Goal: Task Accomplishment & Management: Manage account settings

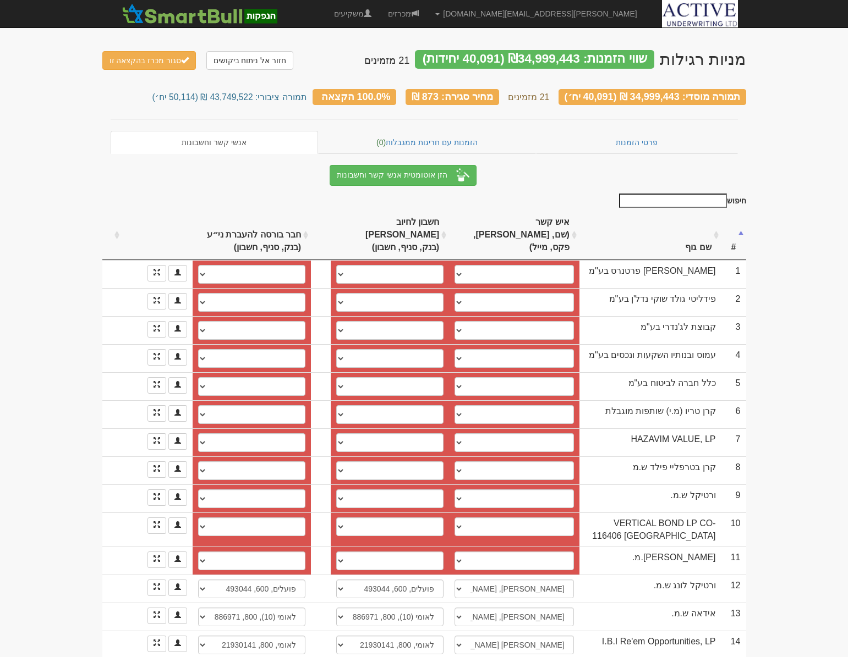
select select "68a5c4d2cb4d9915fcd82fc3"
select select "68a5c4d2cb4d9915fcd82fc5"
select select "68a5c4d2cb4d9915fcd82fc7"
select select "63733ab73955e68f2270931f"
select select "63733aa43955e68f22709301"
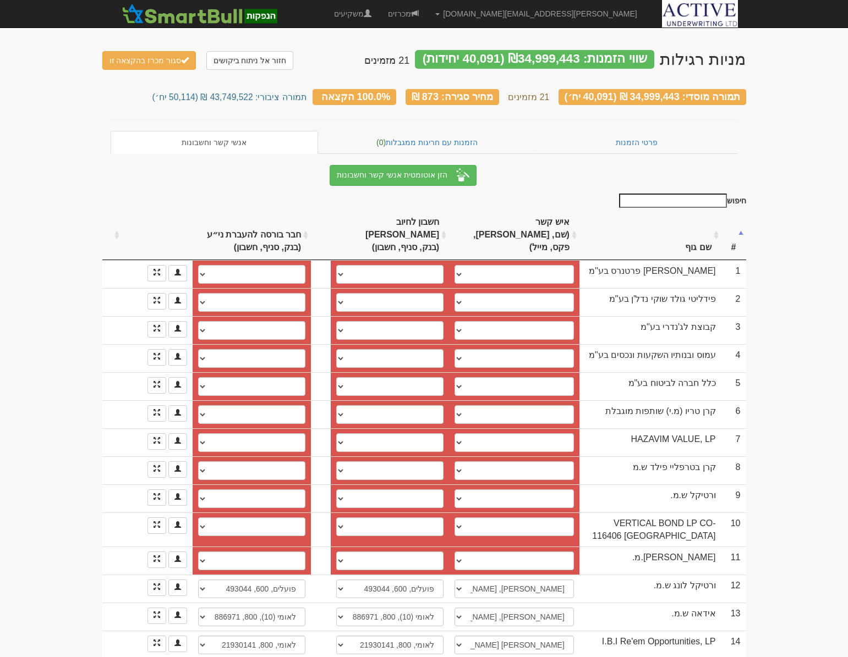
select select "68a5c7d1cb4d9915fcd83016"
select select "68a5c7d1cb4d9915fcd83018"
select select "68a5c7d1cb4d9915fcd8301a"
select select "579f864e773c2e11005fb649"
select select "68a5c912cb4d9915fcd83044"
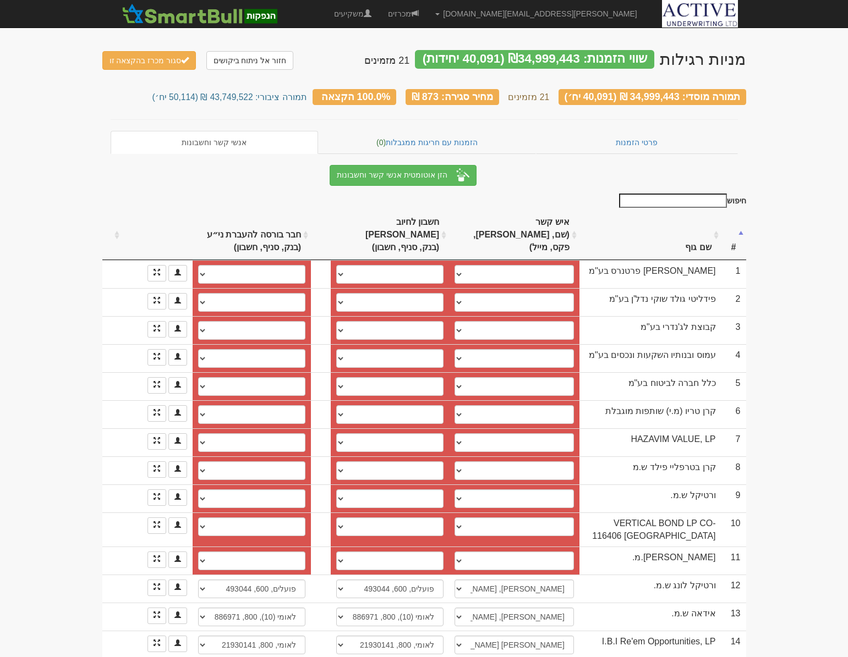
select select "68a5c912cb4d9915fcd83046"
select select "68a5c912cb4d9915fcd83048"
select select "68a5c859cb4d9915fcd8302a"
select select "68a5c859cb4d9915fcd8302c"
select select "68a5c859cb4d9915fcd8302e"
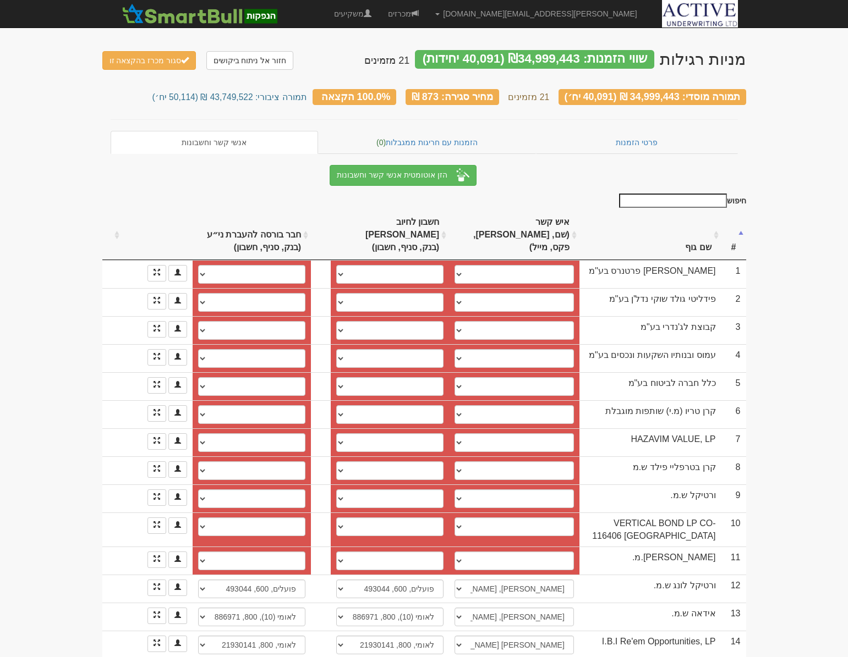
select select "68a5ca9dcb4d9915fcd830a4"
select select "68a5ca58cb4d9915fcd8307d"
select select "68a5ca58cb4d9915fcd8307f"
select select "68a5c9edcb4d9915fcd8306e"
select select "68a5c9b9cb4d9915fcd83055"
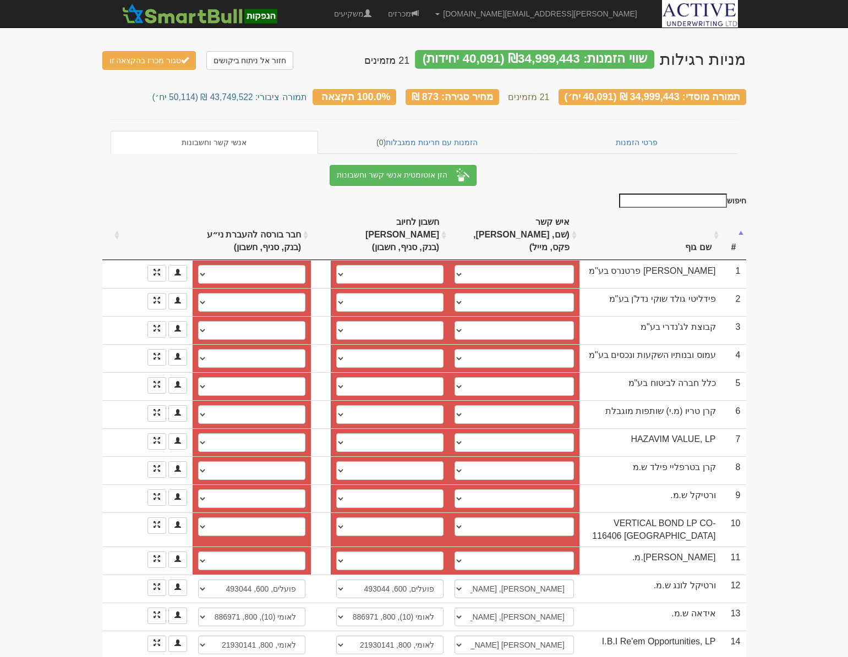
select select "68a5c9b9cb4d9915fcd83057"
select select "68a5caadcb4d9915fcd830be"
select select "68a5ca8bcb4d9915fcd8308b"
select select "68a5ca8bcb4d9915fcd8308d"
select select "56af86480c821103004c4d10"
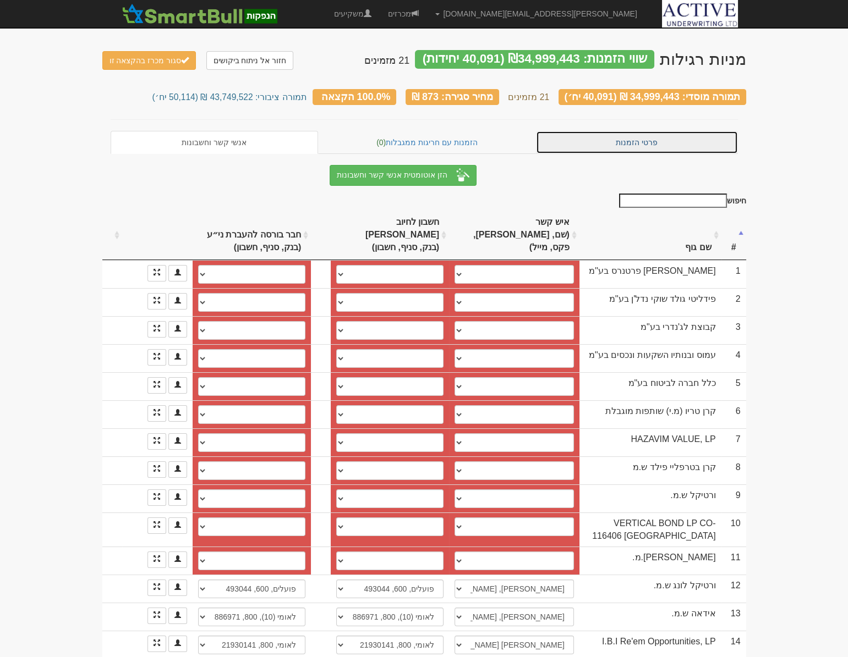
click at [577, 131] on link "פרטי הזמנות" at bounding box center [637, 142] width 202 height 23
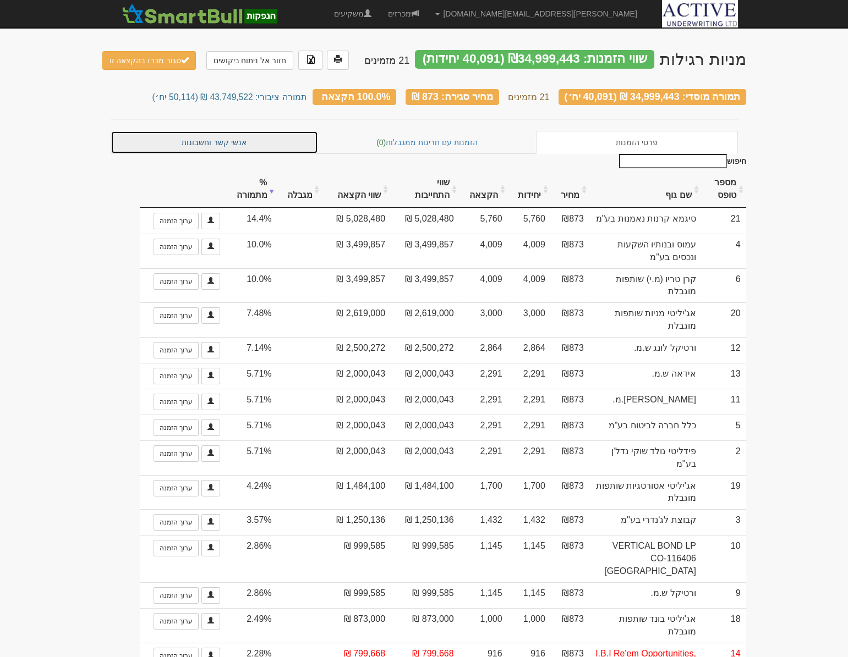
click at [236, 142] on link "אנשי קשר וחשבונות" at bounding box center [215, 142] width 208 height 23
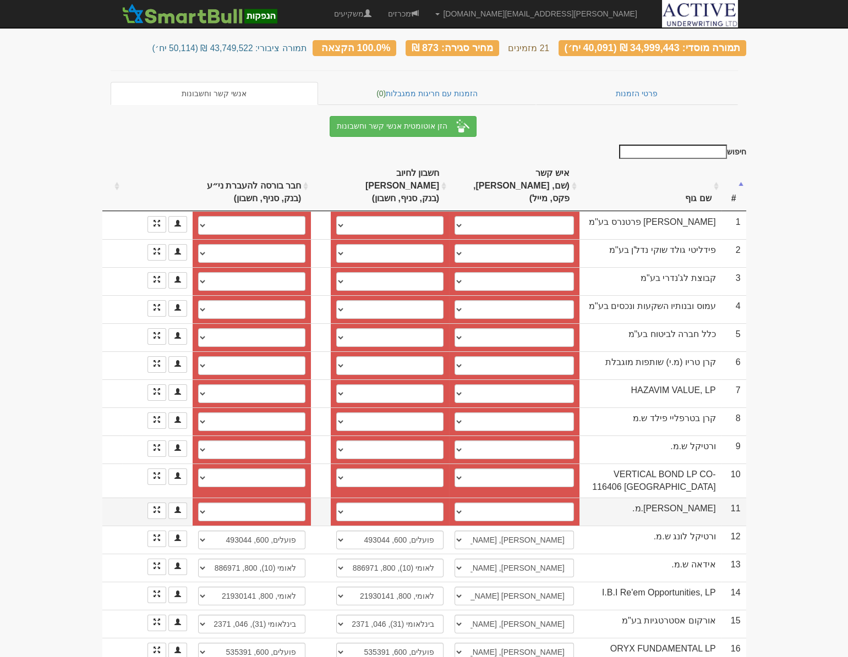
scroll to position [50, 0]
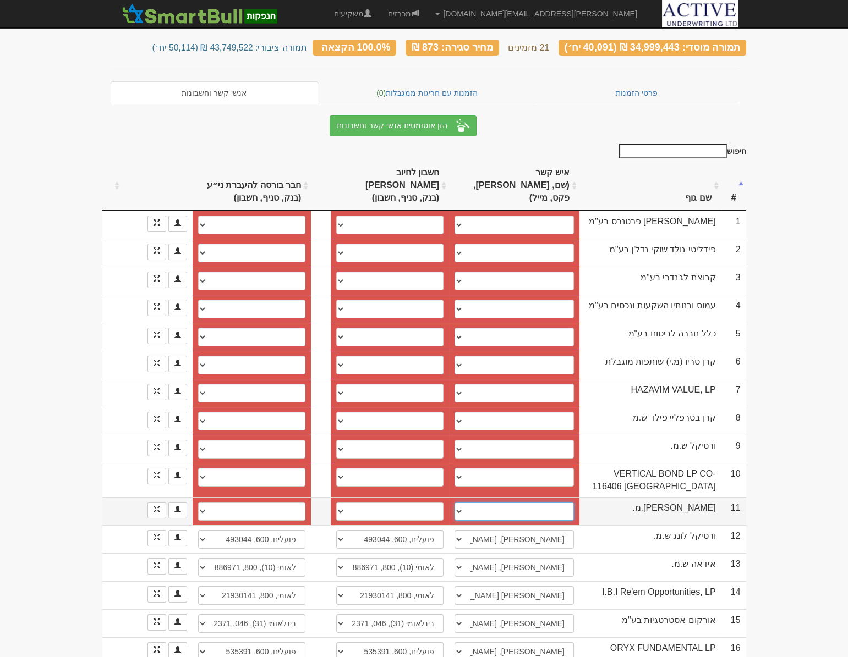
click at [463, 502] on select "גיל אנגליסטר, 0542611010, gili@arbit.co.il ────────── איש קשר חדש" at bounding box center [513, 511] width 119 height 19
select select "68a5c523cb4d9915fcd82fd8"
click at [454, 502] on select "גיל אנגליסטר, 0542611010, gili@arbit.co.il ────────── איש קשר חדש" at bounding box center [513, 511] width 119 height 19
click at [388, 502] on select "הפועלים, 600, 355830 חשבון חדש" at bounding box center [389, 511] width 107 height 19
select select "68a5c523cb4d9915fcd82fda"
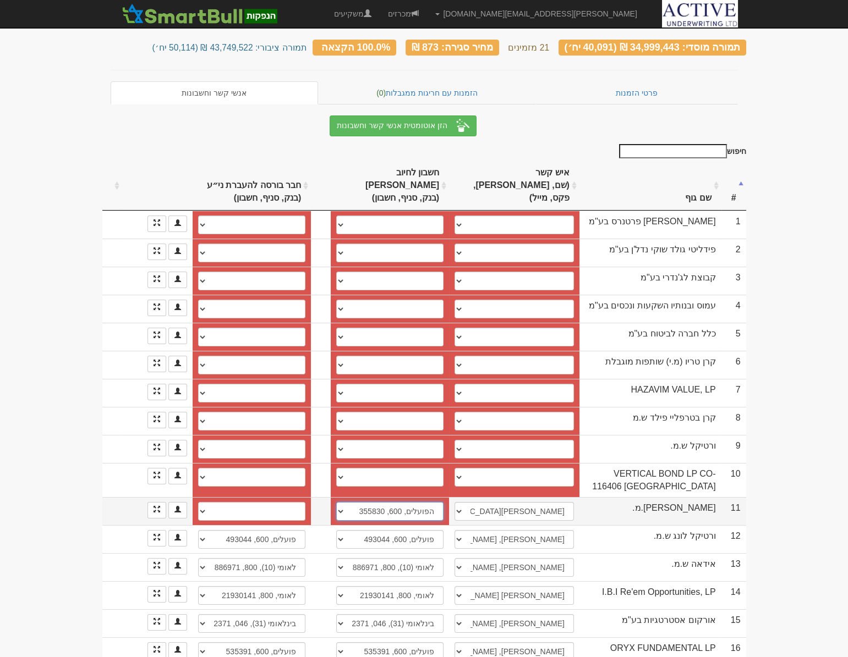
click at [336, 502] on select "הפועלים, 600, 355830 חשבון חדש" at bounding box center [389, 511] width 107 height 19
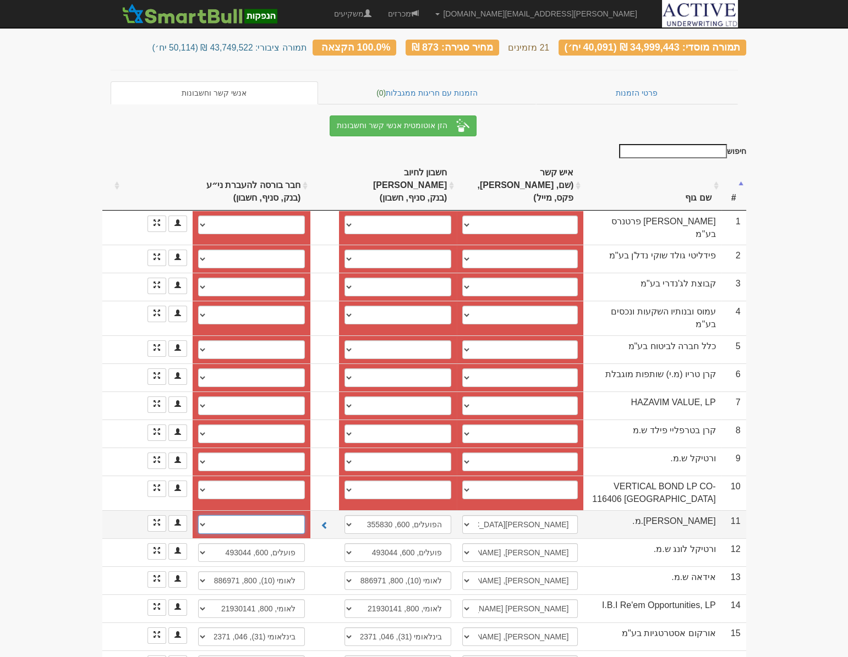
click at [229, 515] on select "הפועלים, 600, 355830 חשבון חדש" at bounding box center [251, 524] width 107 height 19
select select "68a5c523cb4d9915fcd82fdc"
click at [198, 515] on select "הפועלים, 600, 355830 חשבון חדש" at bounding box center [251, 524] width 107 height 19
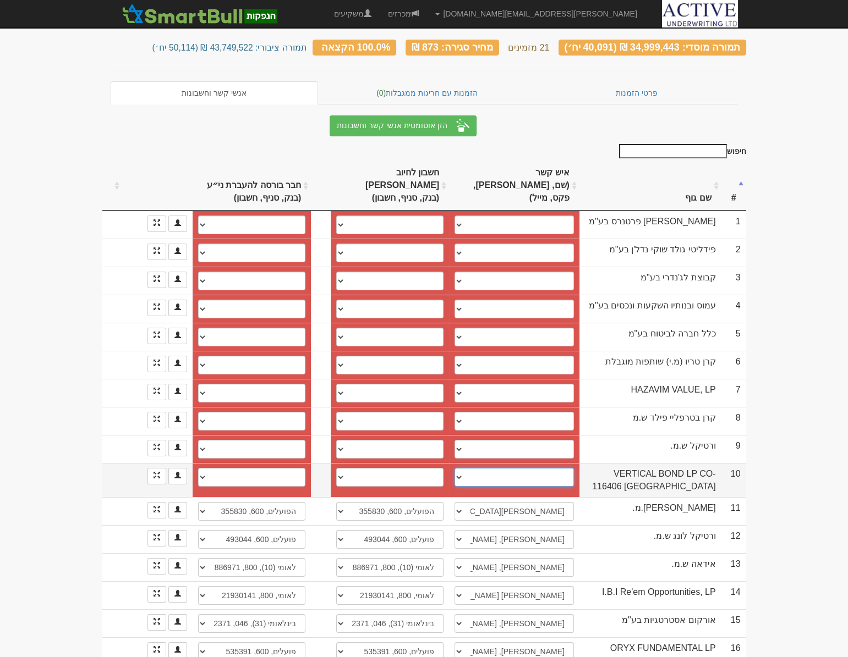
click at [473, 468] on select "יהודה מרום, 0542002745, yehuda@arbit.co.il miko@arbit.co.il ────────── איש קשר …" at bounding box center [513, 477] width 119 height 19
select select "68a5c56ccb4d9915fcd82ff4"
click at [454, 468] on select "יהודה מרום, 0542002745, yehuda@arbit.co.il miko@arbit.co.il ────────── איש קשר …" at bounding box center [513, 477] width 119 height 19
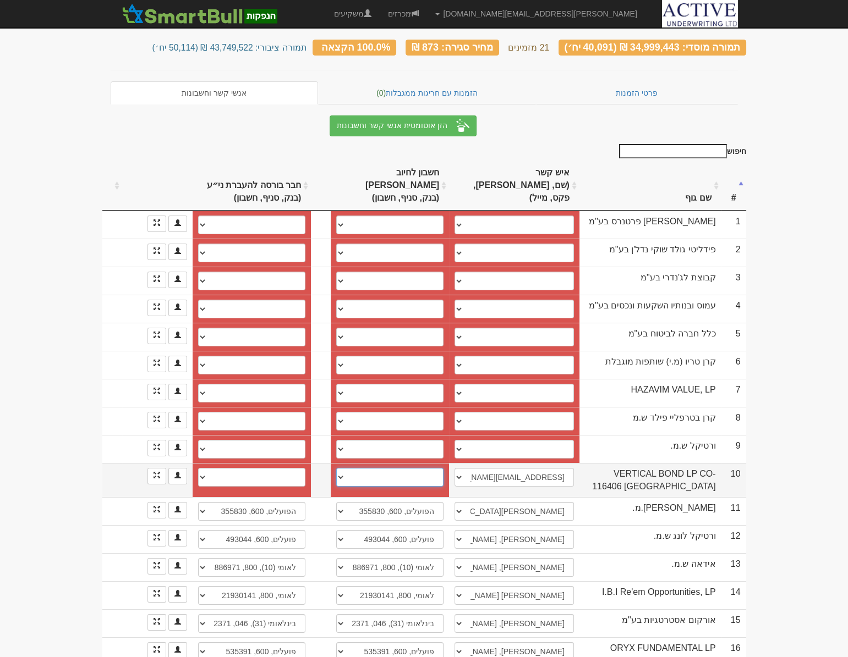
click at [371, 468] on select "פועלים, 600, 541464 חשבון חדש" at bounding box center [389, 477] width 107 height 19
select select "64a583c6ff63d2e7ee69d025"
click at [336, 468] on select "פועלים, 600, 541464 חשבון חדש" at bounding box center [389, 477] width 107 height 19
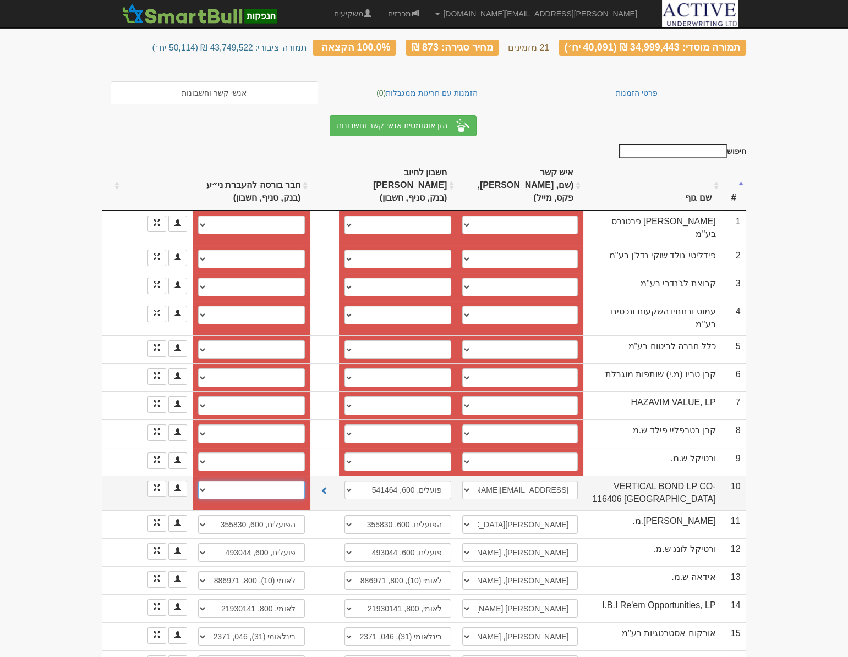
click at [275, 481] on select "פועלים, 600, 541464 חשבון חדש" at bounding box center [251, 490] width 107 height 19
select select "64a5af58ff63d2e7ee6a0343"
click at [198, 481] on select "פועלים, 600, 541464 חשבון חדש" at bounding box center [251, 490] width 107 height 19
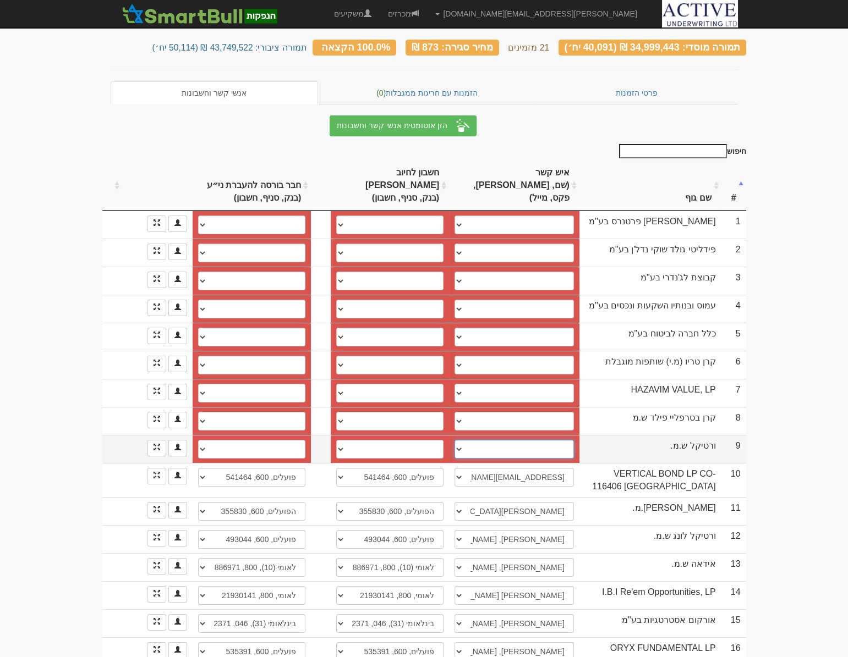
click at [489, 440] on select "אוהד דסאו, 0546870889, ohad@arbit.co.il ────────── איש קשר חדש" at bounding box center [513, 449] width 119 height 19
select select "68a5c5b8cb4d9915fcd83007"
click at [454, 440] on select "אוהד דסאו, 0546870889, ohad@arbit.co.il ────────── איש קשר חדש" at bounding box center [513, 449] width 119 height 19
click at [343, 440] on select "פועלים, 600, 399951 חשבון חדש" at bounding box center [389, 449] width 107 height 19
select select "68a5c5b8cb4d9915fcd83009"
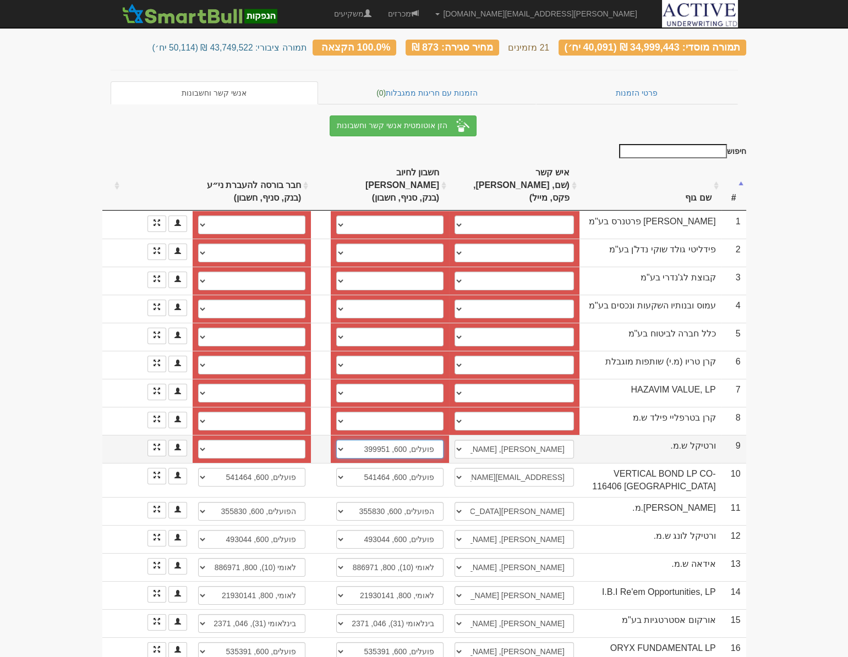
click at [336, 440] on select "פועלים, 600, 399951 חשבון חדש" at bounding box center [389, 449] width 107 height 19
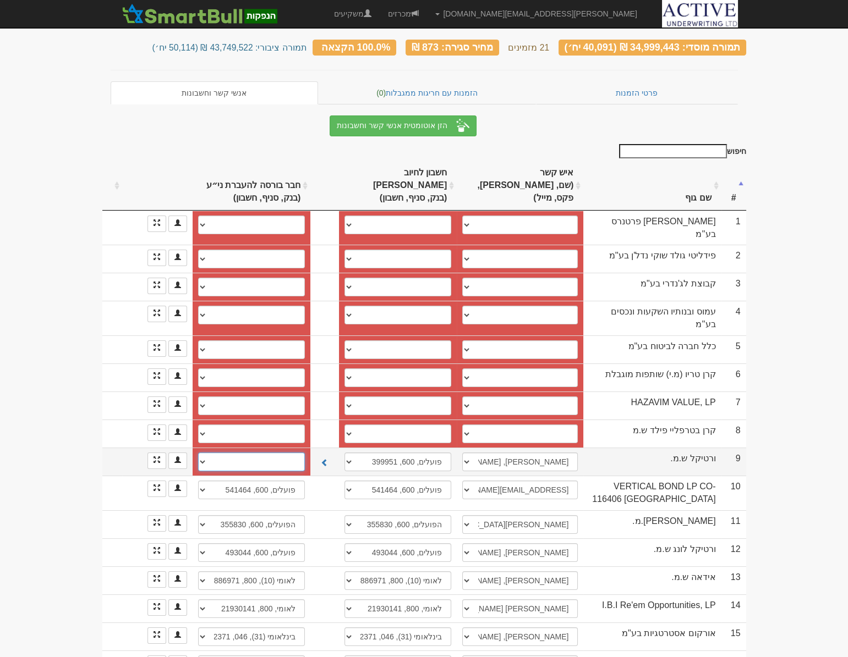
click at [275, 453] on select "פועלים, 600, 399951 חשבון חדש" at bounding box center [251, 462] width 107 height 19
select select "68a5c5b8cb4d9915fcd8300b"
click at [198, 453] on select "פועלים, 600, 399951 חשבון חדש" at bounding box center [251, 462] width 107 height 19
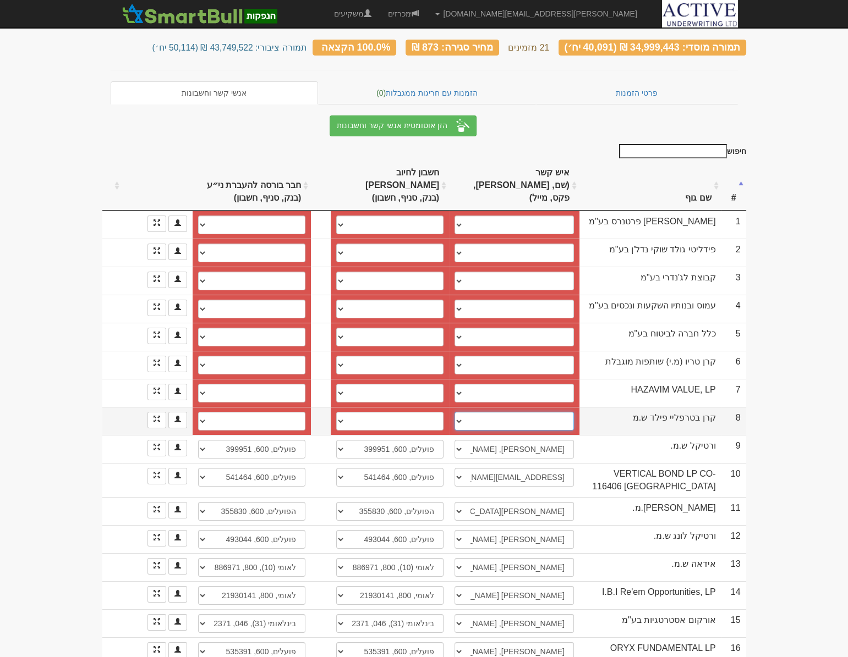
click at [475, 412] on select "────────── איש קשר חדש" at bounding box center [513, 421] width 119 height 19
click at [473, 412] on select "────────── איש קשר חדש" at bounding box center [513, 421] width 119 height 19
click at [416, 412] on select "חשבון חדש" at bounding box center [389, 421] width 107 height 19
click at [411, 412] on select "חשבון חדש" at bounding box center [389, 421] width 107 height 19
click at [254, 412] on select "חשבון חדש" at bounding box center [251, 421] width 107 height 19
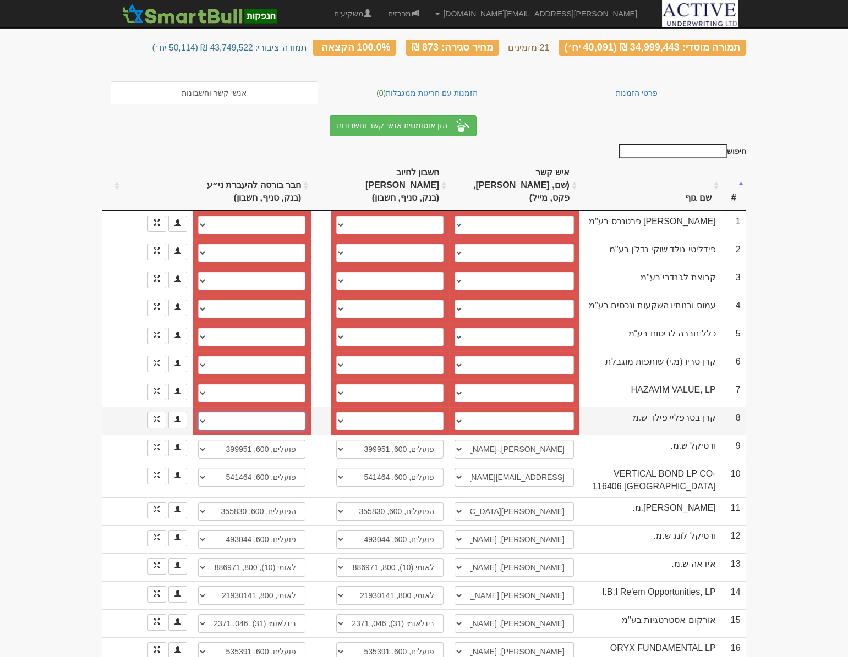
click at [254, 412] on select "חשבון חדש" at bounding box center [251, 421] width 107 height 19
click at [492, 412] on select "────────── איש קשר חדש" at bounding box center [513, 421] width 119 height 19
click at [495, 412] on select "────────── איש קשר חדש" at bounding box center [513, 421] width 119 height 19
click at [492, 412] on select "────────── איש קשר חדש" at bounding box center [513, 421] width 119 height 19
select select "new_contact"
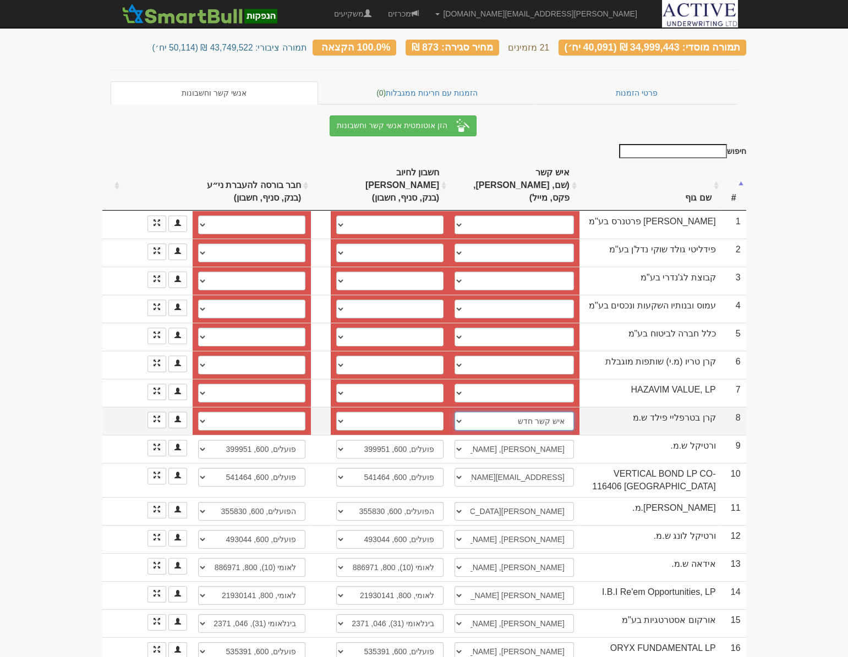
click at [458, 412] on select "────────── איש קשר חדש" at bounding box center [513, 421] width 119 height 19
select select
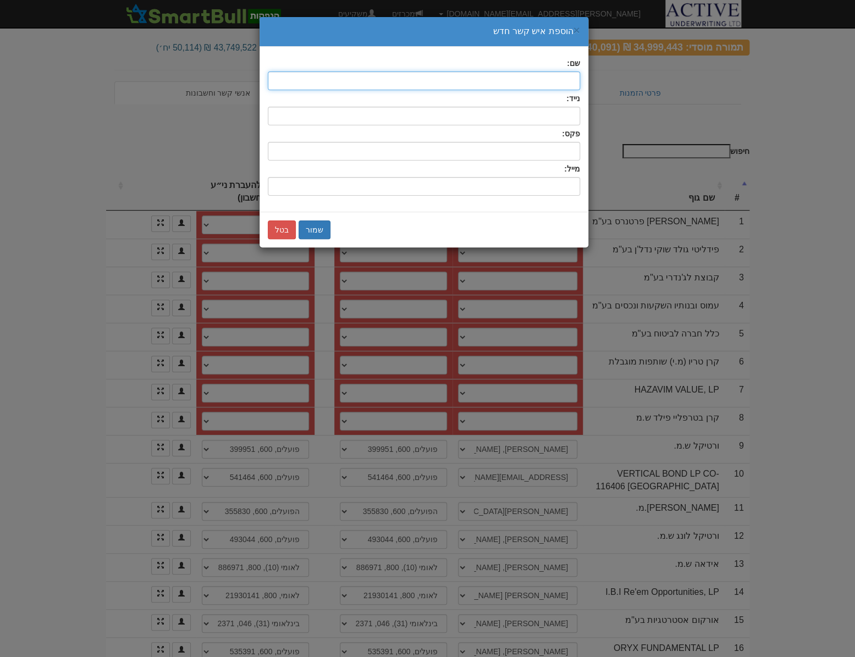
click at [534, 87] on input "text" at bounding box center [424, 81] width 312 height 19
type input "[PERSON_NAME]"
type input "0523202548"
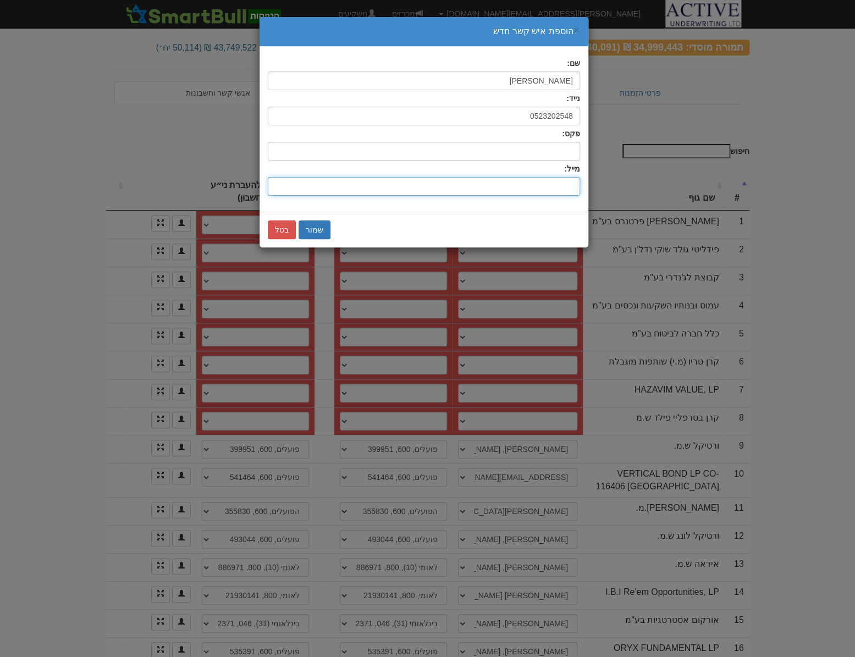
type input "[EMAIL_ADDRESS][DOMAIN_NAME]"
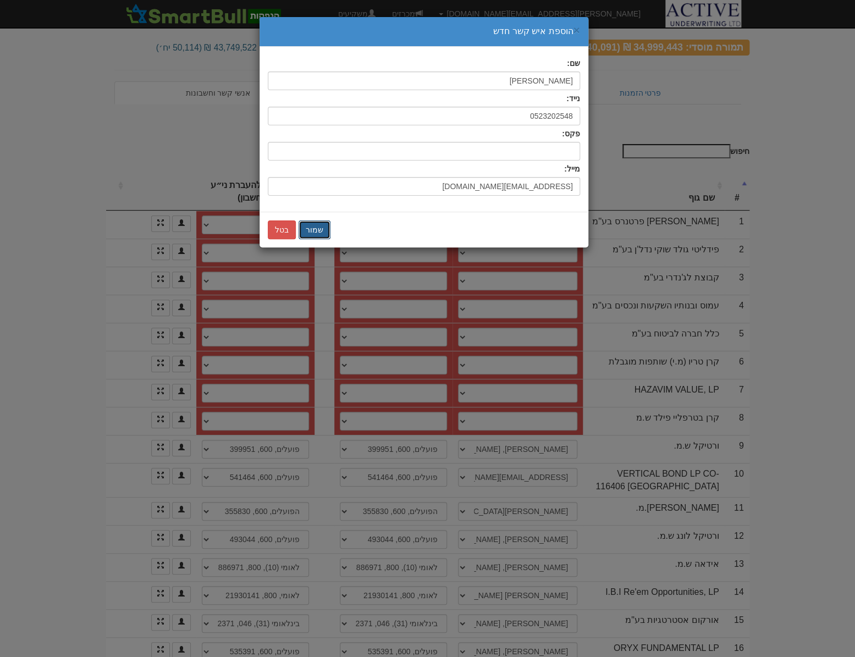
click at [319, 226] on button "שמור" at bounding box center [315, 230] width 32 height 19
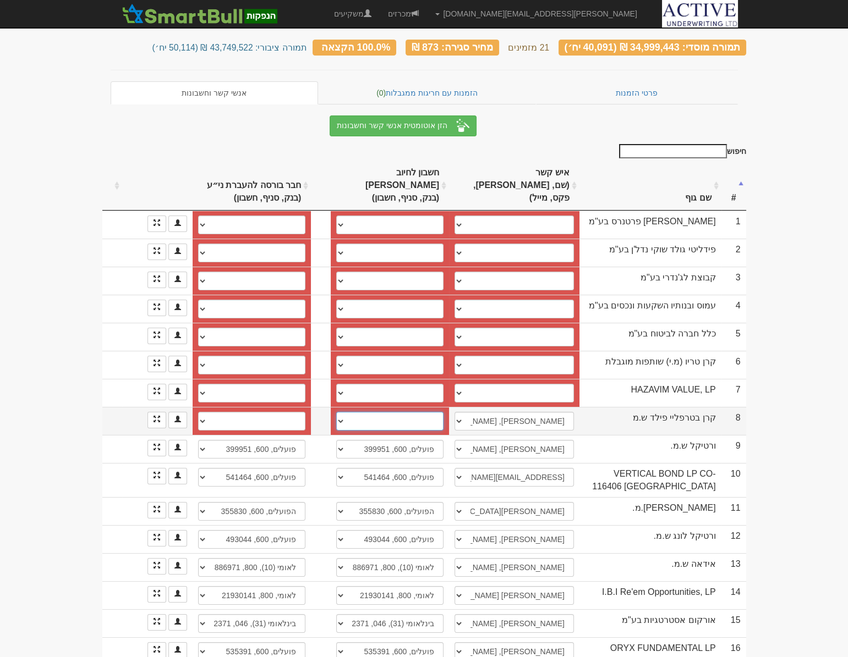
click at [380, 412] on select "חשבון חדש" at bounding box center [389, 421] width 107 height 19
select select "new_billing"
click at [339, 412] on select "חשבון חדש" at bounding box center [389, 421] width 107 height 19
select select
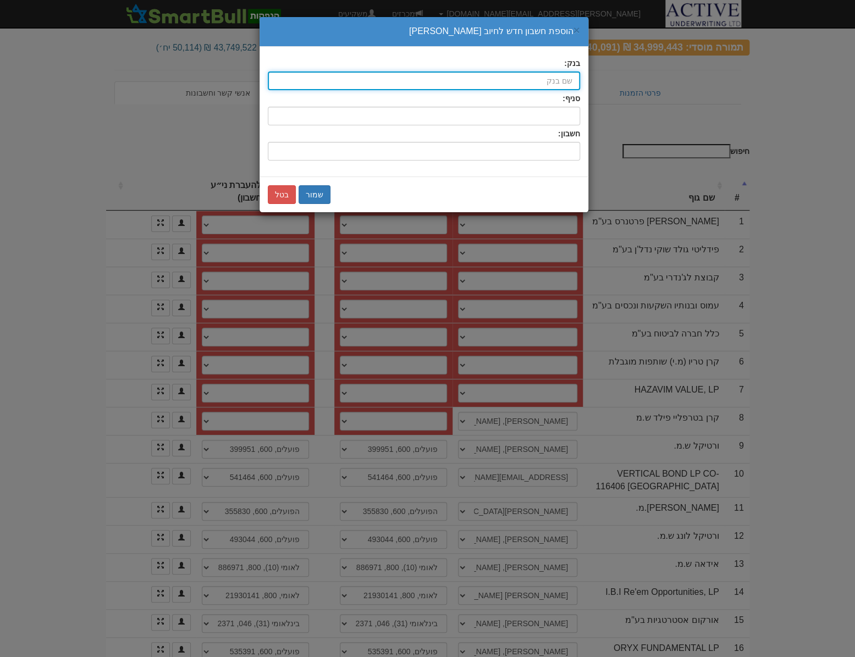
click at [552, 77] on input "בנק:" at bounding box center [424, 81] width 312 height 19
type input "ב"
type input "בינלאומי (31)"
type input "בינ"
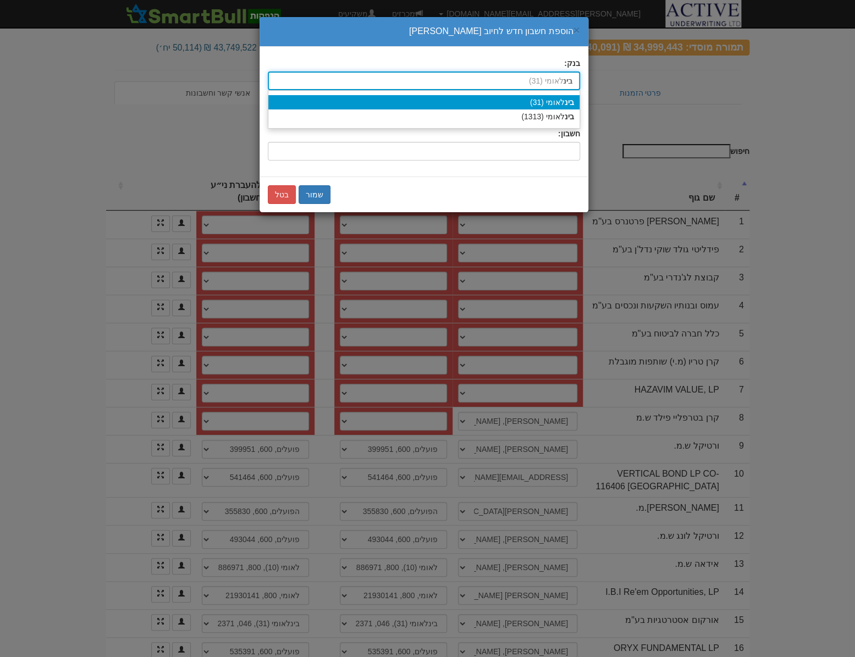
click at [550, 98] on div "בינ לאומי (31)" at bounding box center [423, 102] width 311 height 14
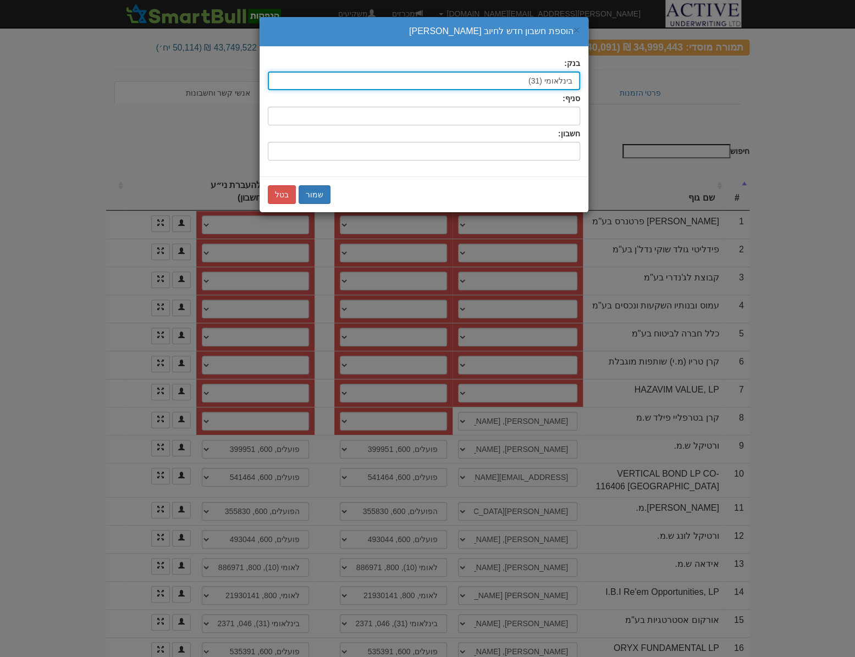
type input "בינלאומי (31)"
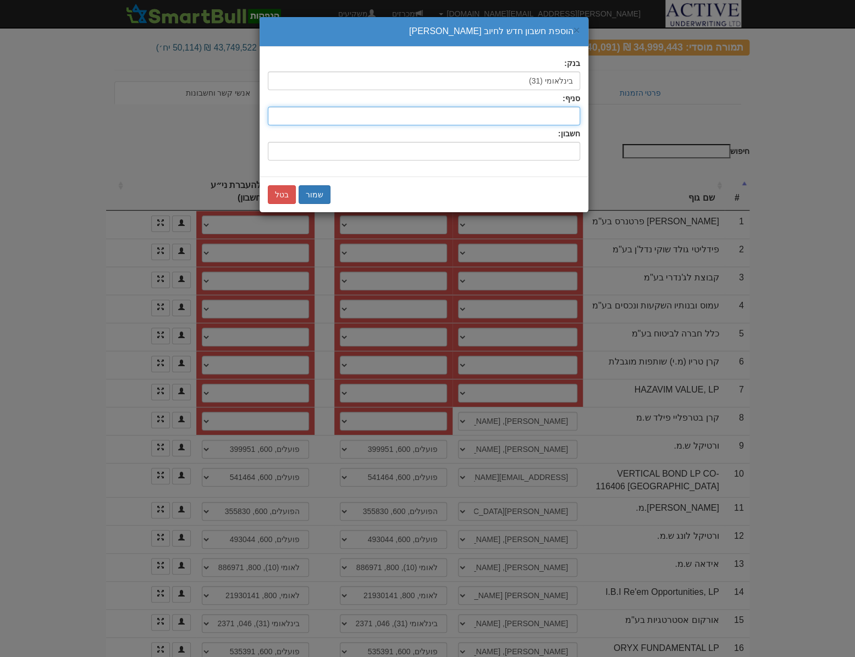
click at [528, 113] on input "סניף:" at bounding box center [424, 116] width 312 height 19
type input "46"
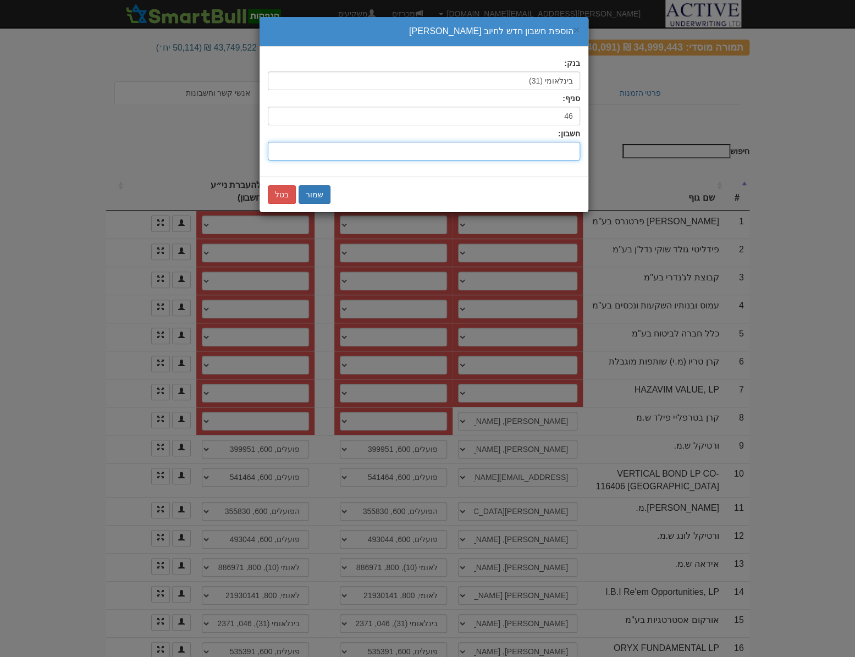
click at [538, 154] on input "חשבון:" at bounding box center [424, 151] width 312 height 19
type input "920304"
click at [320, 193] on button "שמור" at bounding box center [315, 194] width 32 height 19
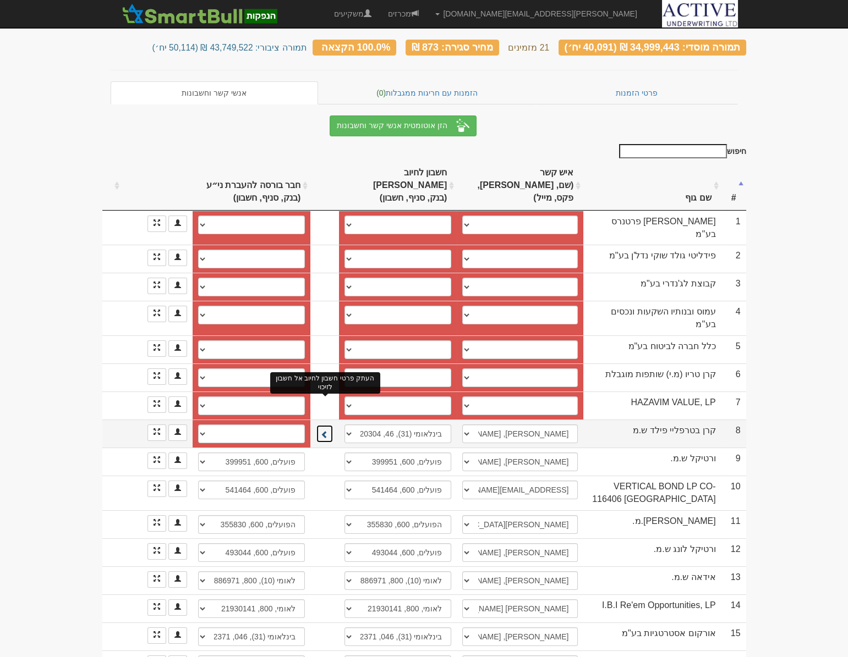
click at [324, 431] on span at bounding box center [325, 435] width 8 height 8
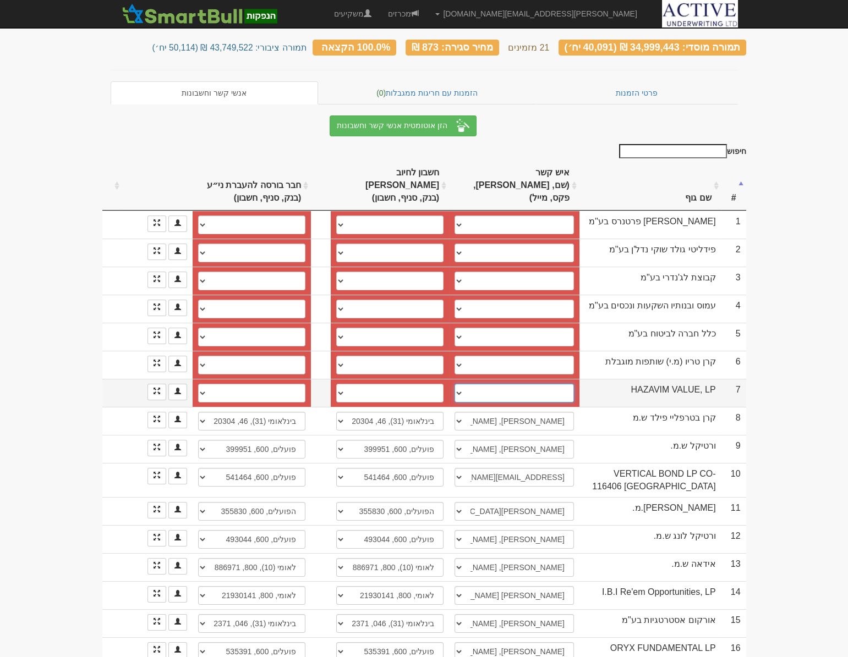
click at [487, 384] on select "שגיא פרידמן, 0523202548, sagi@hazavim.co.il ────────── איש קשר חדש" at bounding box center [513, 393] width 119 height 19
select select "68a5c463cb4d9915fcd82faf"
click at [454, 384] on select "שגיא פרידמן, 0523202548, sagi@hazavim.co.il ────────── איש קשר חדש" at bounding box center [513, 393] width 119 height 19
click at [372, 384] on select "בינלאומי, 46, 929722 חשבון חדש" at bounding box center [389, 393] width 107 height 19
select select "68a5c463cb4d9915fcd82fb1"
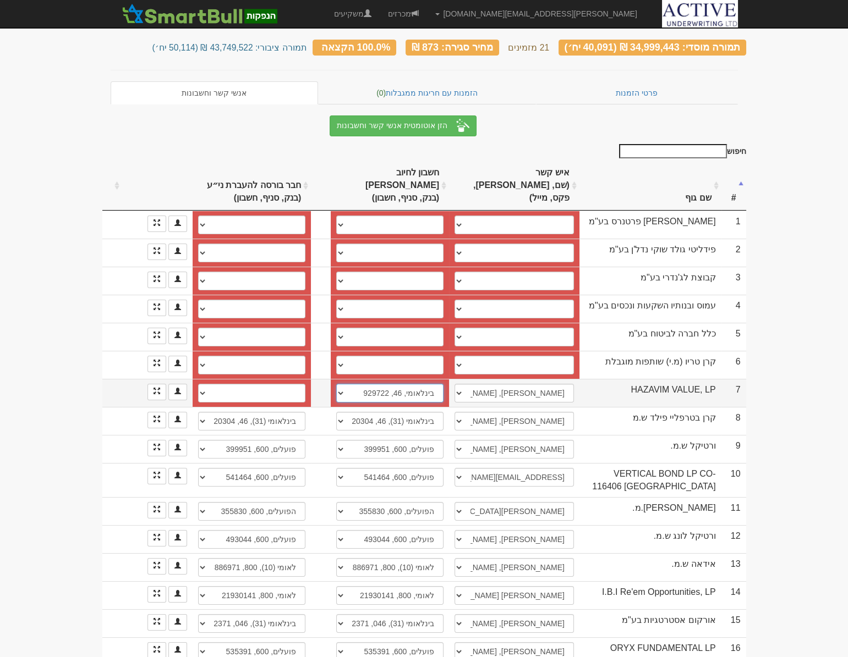
click at [336, 384] on select "בינלאומי, 46, 929722 חשבון חדש" at bounding box center [389, 393] width 107 height 19
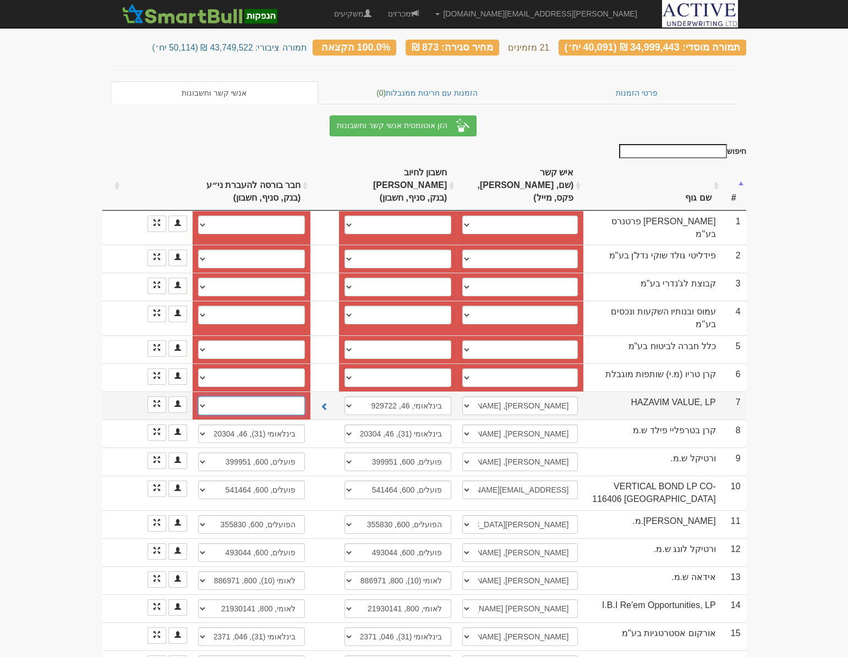
click at [264, 397] on select "בינלאומי, 46, 929722 חשבון חדש" at bounding box center [251, 406] width 107 height 19
select select "68a5c463cb4d9915fcd82fb3"
click at [198, 397] on select "בינלאומי, 46, 929722 חשבון חדש" at bounding box center [251, 406] width 107 height 19
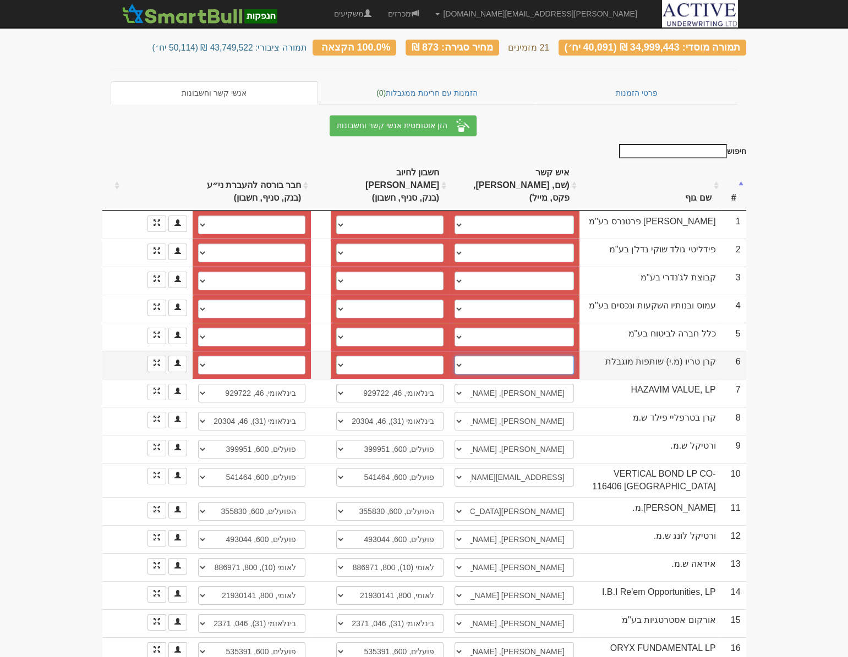
click at [478, 356] on select "עמית כהן, 054-2525524, 077-5147002, amit@trio-inv.co.il ────────── איש קשר חדש" at bounding box center [513, 365] width 119 height 19
select select "new_contact"
click at [458, 356] on select "עמית כהן, 054-2525524, 077-5147002, amit@trio-inv.co.il ────────── איש קשר חדש" at bounding box center [513, 365] width 119 height 19
select select
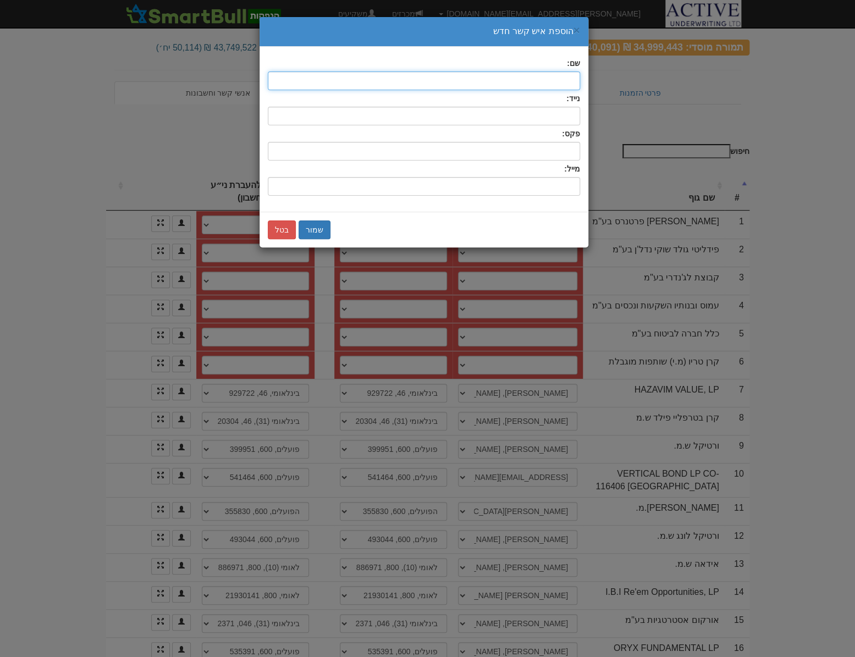
click at [562, 74] on input "text" at bounding box center [424, 81] width 312 height 19
type input "ע"
type input "א"
type input "עמית כהן"
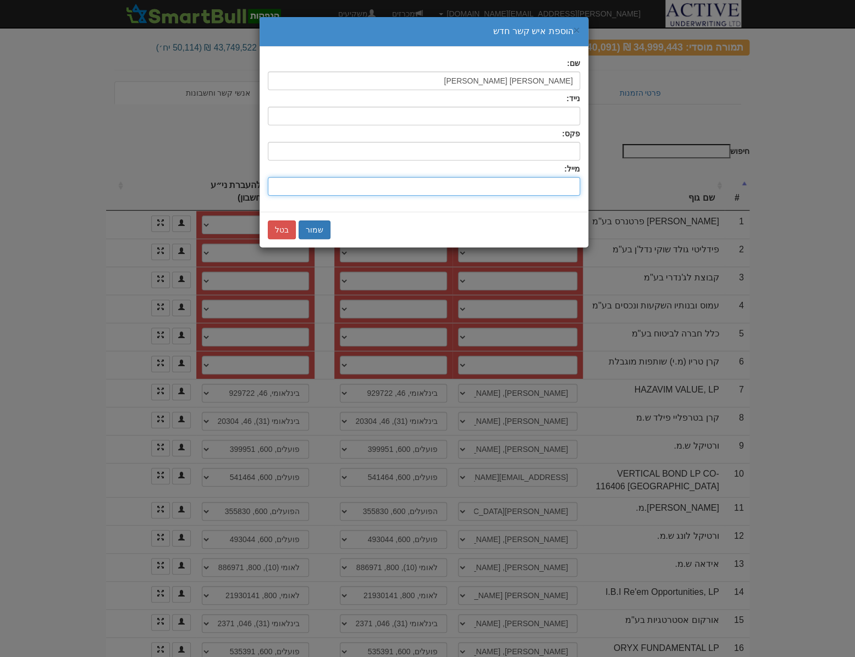
click at [546, 182] on input "שם:" at bounding box center [424, 186] width 312 height 19
type input "aradrosenfeld@trio-inv.co.il"
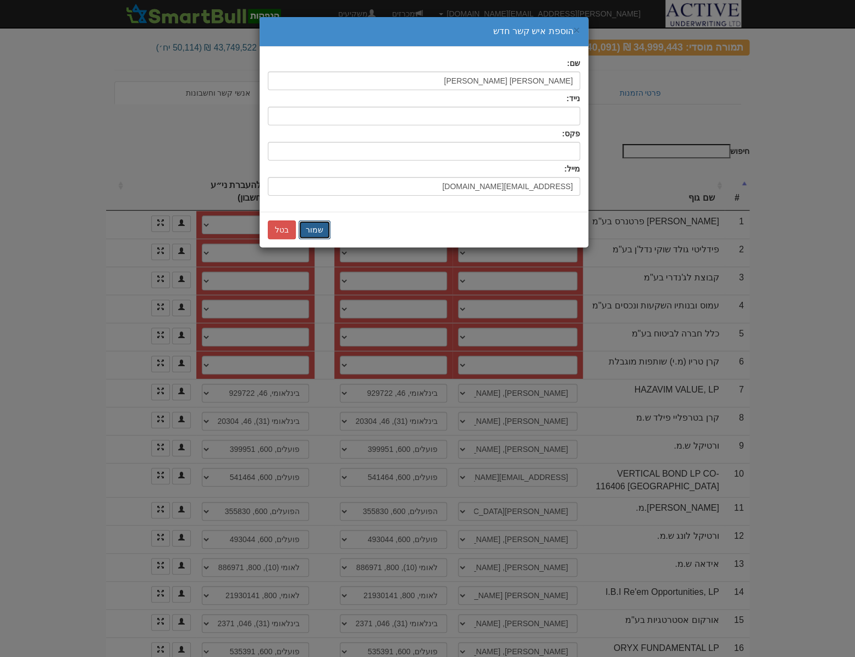
click at [319, 231] on button "שמור" at bounding box center [315, 230] width 32 height 19
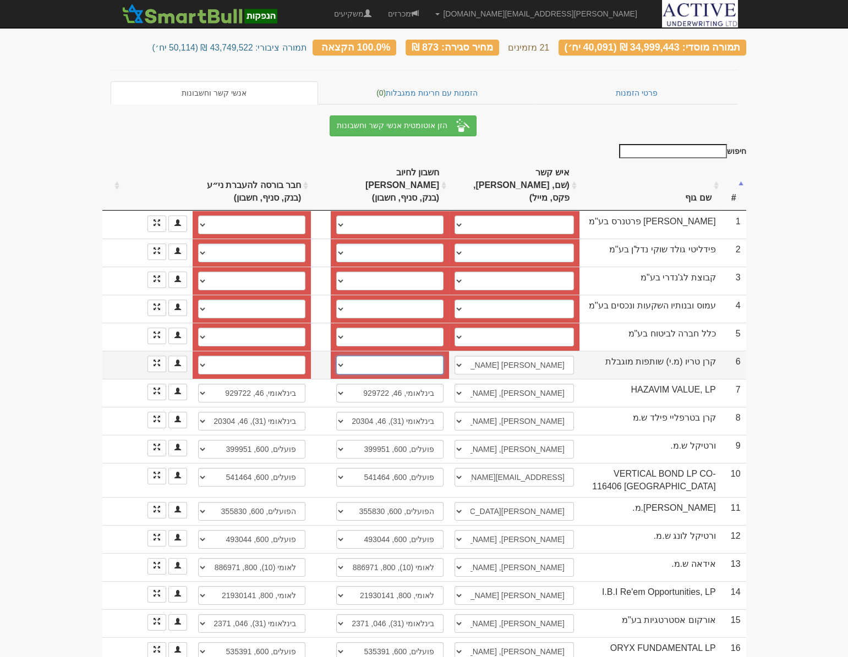
click at [366, 356] on select "יובנק, 287, 864714 בינלאומי, 287, 86471/4 בינלאומי, 273, 864714 הבינלאומי, 273,…" at bounding box center [389, 365] width 107 height 19
select select "63733d243955e68f22709557"
click at [336, 356] on select "יובנק, 287, 864714 בינלאומי, 287, 86471/4 בינלאומי, 273, 864714 הבינלאומי, 273,…" at bounding box center [389, 365] width 107 height 19
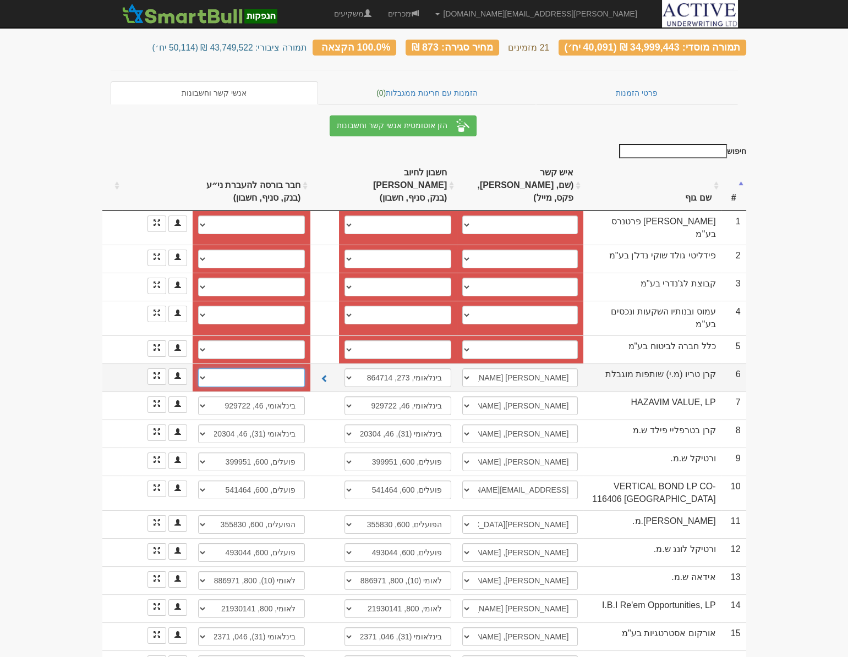
click at [253, 369] on select "יובנק, 287, 864714 בינלאומי, 287, 86471/4 בינלאומי, 273, 864714 הבינלאומי, 273,…" at bounding box center [251, 378] width 107 height 19
click at [254, 369] on select "יובנק, 287, 864714 בינלאומי, 287, 86471/4 בינלאומי, 273, 864714 הבינלאומי, 273,…" at bounding box center [251, 378] width 107 height 19
click at [327, 375] on span at bounding box center [325, 379] width 8 height 8
select select "63733d243955e68f2270955d"
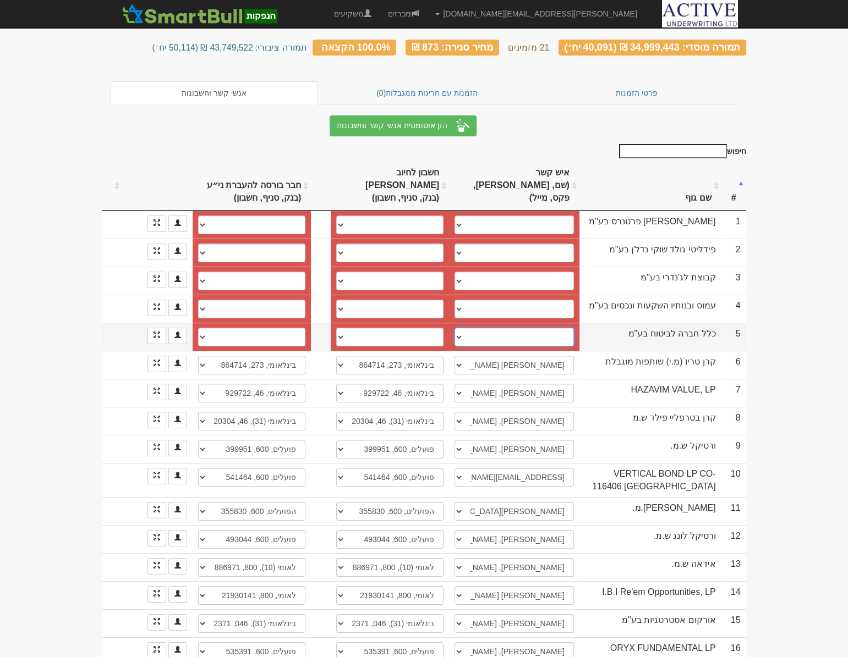
click at [508, 328] on select "אלכס לוין, alexl@clal-ins.co.il אבי ראובן, avireuven@clal-ins.co.il גולן מויאל,…" at bounding box center [513, 337] width 119 height 19
select select "68a5c3a2cb4d9915fcd82f94"
click at [454, 328] on select "אלכס לוין, alexl@clal-ins.co.il אבי ראובן, avireuven@clal-ins.co.il גולן מויאל,…" at bounding box center [513, 337] width 119 height 19
click at [342, 328] on select "מזרחי, 461, 15008 בינלאומי, 873, 852236 חשבון חדש" at bounding box center [389, 337] width 107 height 19
select select "68a5c3a2cb4d9915fcd82fa1"
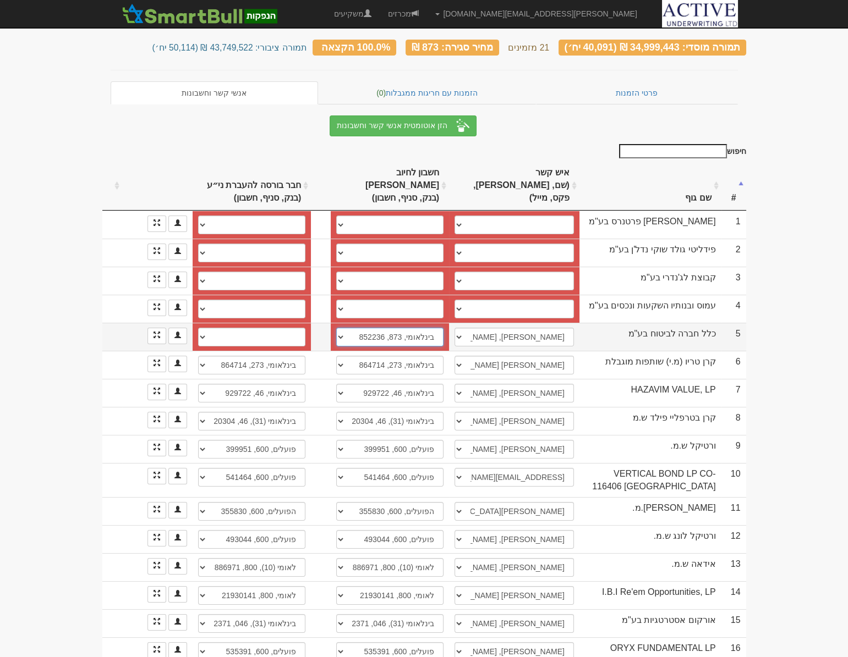
click at [336, 328] on select "מזרחי, 461, 15008 בינלאומי, 873, 852236 חשבון חדש" at bounding box center [389, 337] width 107 height 19
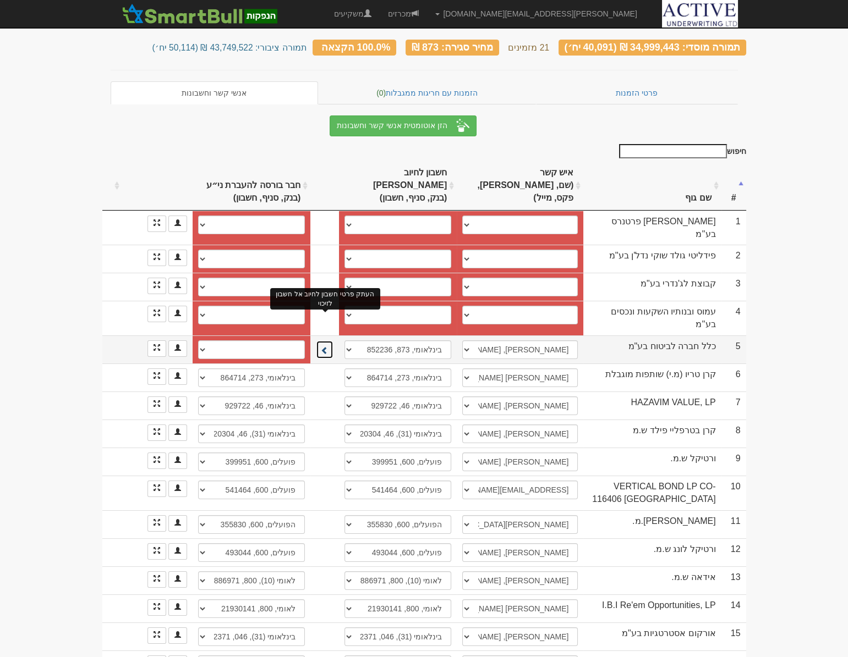
click at [328, 347] on span at bounding box center [325, 351] width 8 height 8
select select "68a5c3a2cb4d9915fcd82fa4"
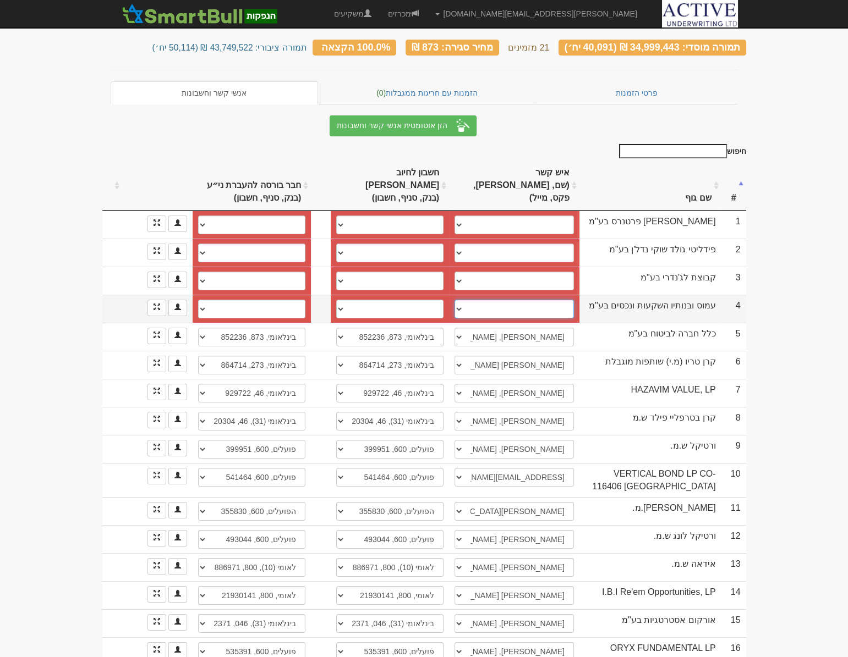
click at [465, 300] on select "ערי סטימצקי, 0523279362, erimst@gmail.com ────────── איש קשר חדש" at bounding box center [513, 309] width 119 height 19
select select "68a5c27ecb4d9915fcd82f5e"
click at [454, 300] on select "ערי סטימצקי, 0523279362, erimst@gmail.com ────────── איש קשר חדש" at bounding box center [513, 309] width 119 height 19
click at [347, 300] on select "פועלים, 170, 463587 חשבון חדש" at bounding box center [389, 309] width 107 height 19
select select "68a5c27ecb4d9915fcd82f60"
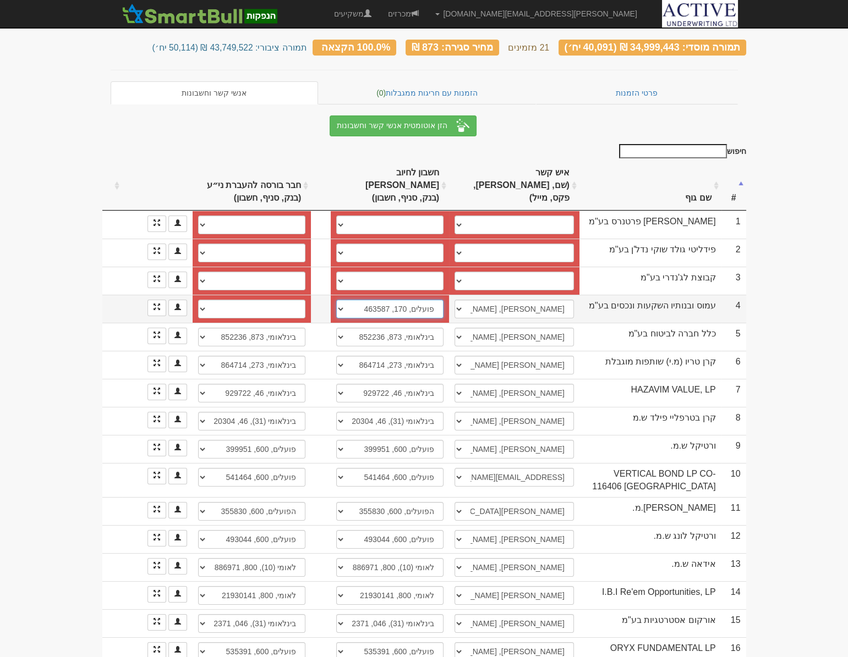
click at [336, 300] on select "פועלים, 170, 463587 חשבון חדש" at bounding box center [389, 309] width 107 height 19
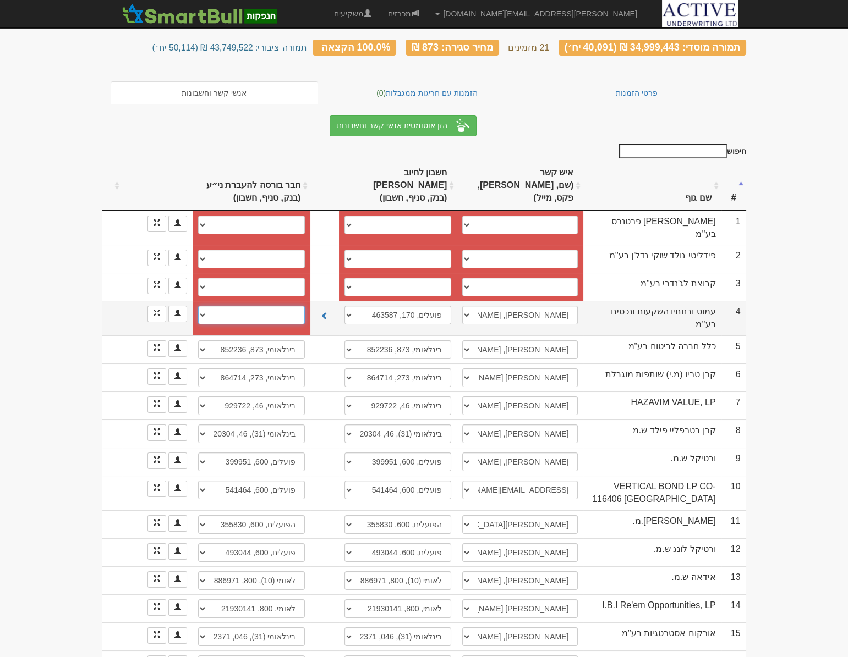
click at [270, 306] on select "פועלים, 170, 463587 חשבון חדש" at bounding box center [251, 315] width 107 height 19
select select "68a5c27ecb4d9915fcd82f62"
click at [198, 306] on select "פועלים, 170, 463587 חשבון חדש" at bounding box center [251, 315] width 107 height 19
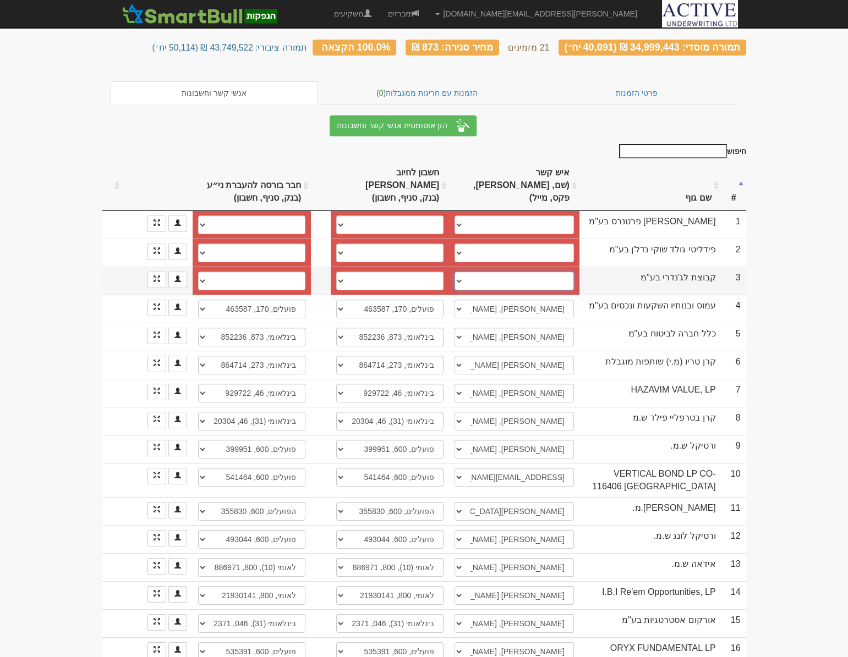
click at [474, 272] on select "ניל לבנובסקי, neil@neocopia.com אוריאל זילברמן, 0509006233, ipo@legendary.co.il…" at bounding box center [513, 281] width 119 height 19
click at [454, 272] on select "ניל לבנובסקי, neil@neocopia.com אוריאל זילברמן, 0509006233, ipo@legendary.co.il…" at bounding box center [513, 281] width 119 height 19
click at [462, 272] on select "ניל לבנובסקי, neil@neocopia.com אוריאל זילברמן, 0509006233, ipo@legendary.co.il…" at bounding box center [513, 281] width 119 height 19
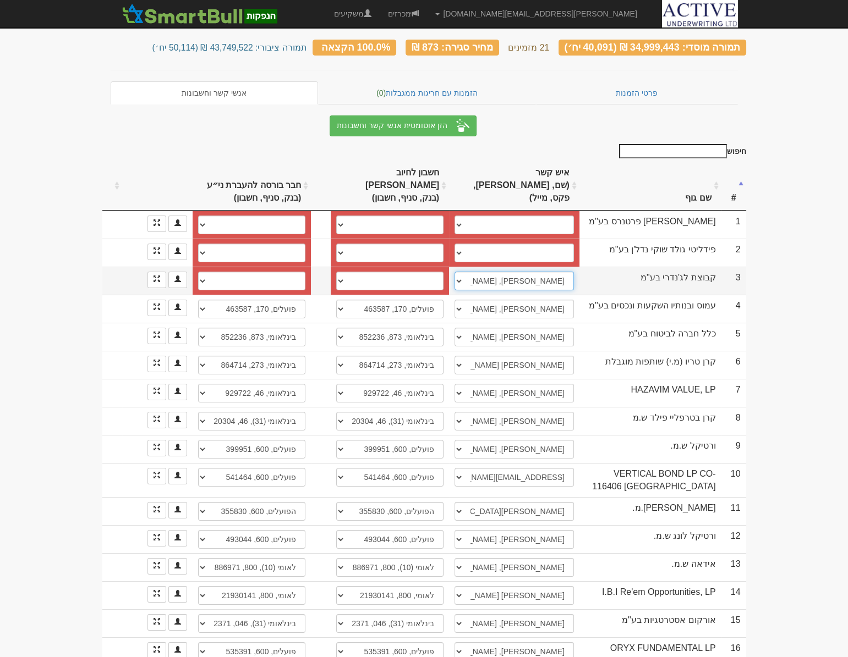
select select "new_contact"
click at [458, 272] on select "ניל לבנובסקי, neil@neocopia.com אוריאל זילברמן, 0509006233, ipo@legendary.co.il…" at bounding box center [513, 281] width 119 height 19
select select
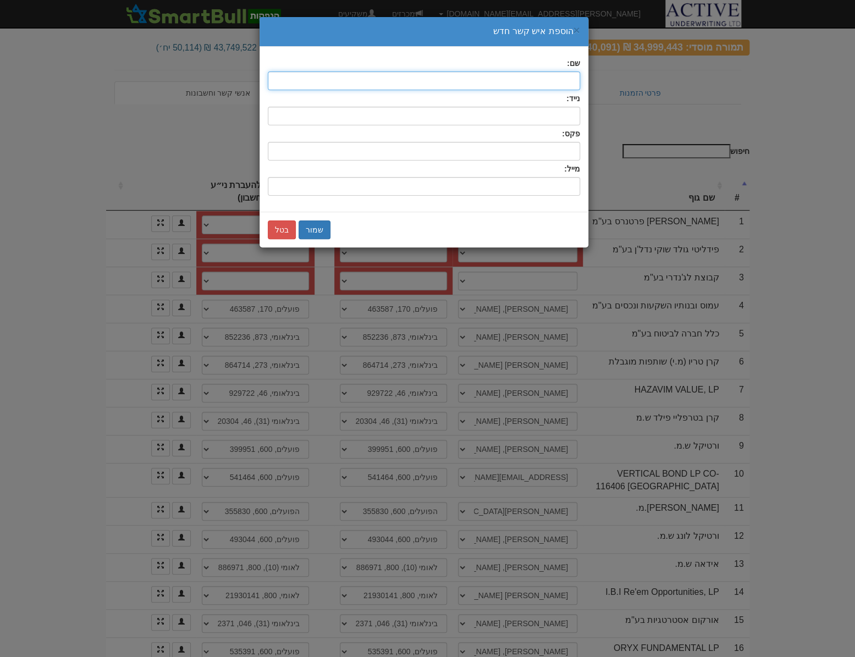
click at [467, 79] on input "text" at bounding box center [424, 81] width 312 height 19
paste input "ran7mor@gmail.com"
type input "ran7mor@gmail.com"
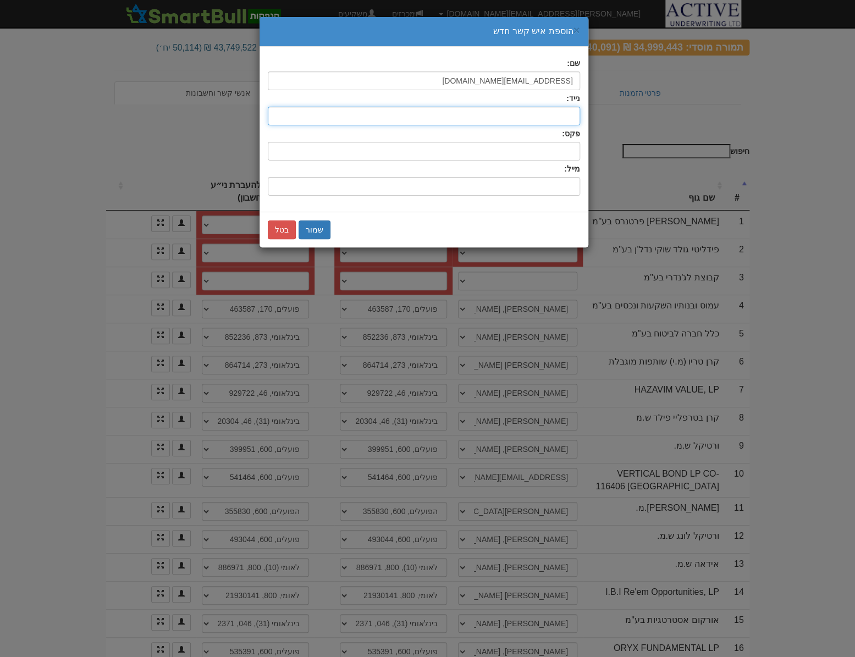
click at [515, 113] on input "text" at bounding box center [424, 116] width 312 height 19
type input "05222766222"
drag, startPoint x: 500, startPoint y: 81, endPoint x: 605, endPoint y: 81, distance: 105.1
click at [605, 81] on div "× הוספת איש קשר חדש שם: ran7mor@gmail.com נייד: 05222766222 פקס: מייל: שמור בטל" at bounding box center [427, 328] width 855 height 657
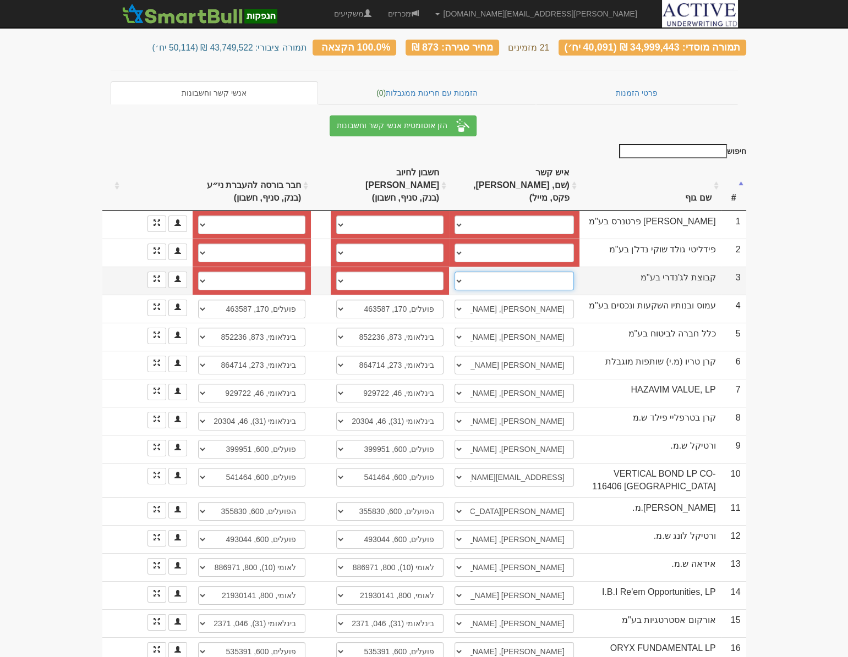
click at [477, 272] on select "ניל לבנובסקי, neil@neocopia.com אוריאל זילברמן, 0509006233, ipo@legendary.co.il…" at bounding box center [513, 281] width 119 height 19
select select "new_contact"
click at [458, 272] on select "ניל לבנובסקי, neil@neocopia.com אוריאל זילברמן, 0509006233, ipo@legendary.co.il…" at bounding box center [513, 281] width 119 height 19
select select
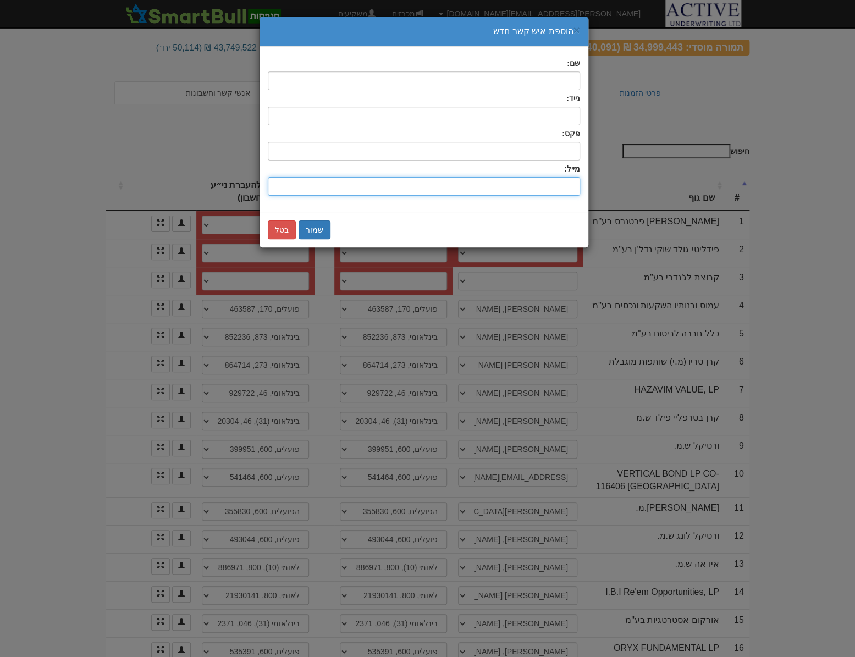
click at [553, 180] on input "שם:" at bounding box center [424, 186] width 312 height 19
paste input "ran7mor@gmail.com"
type input "ran7mor@gmail.com"
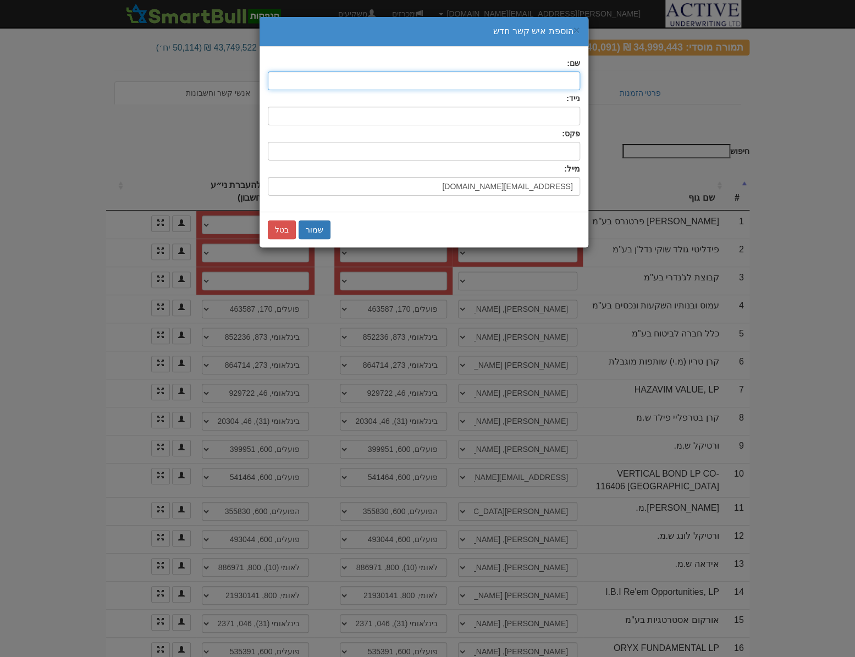
click at [540, 77] on input "text" at bounding box center [424, 81] width 312 height 19
type input "רן מור"
click at [321, 224] on button "שמור" at bounding box center [315, 230] width 32 height 19
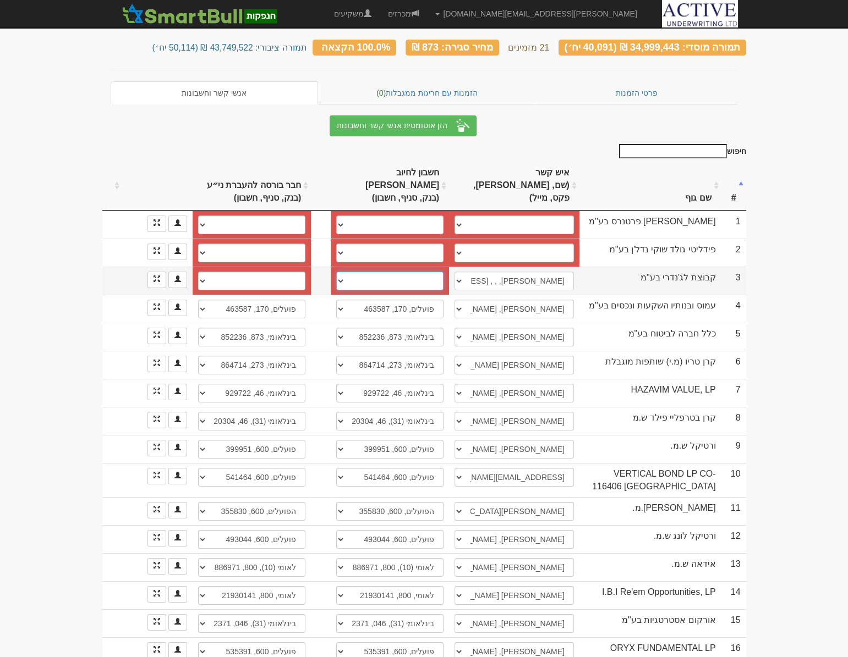
click at [342, 272] on select "בינלאומי, 46, 840521 דיסקונט, 10, 77082 דיסקונט, 10, 81136 חשבון חדש" at bounding box center [389, 281] width 107 height 19
select select "new_billing"
click at [339, 272] on select "בינלאומי, 46, 840521 דיסקונט, 10, 77082 דיסקונט, 10, 81136 חשבון חדש" at bounding box center [389, 281] width 107 height 19
select select
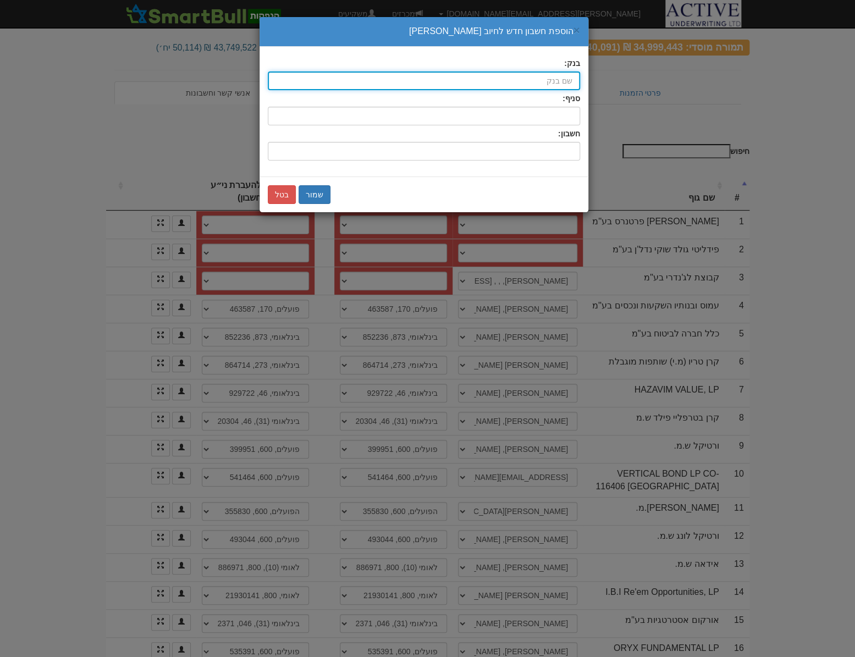
click at [552, 76] on input "בנק:" at bounding box center [424, 81] width 312 height 19
type input "לאומי (10)"
type input "לאומי"
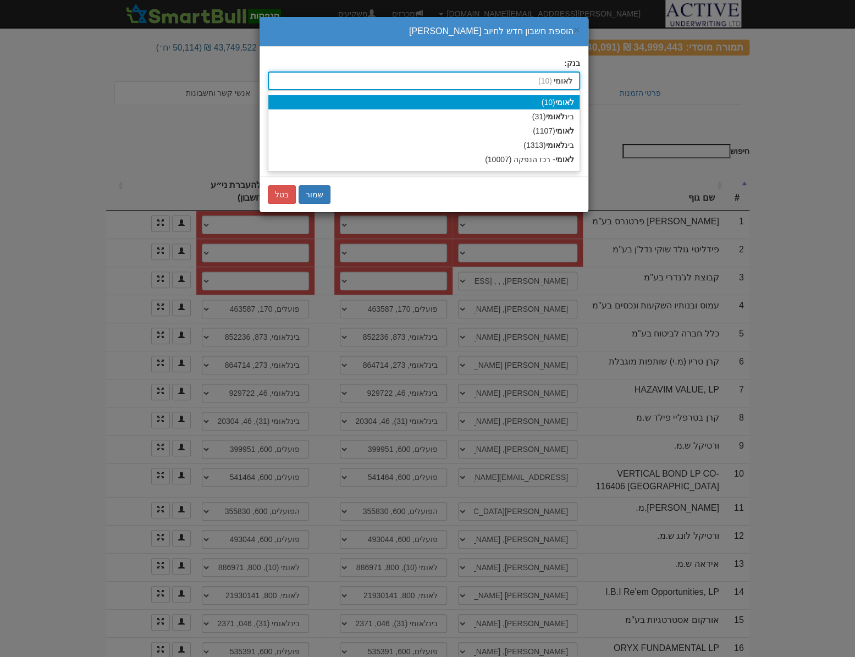
click at [561, 101] on strong "לאומי" at bounding box center [565, 102] width 19 height 9
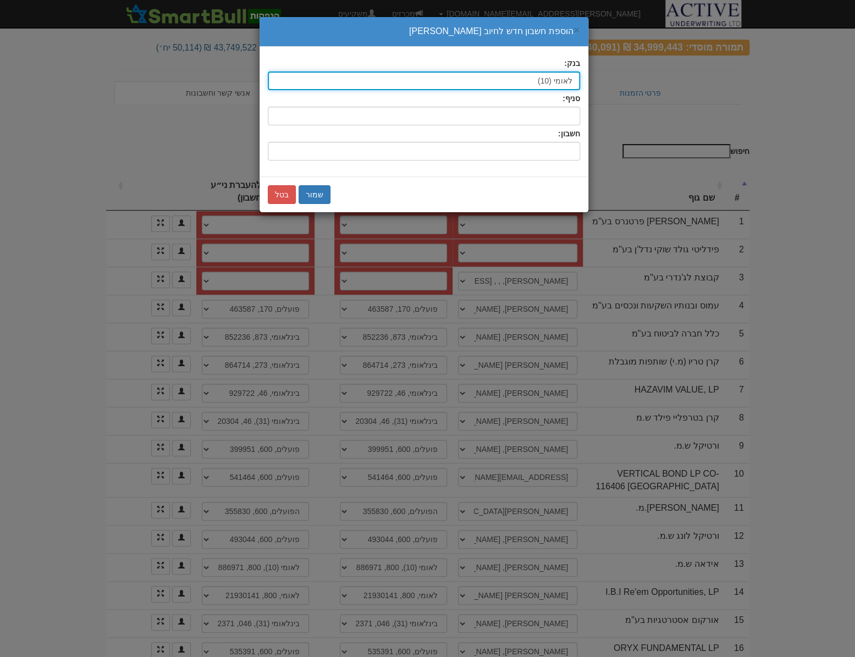
type input "לאומי (10)"
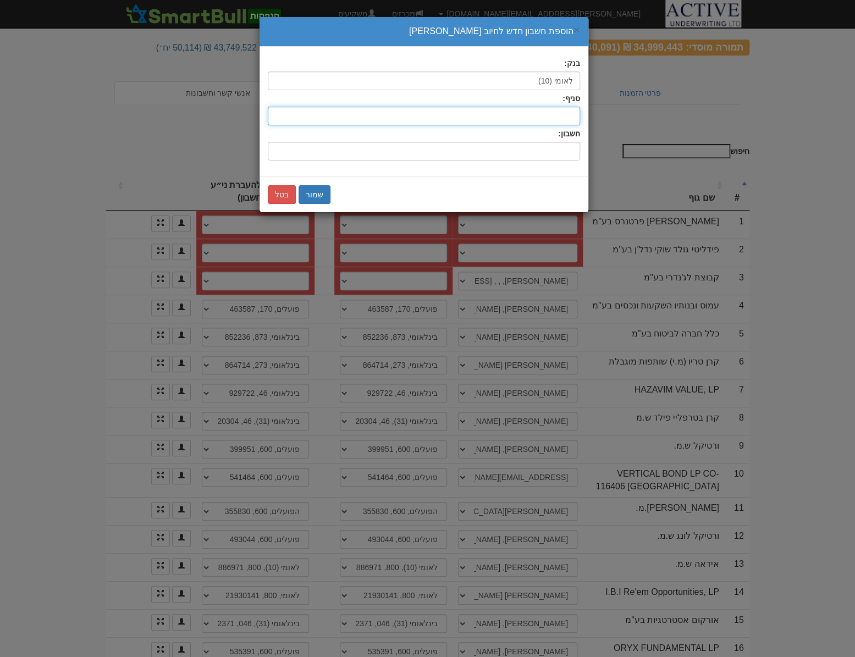
click at [558, 113] on input "סניף:" at bounding box center [424, 116] width 312 height 19
type input "800"
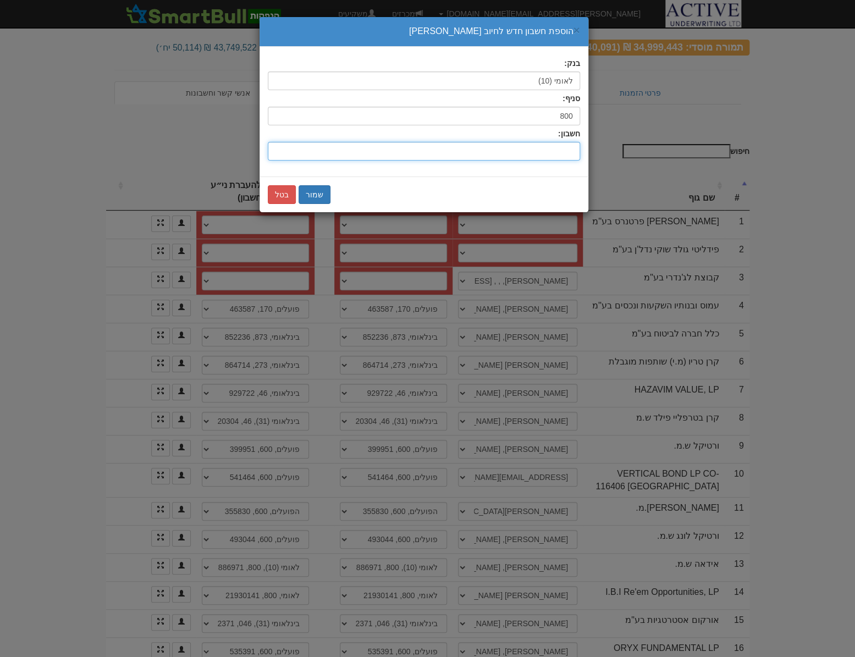
click at [561, 143] on input "חשבון:" at bounding box center [424, 151] width 312 height 19
type input "21813831"
click at [313, 190] on button "שמור" at bounding box center [315, 194] width 32 height 19
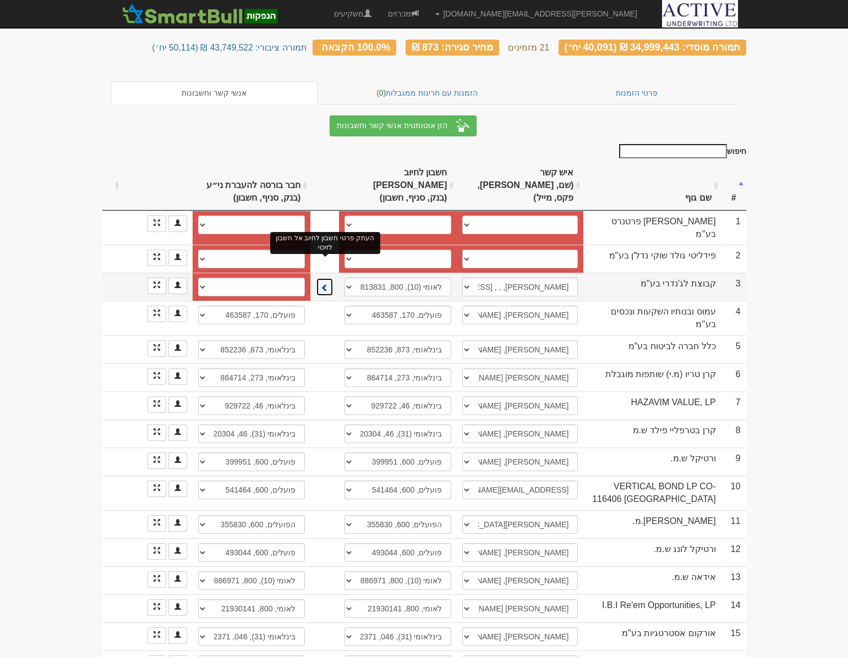
click at [323, 284] on span at bounding box center [325, 288] width 8 height 8
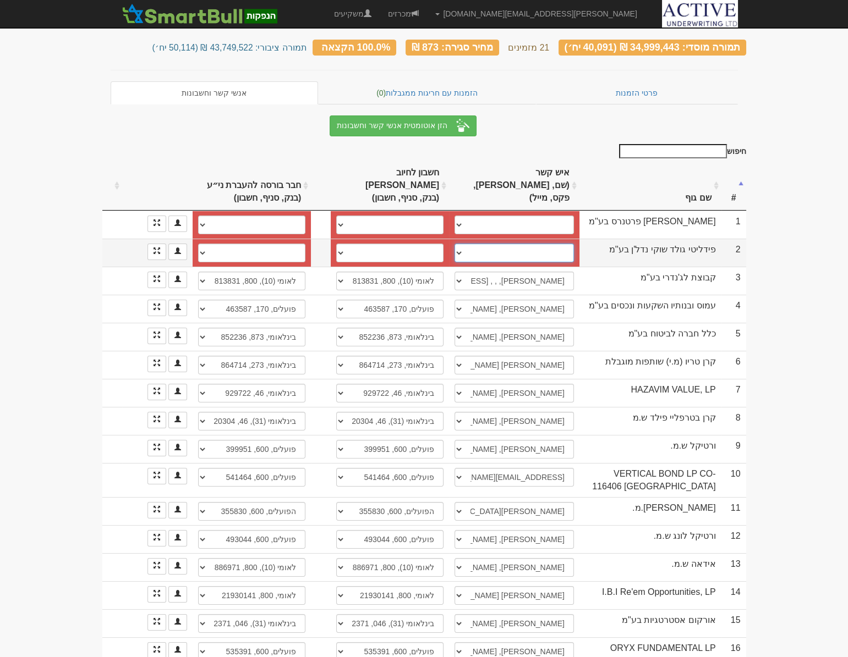
click at [482, 244] on select "אסף קדם, 0529593208, assaf@fidelitygold.co.il ────────── איש קשר חדש" at bounding box center [513, 253] width 119 height 19
select select "68a5c209cb4d9915fcd82f50"
click at [454, 244] on select "אסף קדם, 0529593208, assaf@fidelitygold.co.il ────────── איש קשר חדש" at bounding box center [513, 253] width 119 height 19
click at [371, 244] on select "פועלים, 600, 665684 חשבון חדש" at bounding box center [389, 253] width 107 height 19
select select "new_billing"
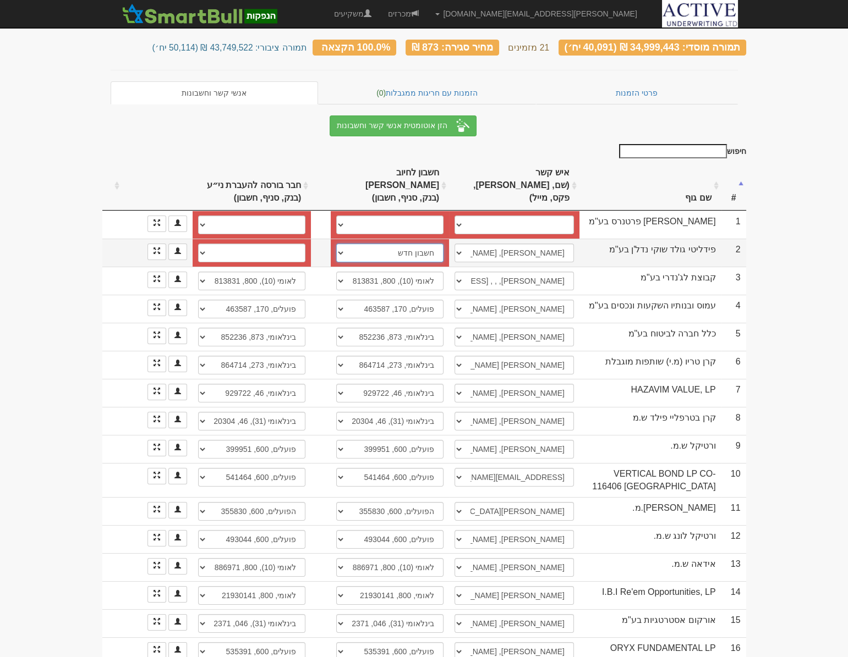
click at [339, 244] on select "פועלים, 600, 665684 חשבון חדש" at bounding box center [389, 253] width 107 height 19
select select
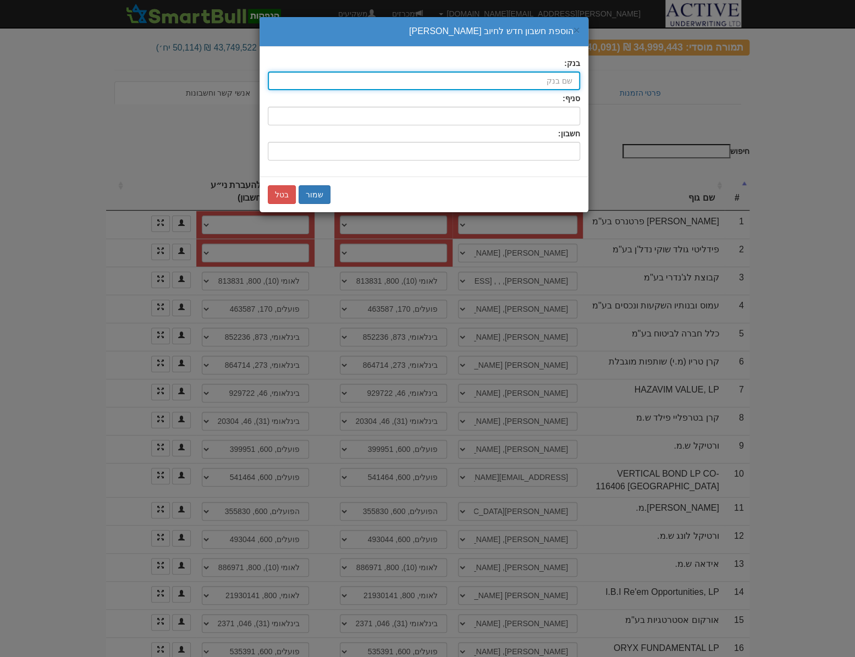
click at [555, 78] on input "בנק:" at bounding box center [424, 81] width 312 height 19
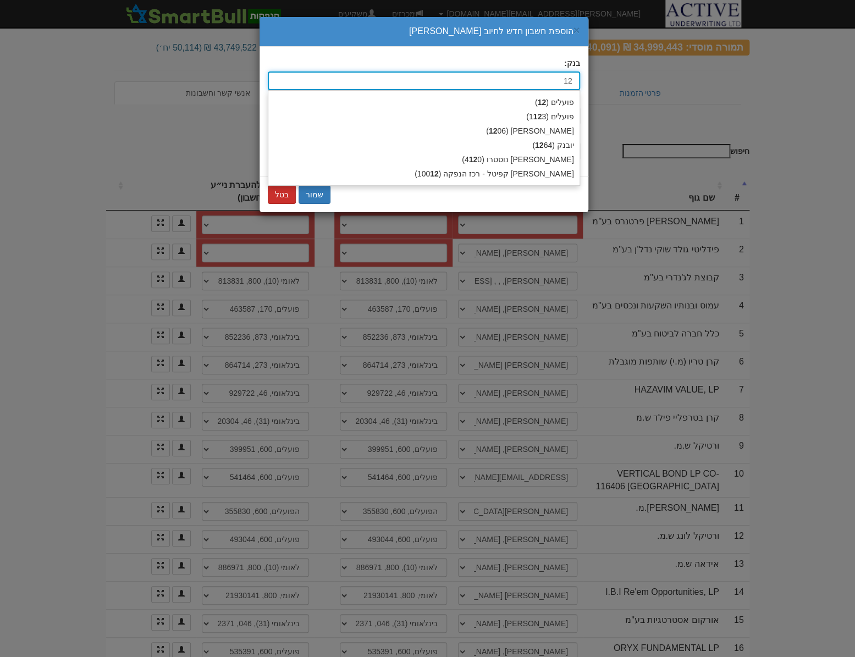
type input "12"
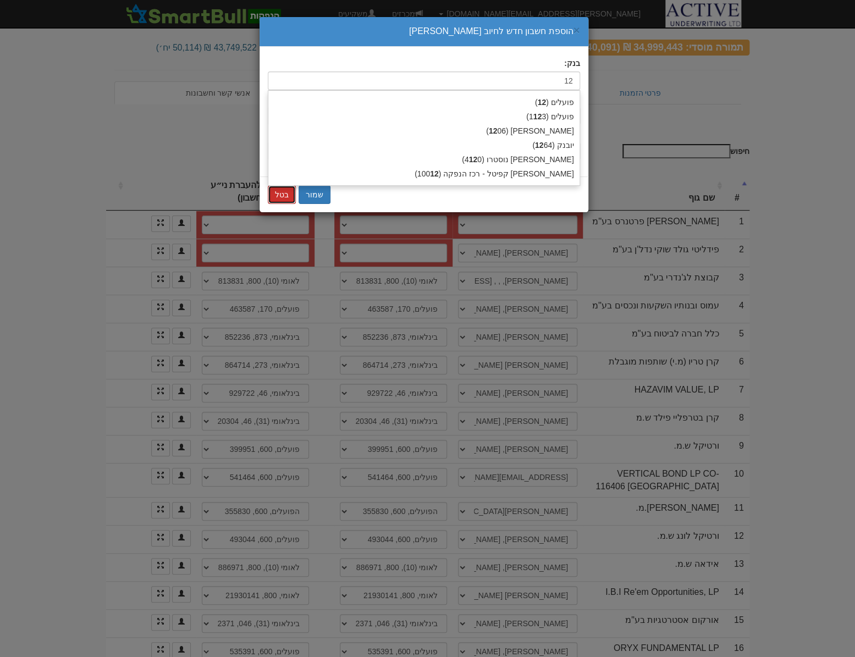
click at [278, 199] on button "בטל" at bounding box center [282, 194] width 28 height 19
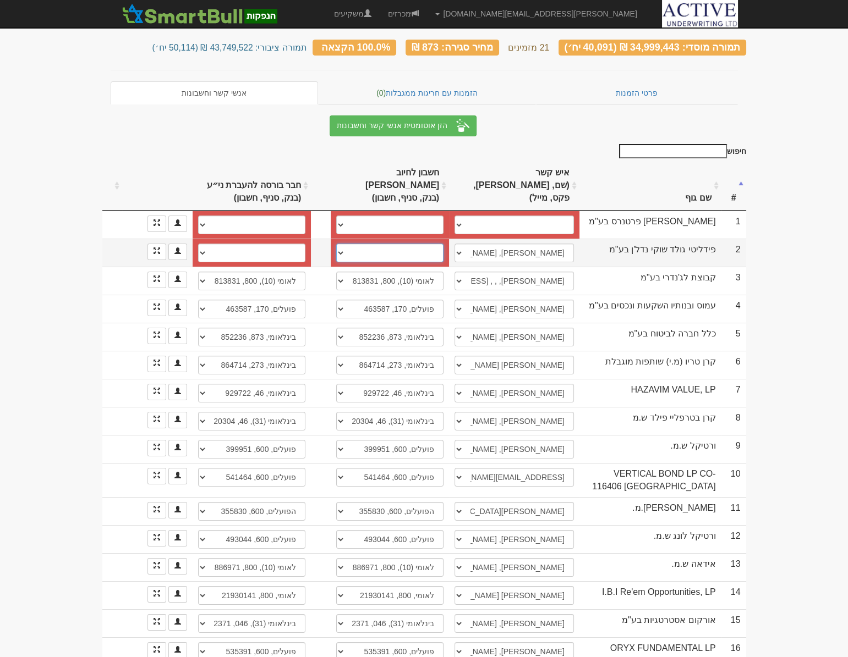
click at [396, 244] on select "פועלים, 600, 665684 חשבון חדש" at bounding box center [389, 253] width 107 height 19
select select "68a5c209cb4d9915fcd82f52"
click at [336, 244] on select "פועלים, 600, 665684 חשבון חדש" at bounding box center [389, 253] width 107 height 19
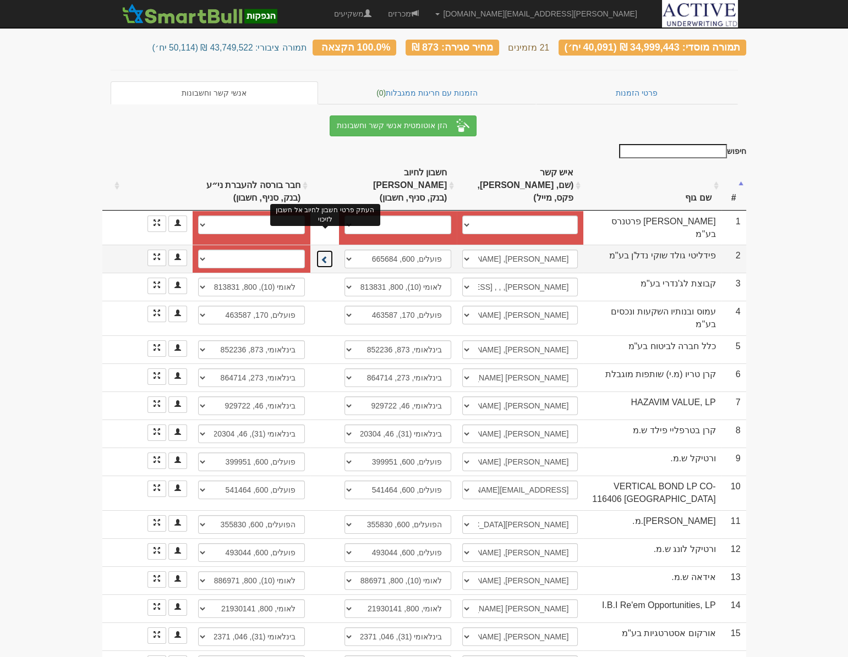
click at [328, 256] on span at bounding box center [325, 260] width 8 height 8
select select "68a5c209cb4d9915fcd82f54"
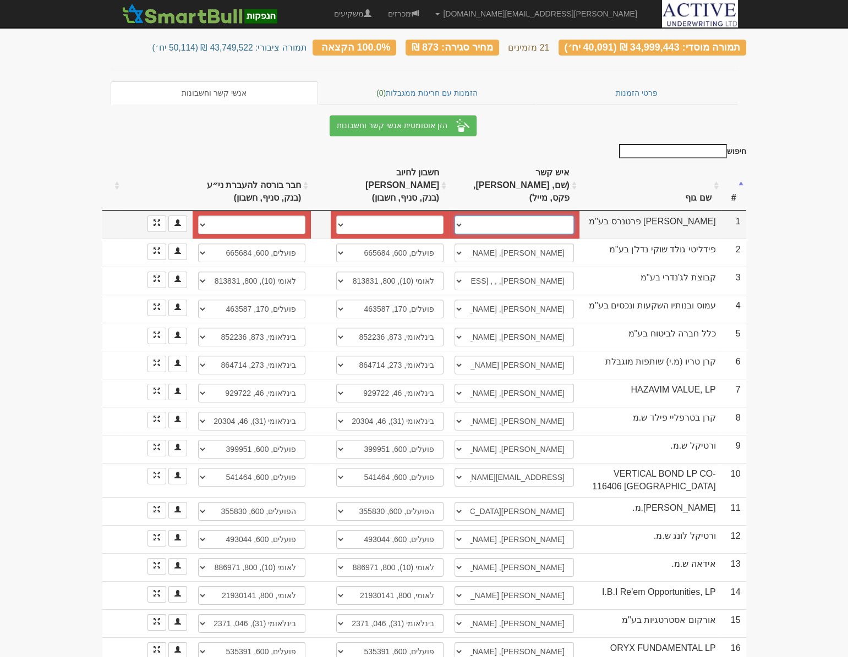
click at [471, 216] on select "צור אילן, 0544592318, zury@tuval-invest.com ────────── איש קשר חדש" at bounding box center [513, 225] width 119 height 19
select select "68a5c148cb4d9915fcd82f42"
click at [454, 216] on select "צור אילן, 0544592318, zury@tuval-invest.com ────────── איש קשר חדש" at bounding box center [513, 225] width 119 height 19
click at [360, 216] on select "דיסקונט, 10, 144596 חשבון חדש" at bounding box center [389, 225] width 107 height 19
select select "68a5c148cb4d9915fcd82f44"
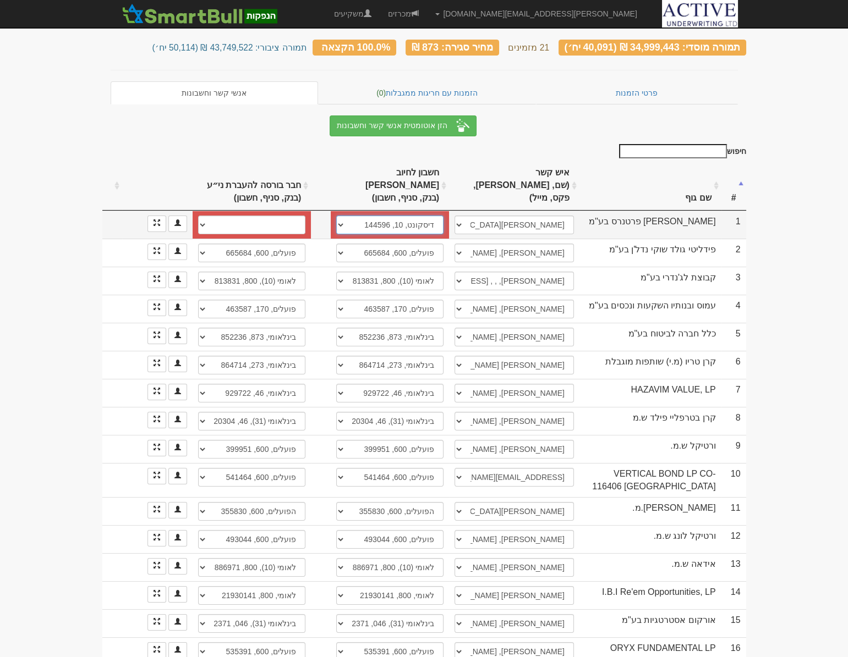
click at [336, 216] on select "דיסקונט, 10, 144596 חשבון חדש" at bounding box center [389, 225] width 107 height 19
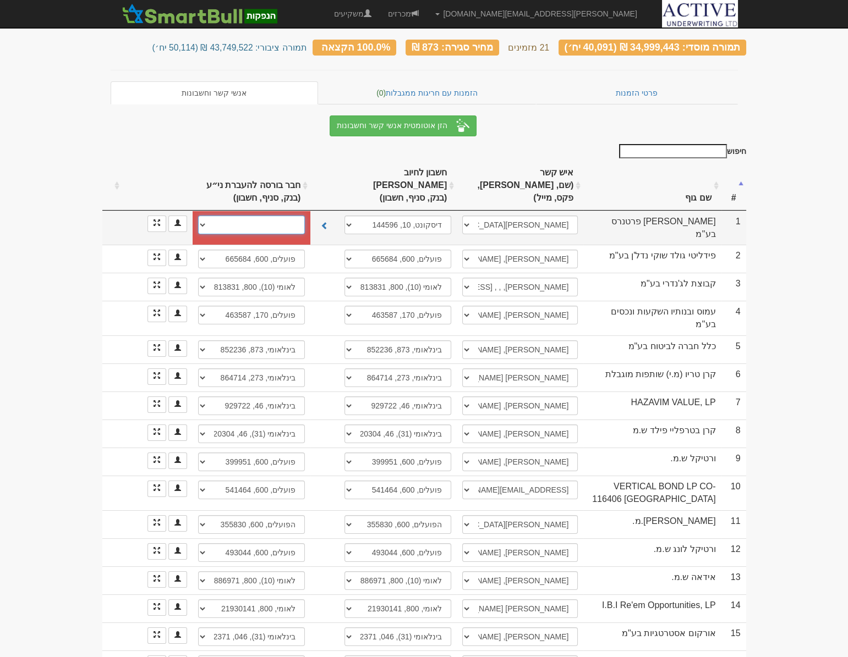
click at [247, 216] on select "דיסקונט, 10, 144596 חשבון חדש" at bounding box center [251, 225] width 107 height 19
select select "68a5c148cb4d9915fcd82f46"
click at [198, 216] on select "דיסקונט, 10, 144596 חשבון חדש" at bounding box center [251, 225] width 107 height 19
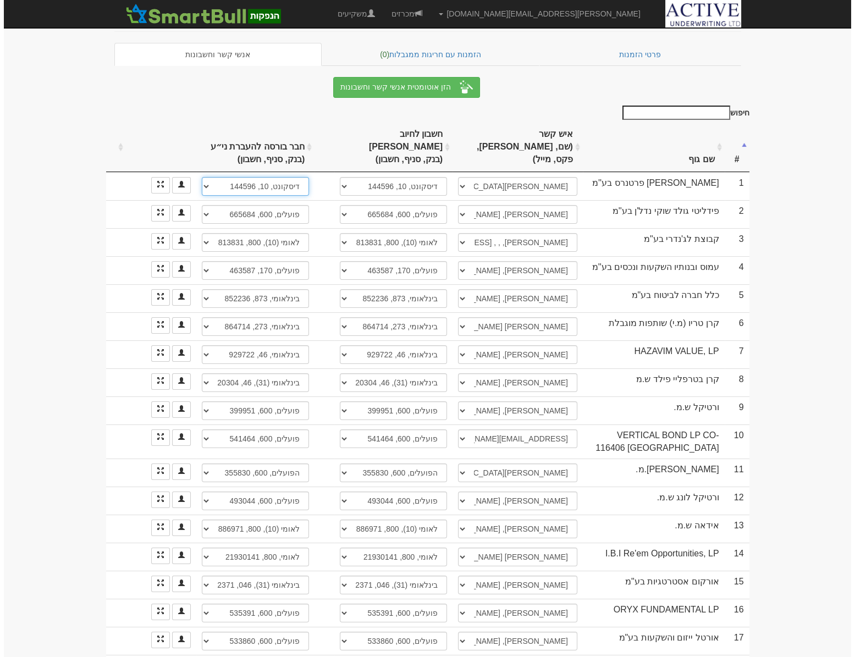
scroll to position [0, 0]
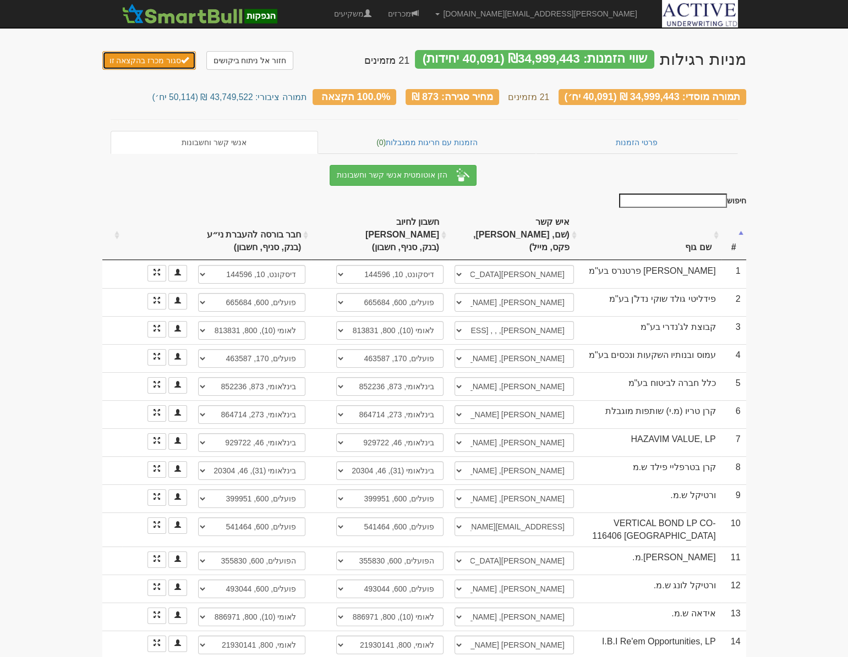
click at [131, 60] on button "סגור מכרז בהקצאה זו" at bounding box center [149, 60] width 94 height 19
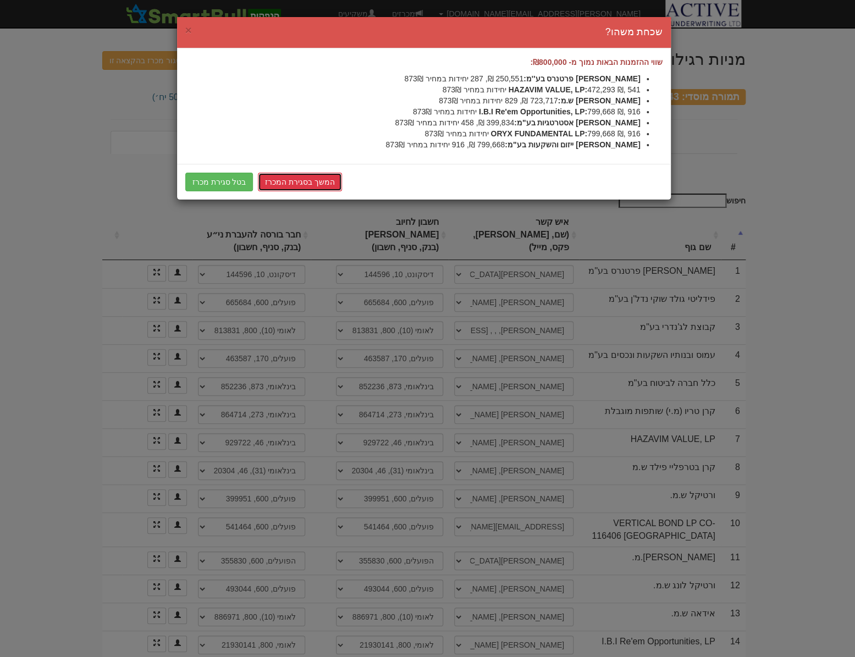
click at [291, 177] on link "המשך בסגירת המכרז" at bounding box center [300, 182] width 84 height 19
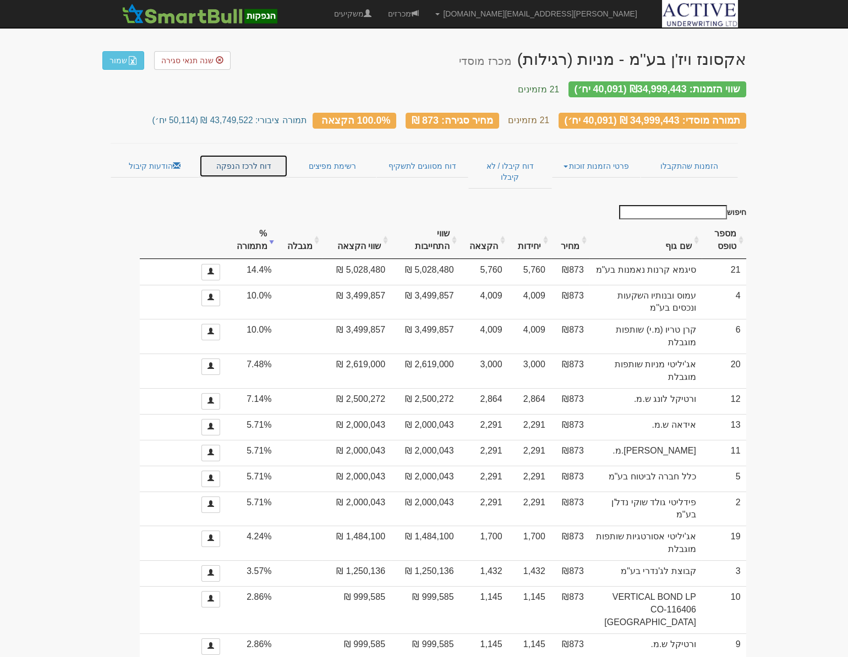
click at [227, 163] on link "דוח לרכז הנפקה" at bounding box center [243, 166] width 89 height 23
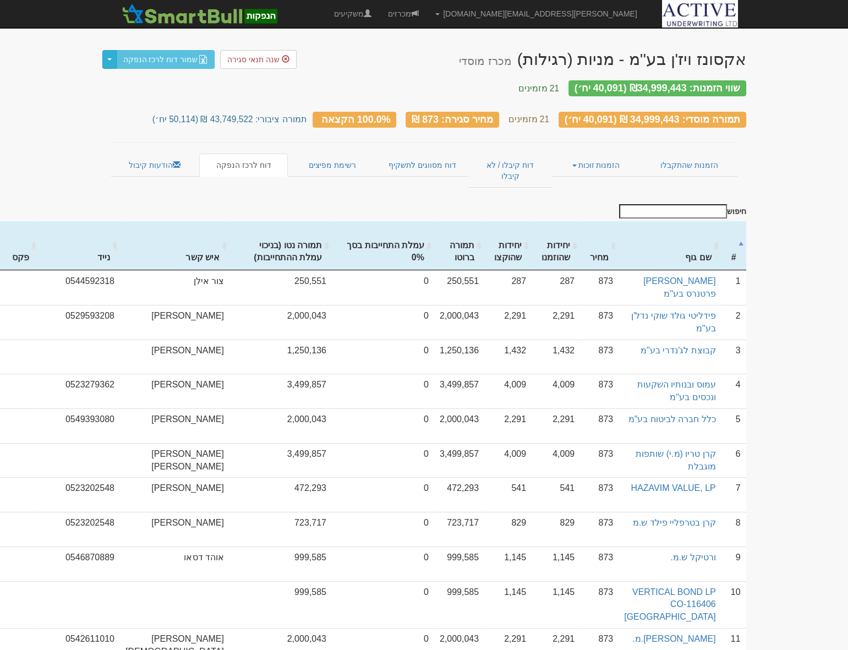
click at [109, 63] on button "Toggle Dropdown" at bounding box center [109, 59] width 14 height 19
click at [143, 83] on link "ייצא נתונים לרכז ההנפקה" at bounding box center [157, 80] width 113 height 14
click at [238, 87] on h3 "שווי הזמנות: ₪34,999,443 (40,091 יח׳) 21 מזמינים" at bounding box center [424, 87] width 644 height 14
click at [199, 61] on img at bounding box center [203, 59] width 9 height 9
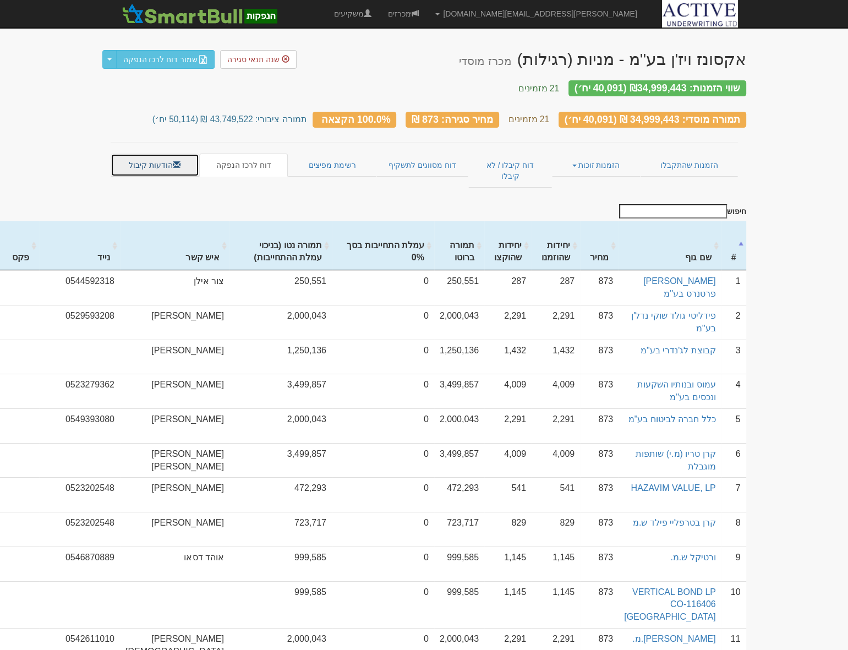
click at [161, 158] on link "הודעות קיבול" at bounding box center [155, 164] width 89 height 23
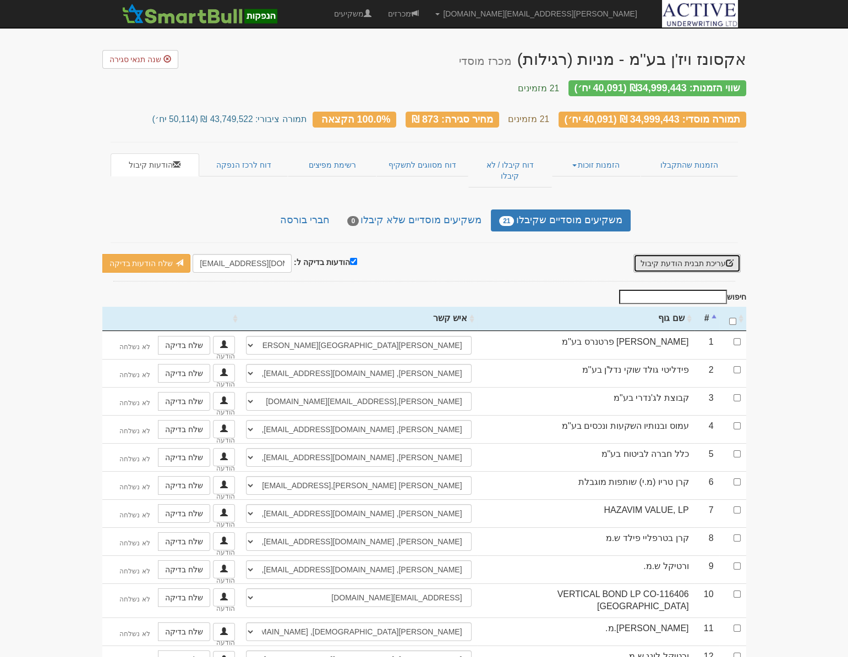
click at [657, 254] on button "עריכת תבנית הודעת קיבול" at bounding box center [686, 263] width 107 height 19
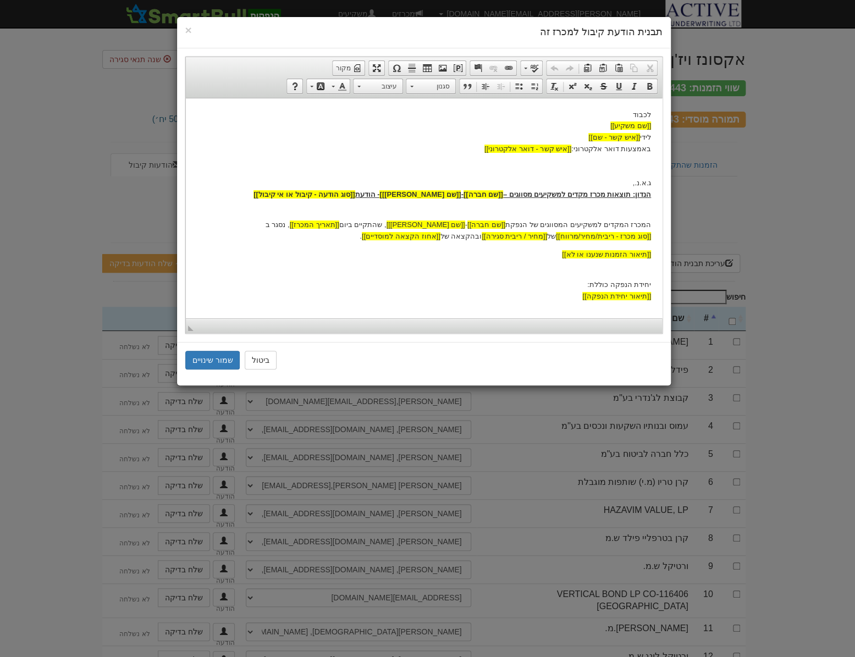
scroll to position [73, 0]
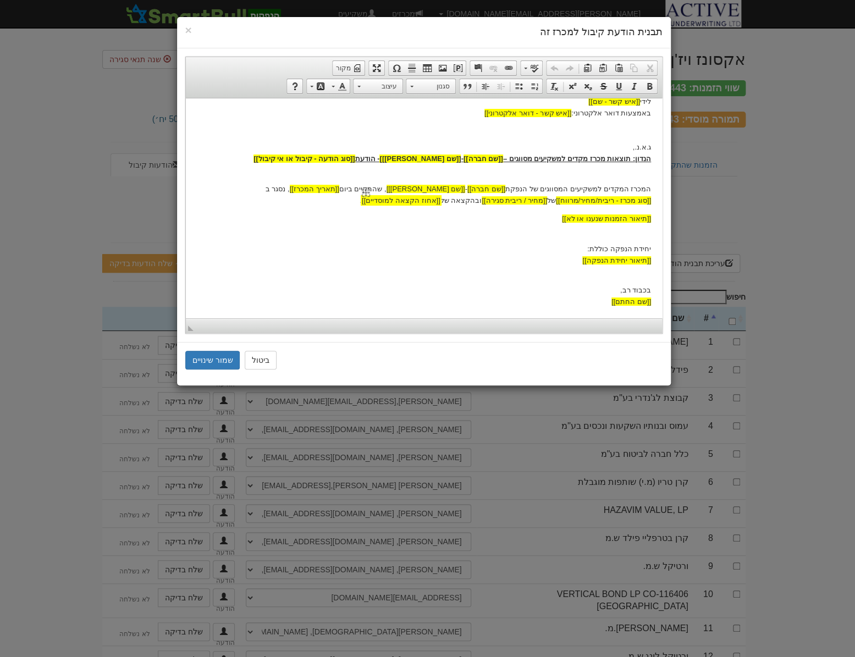
drag, startPoint x: 500, startPoint y: 199, endPoint x: 548, endPoint y: 210, distance: 49.6
click at [440, 199] on span "[[אחוז הקצאה למוסדיים]]" at bounding box center [400, 200] width 79 height 8
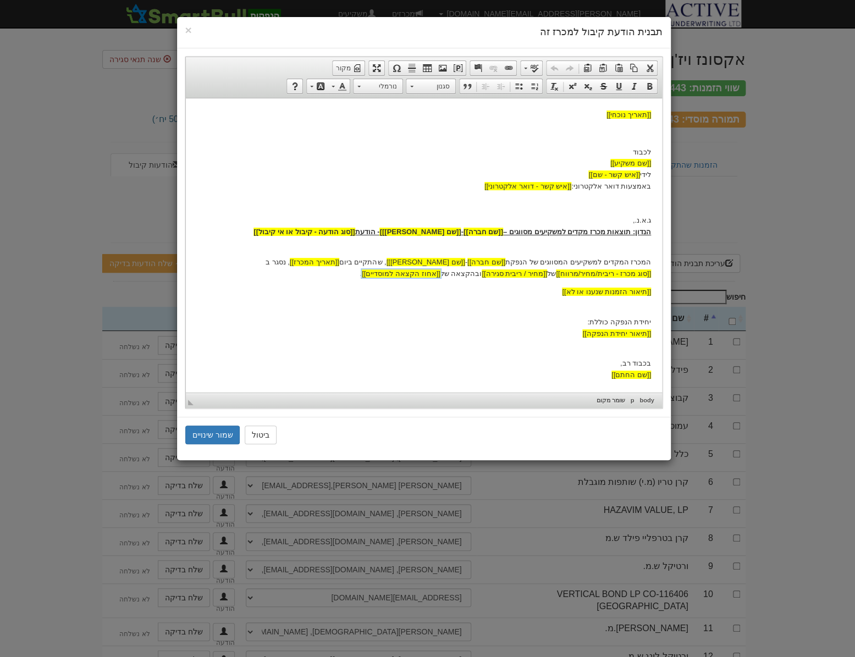
scroll to position [0, 0]
drag, startPoint x: 213, startPoint y: 437, endPoint x: 226, endPoint y: 430, distance: 14.8
click at [213, 437] on button "שמור שינויים" at bounding box center [212, 434] width 55 height 19
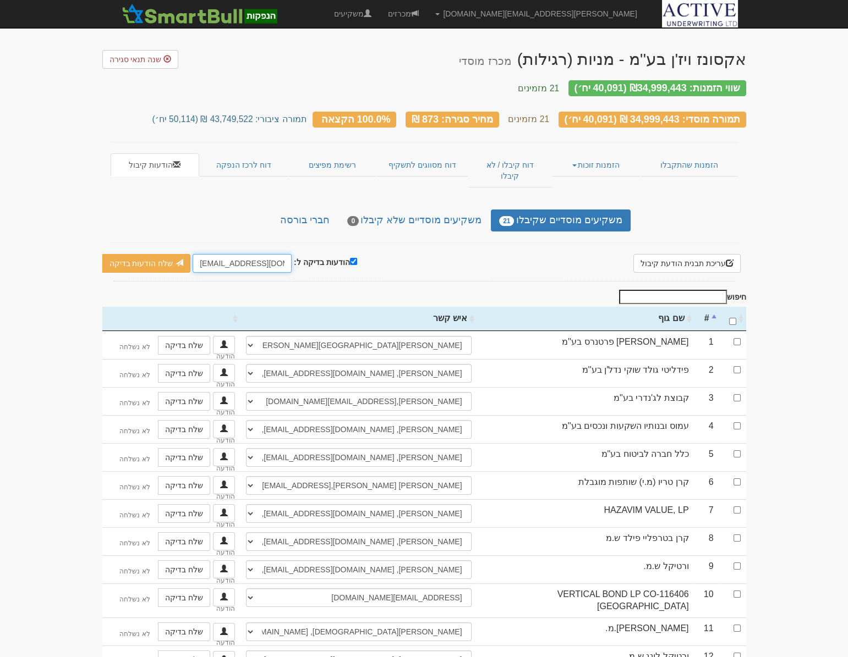
drag, startPoint x: 212, startPoint y: 243, endPoint x: 194, endPoint y: 244, distance: 18.2
click at [194, 254] on input "[EMAIL_ADDRESS][DOMAIN_NAME]" at bounding box center [242, 263] width 99 height 19
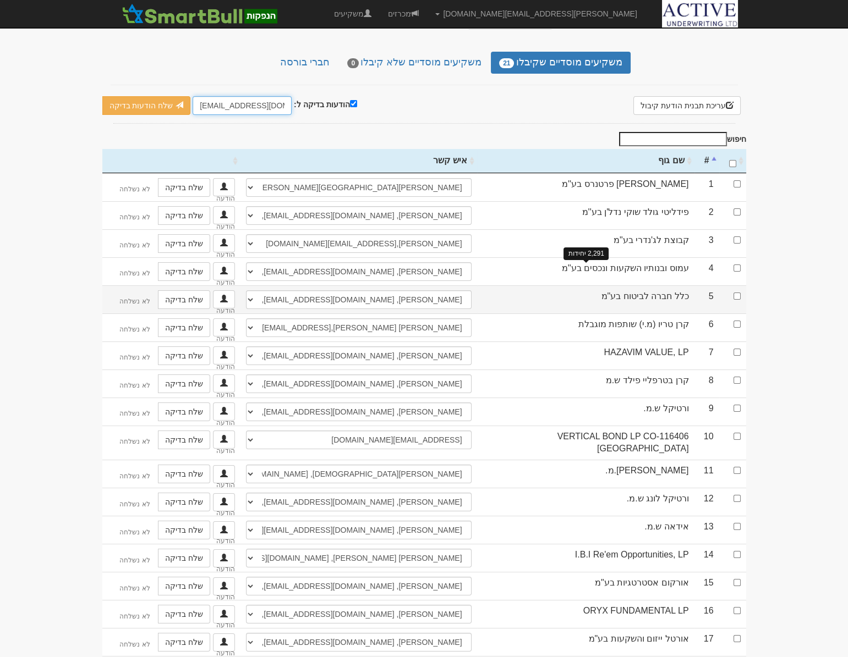
scroll to position [248, 0]
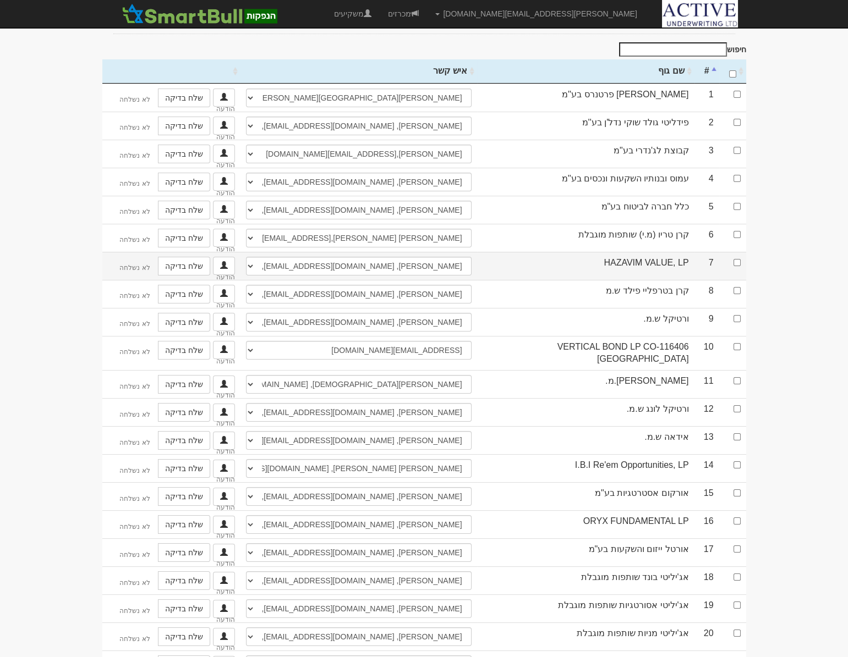
type input "[EMAIL_ADDRESS][DOMAIN_NAME]"
click at [738, 259] on input "checkbox" at bounding box center [736, 262] width 7 height 7
checkbox input "true"
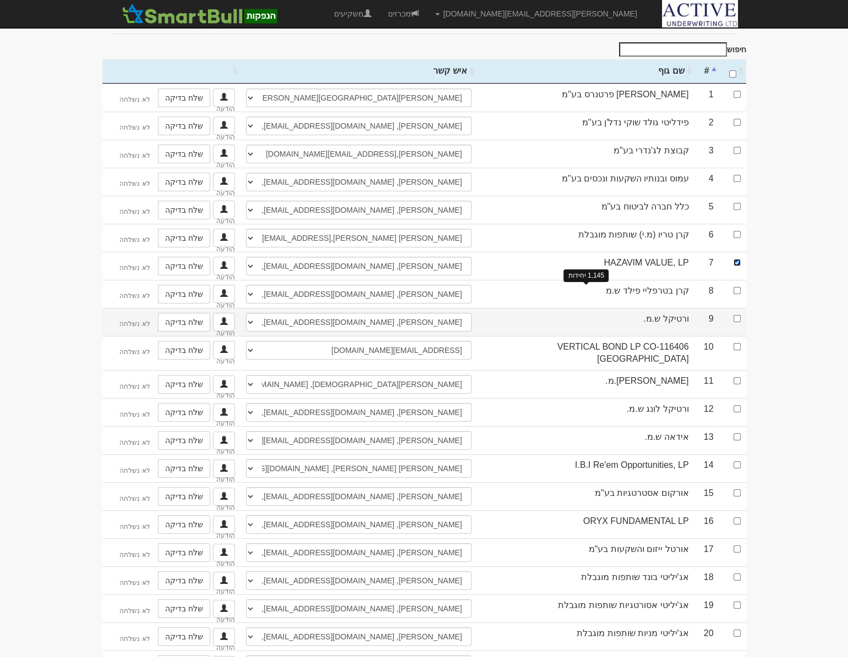
scroll to position [0, 0]
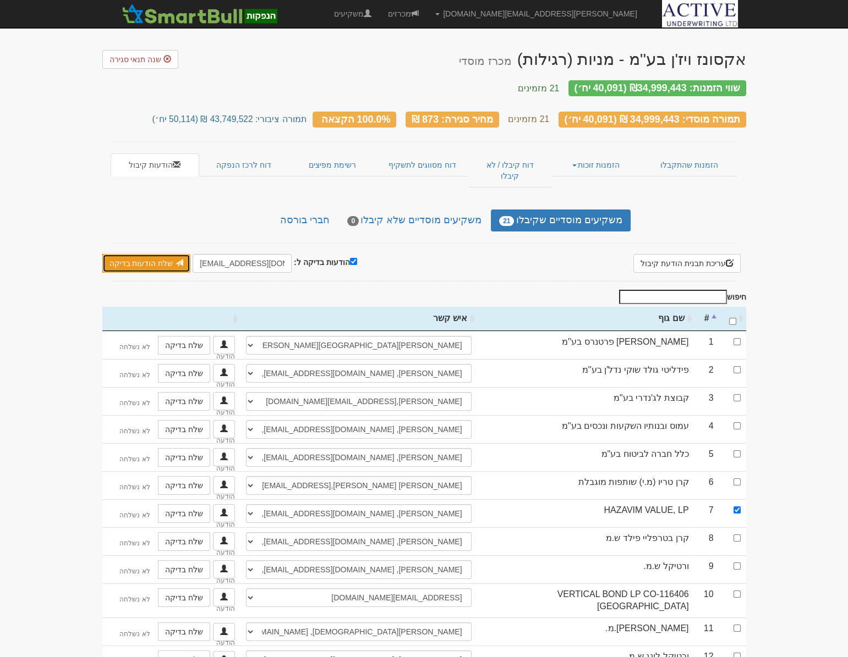
click at [151, 254] on link "שלח הודעות בדיקה" at bounding box center [146, 263] width 89 height 19
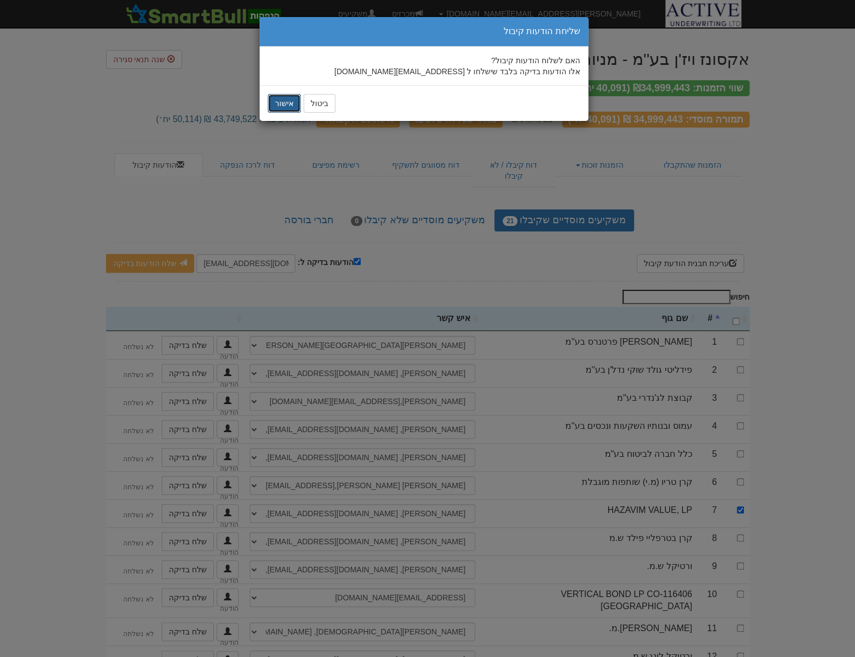
click at [278, 101] on button "אישור" at bounding box center [284, 103] width 33 height 19
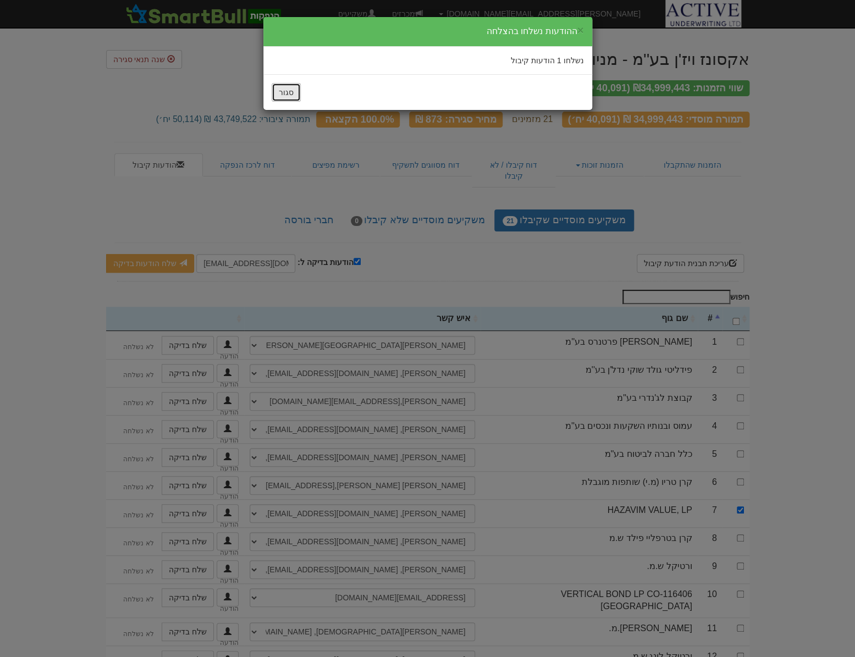
click at [283, 89] on button "סגור" at bounding box center [286, 92] width 29 height 19
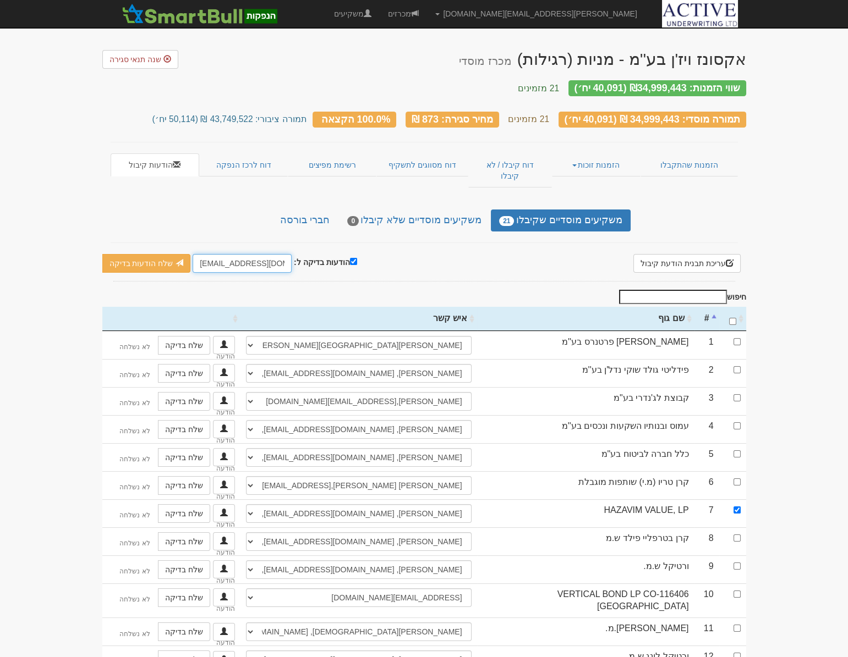
click at [206, 254] on input "[EMAIL_ADDRESS][DOMAIN_NAME]" at bounding box center [242, 263] width 99 height 19
drag, startPoint x: 195, startPoint y: 243, endPoint x: 213, endPoint y: 244, distance: 18.7
click at [213, 254] on input "[EMAIL_ADDRESS][DOMAIN_NAME]" at bounding box center [242, 263] width 99 height 19
click at [142, 254] on link "שלח הודעות בדיקה" at bounding box center [146, 263] width 89 height 19
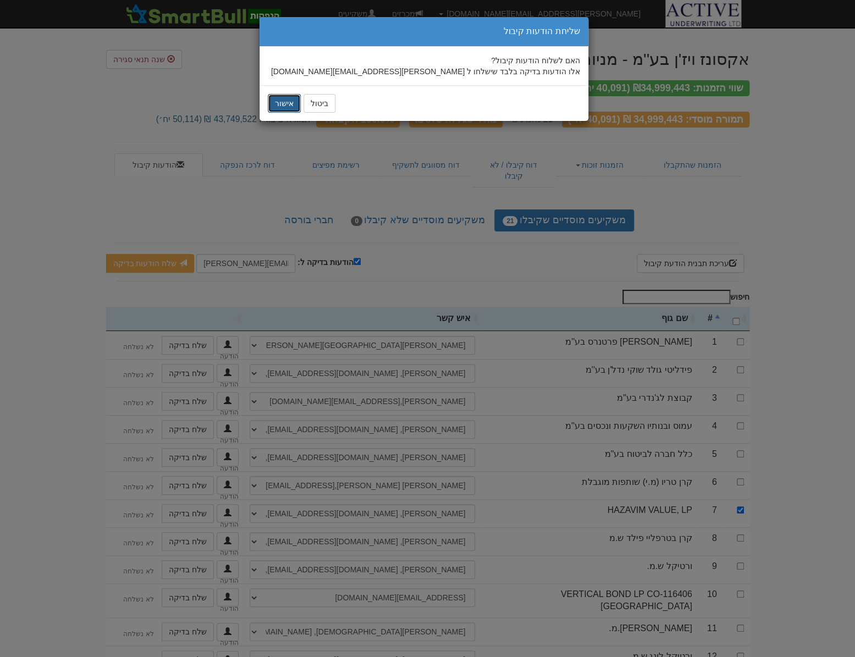
click at [285, 107] on button "אישור" at bounding box center [284, 103] width 33 height 19
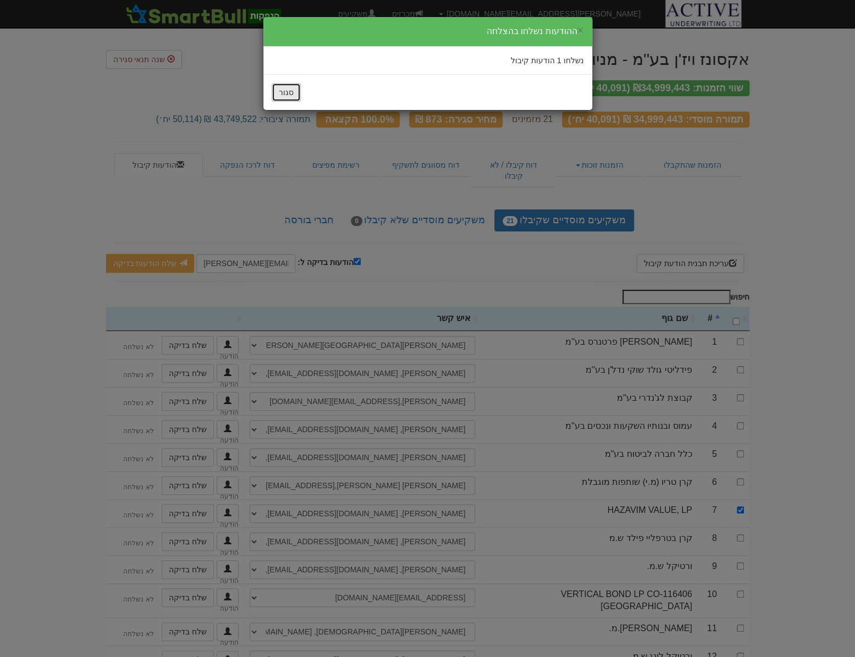
click at [289, 91] on button "סגור" at bounding box center [286, 92] width 29 height 19
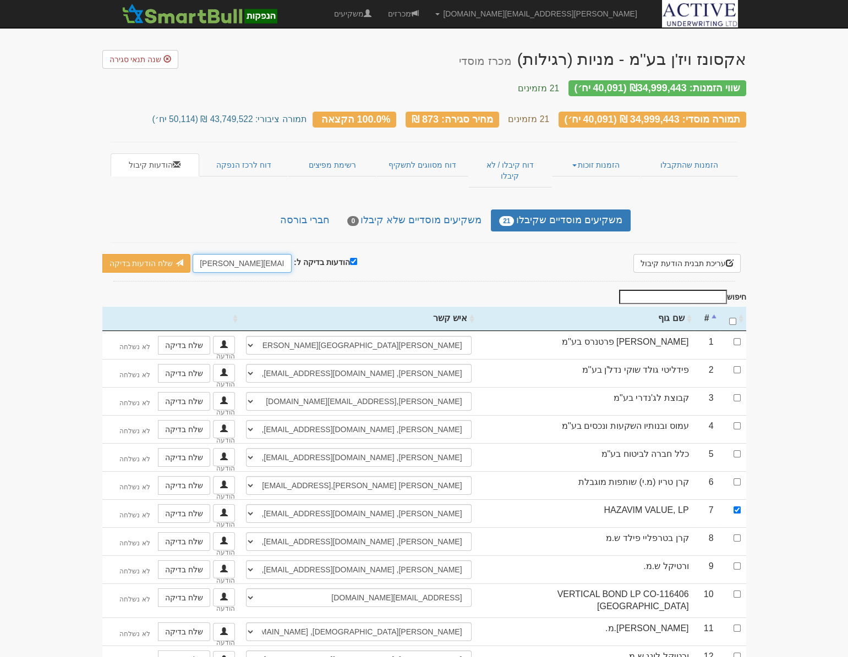
drag, startPoint x: 207, startPoint y: 243, endPoint x: 197, endPoint y: 242, distance: 10.5
click at [197, 254] on input "[PERSON_NAME][EMAIL_ADDRESS][DOMAIN_NAME]" at bounding box center [242, 263] width 99 height 19
type input "eran@activeu.co.il"
click at [157, 254] on link "שלח הודעות בדיקה" at bounding box center [146, 263] width 89 height 19
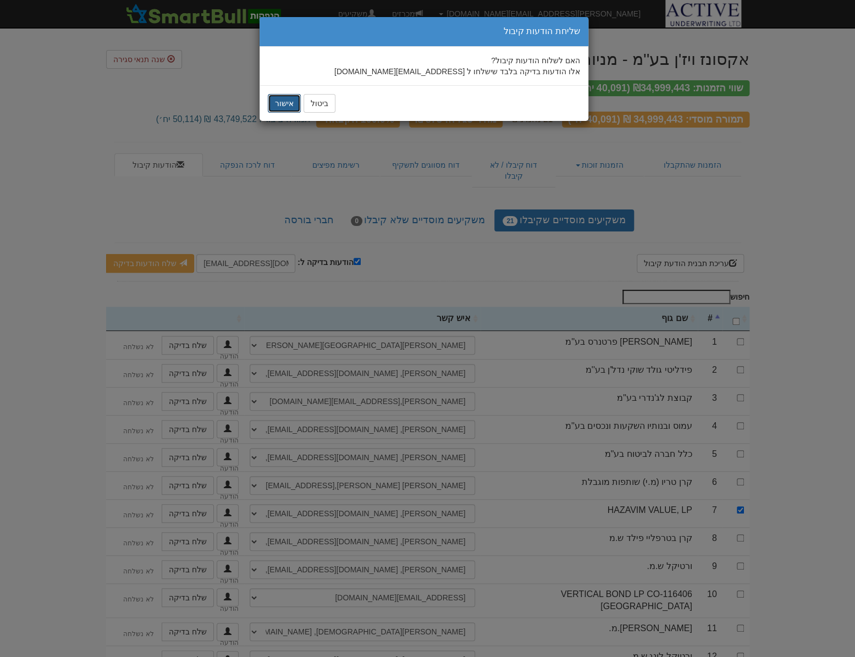
click at [286, 105] on button "אישור" at bounding box center [284, 103] width 33 height 19
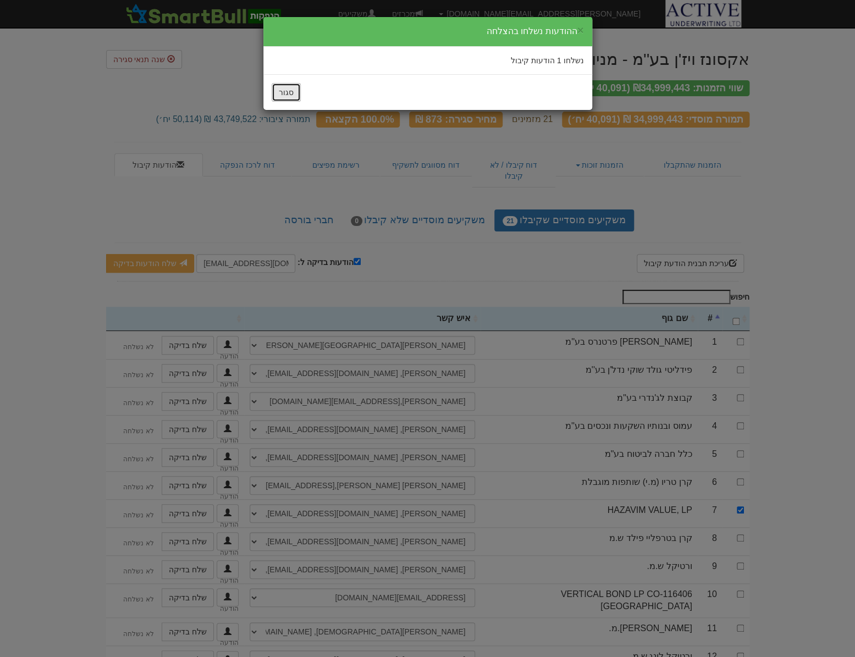
click at [283, 95] on button "סגור" at bounding box center [286, 92] width 29 height 19
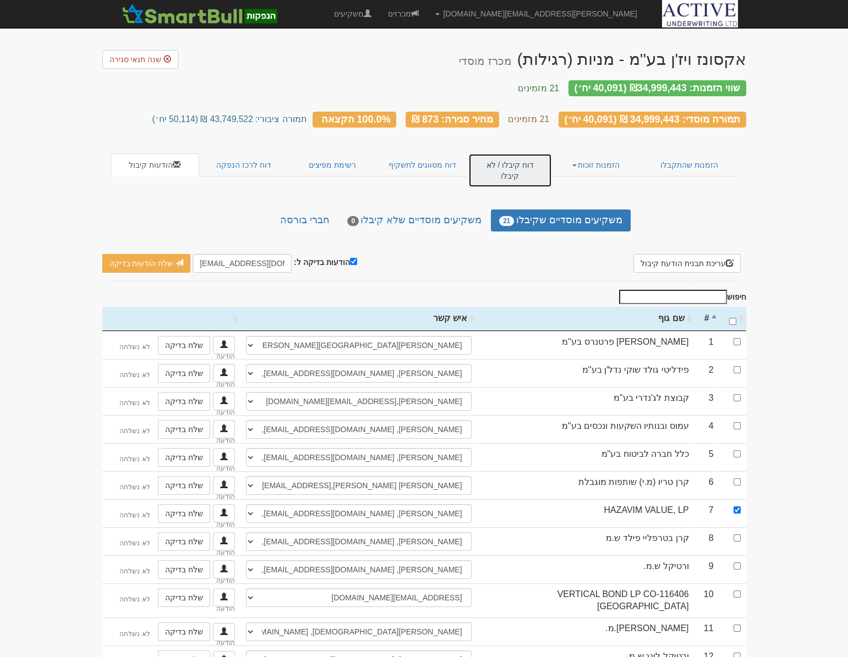
click at [515, 154] on link "דוח קיבלו / לא קיבלו" at bounding box center [509, 170] width 83 height 34
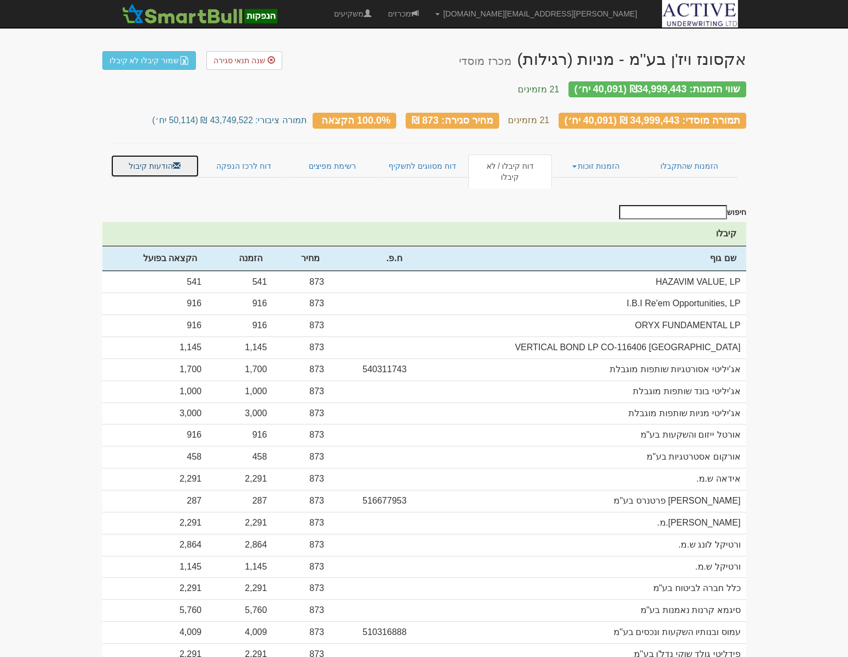
click at [130, 155] on link "הודעות קיבול" at bounding box center [155, 166] width 89 height 23
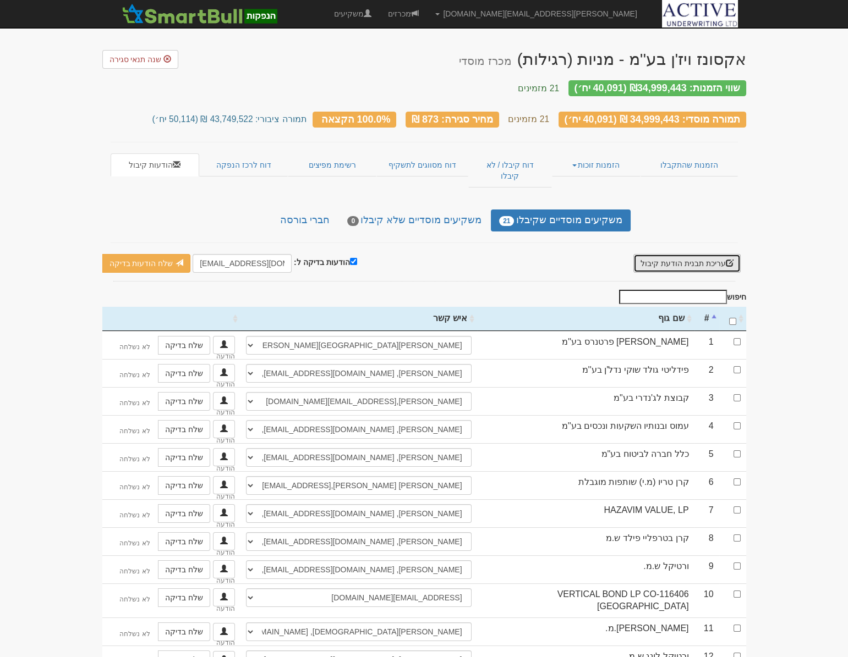
click at [657, 254] on button "עריכת תבנית הודעת קיבול" at bounding box center [686, 263] width 107 height 19
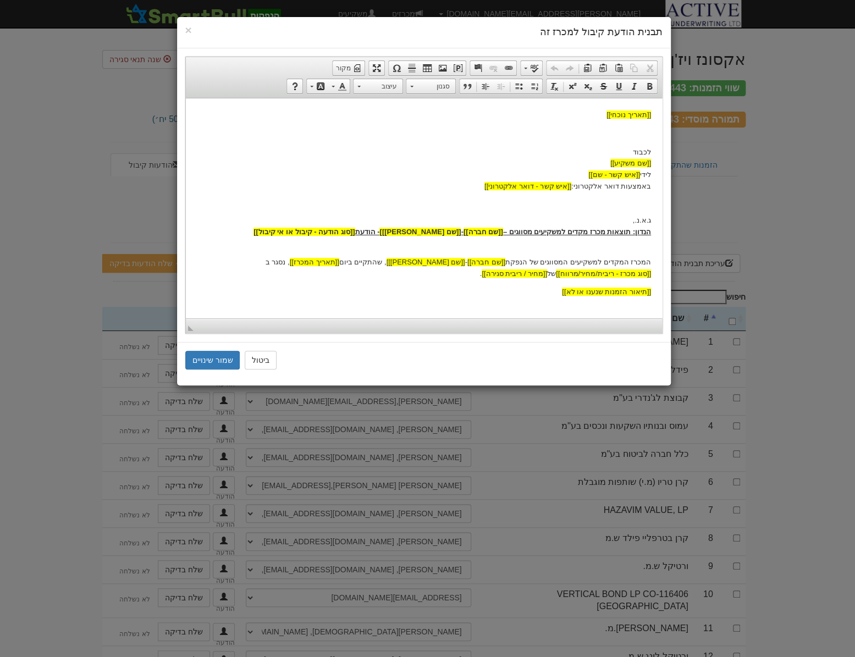
drag, startPoint x: 413, startPoint y: 231, endPoint x: 413, endPoint y: 246, distance: 14.9
click at [413, 231] on strong "הנדון: תוצאות מכרז מקדים למשקיעים מסווגים – [[שם חברה]] - [[שם נייר מונפק]] - ה…" at bounding box center [452, 231] width 398 height 8
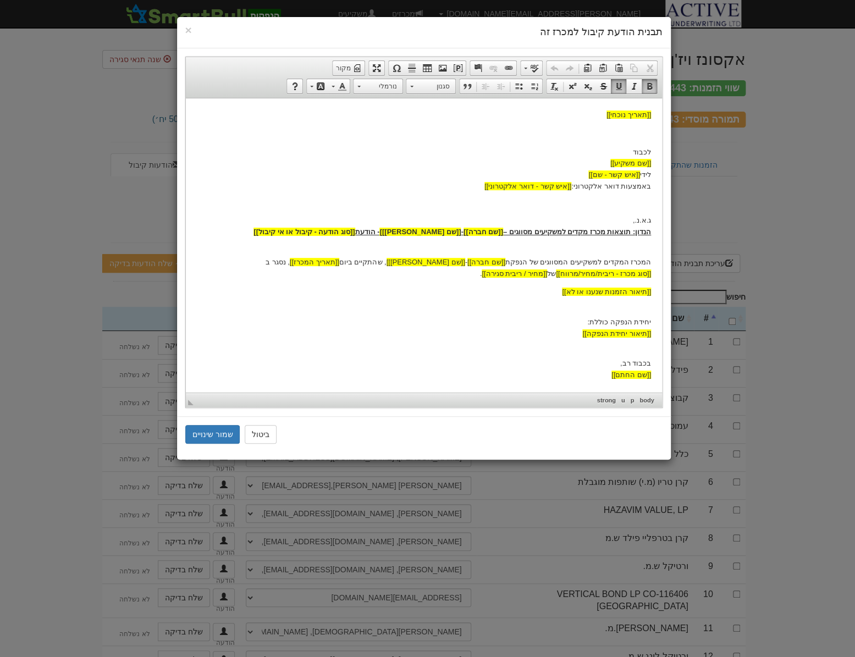
click at [413, 231] on strong "הנדון: תוצאות מכרז מקדים למשקיעים מסווגים – [[שם חברה]] - [[שם נייר מונפק]] - ה…" at bounding box center [452, 231] width 398 height 8
click at [255, 429] on button "ביטול" at bounding box center [261, 434] width 32 height 19
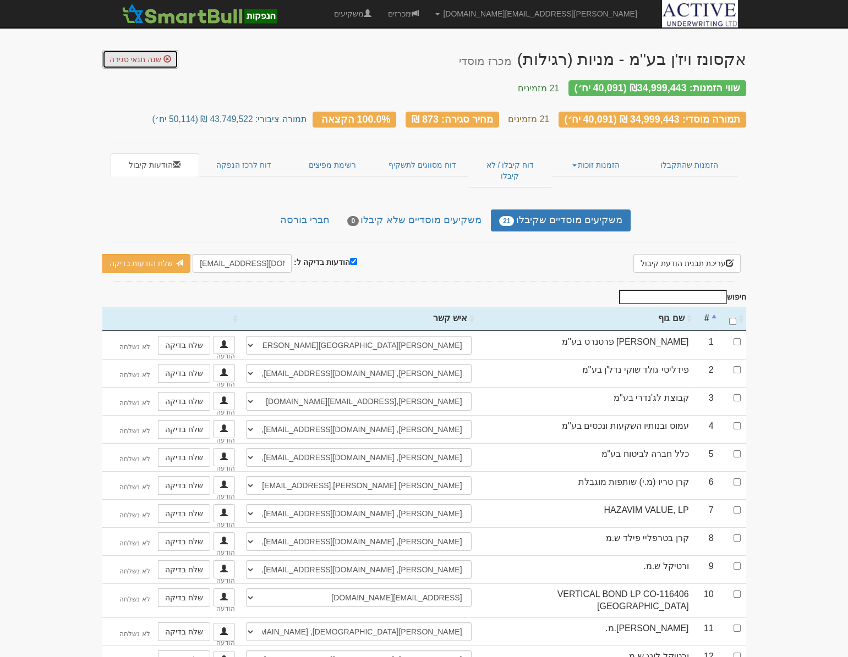
click at [152, 62] on span "שנה תנאי סגירה" at bounding box center [135, 59] width 52 height 9
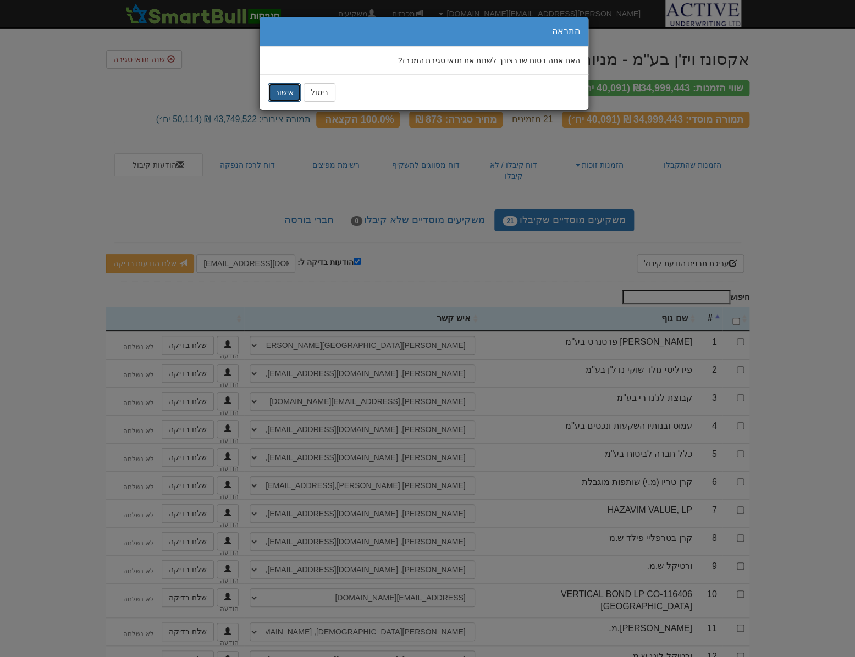
click at [282, 92] on button "אישור" at bounding box center [284, 92] width 33 height 19
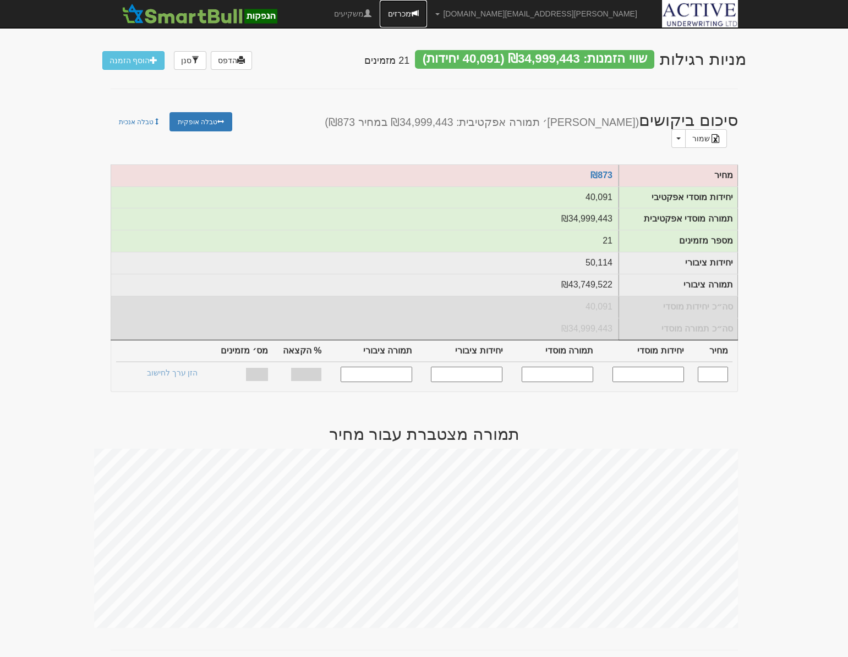
click at [427, 23] on link "מכרזים" at bounding box center [403, 14] width 47 height 28
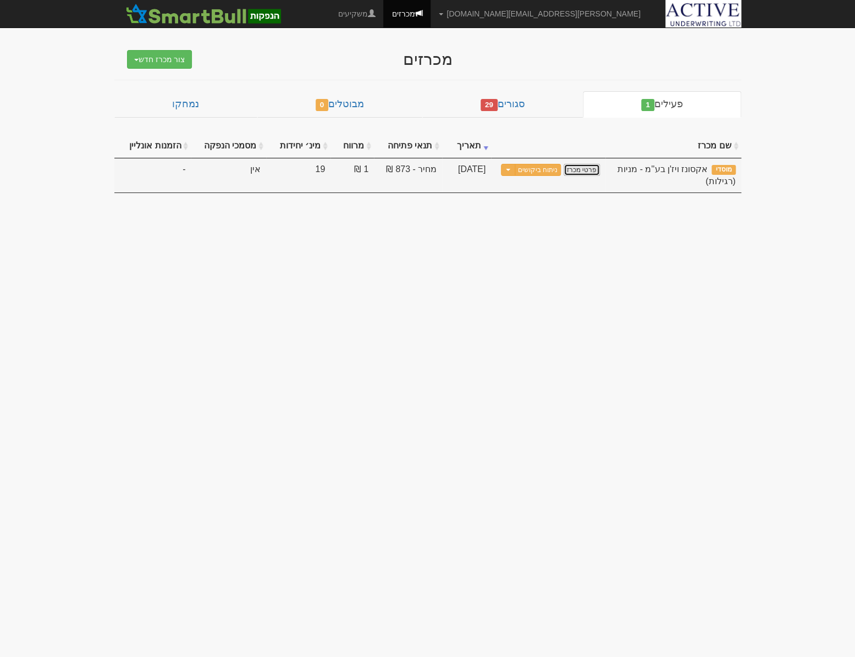
click at [585, 171] on link "פרטי מכרז" at bounding box center [582, 170] width 36 height 12
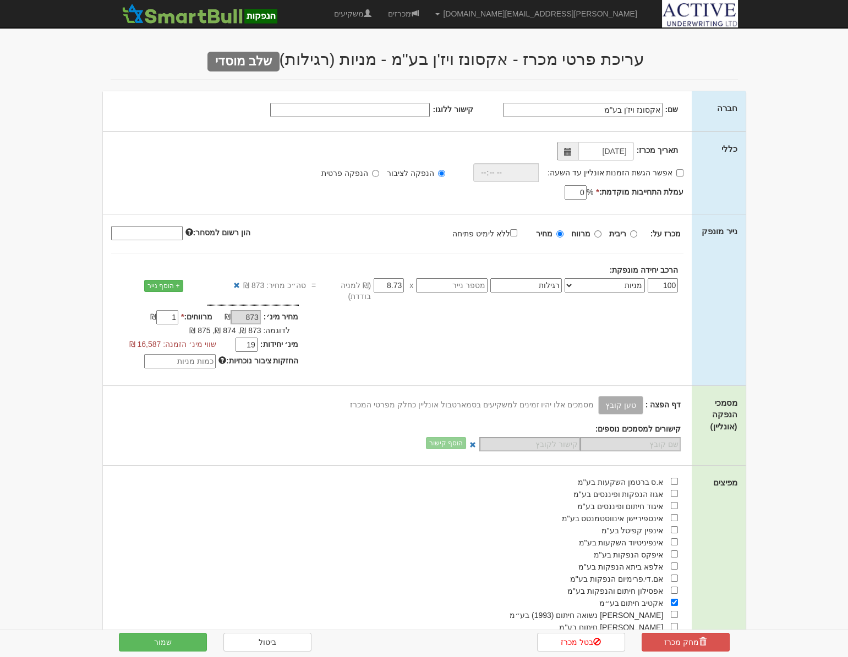
click at [583, 284] on select "אג״ח אג״ח להמרה מניות כתבי אופציה ניירות ערך מסחריים אופציות רכש כתבי התחייבות …" at bounding box center [604, 285] width 80 height 14
click at [567, 278] on select "אג״ח אג״ח להמרה מניות כתבי אופציה ניירות ערך מסחריים אופציות רכש כתבי התחייבות …" at bounding box center [604, 285] width 80 height 14
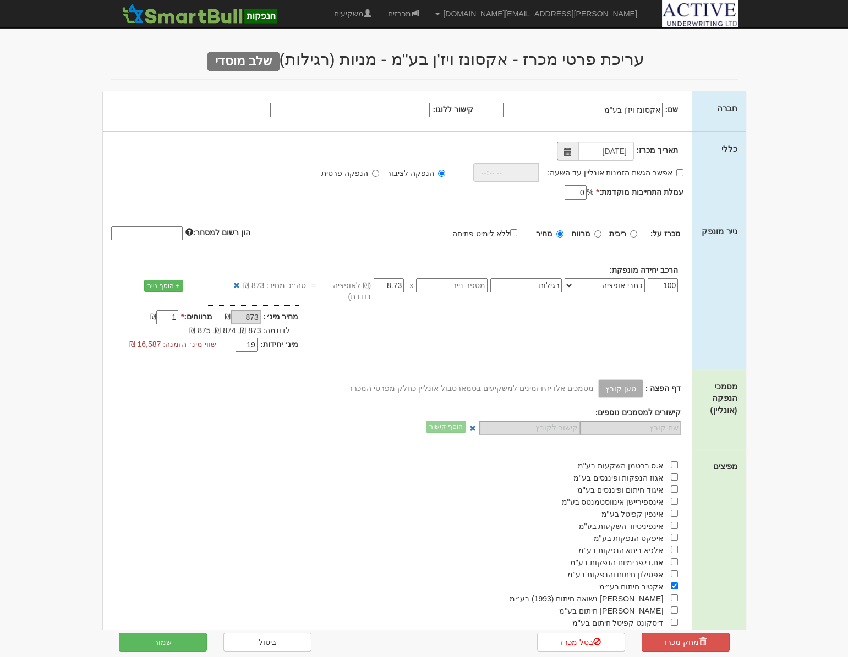
click at [579, 287] on select "אג״ח אג״ח להמרה מניות כתבי אופציה ניירות ערך מסחריים אופציות רכש כתבי התחייבות …" at bounding box center [604, 285] width 80 height 14
select select "מניות"
click at [567, 278] on select "אג״ח אג״ח להמרה מניות כתבי אופציה ניירות ערך מסחריים אופציות רכש כתבי התחייבות …" at bounding box center [604, 285] width 80 height 14
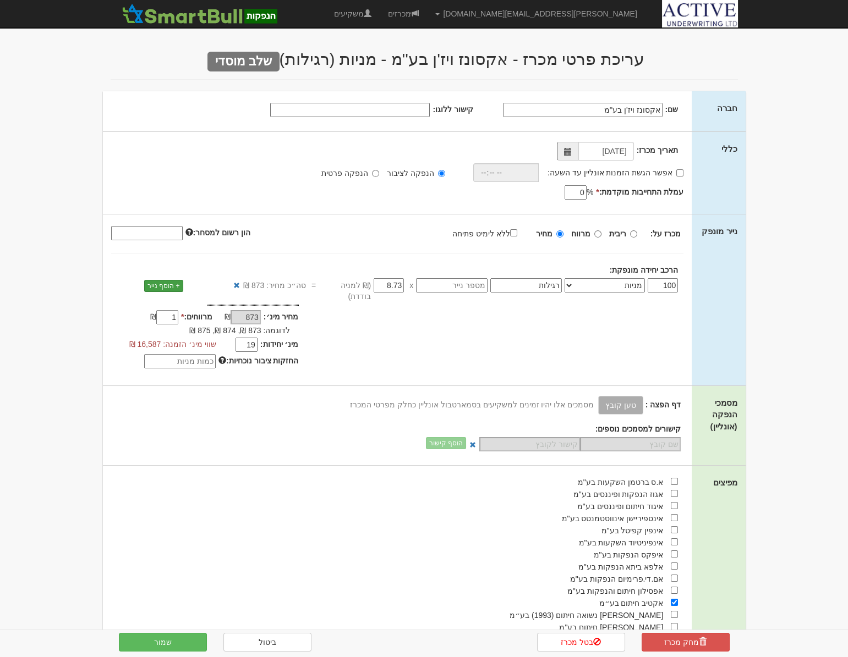
click at [167, 282] on link "+ הוסף נייר" at bounding box center [163, 286] width 39 height 12
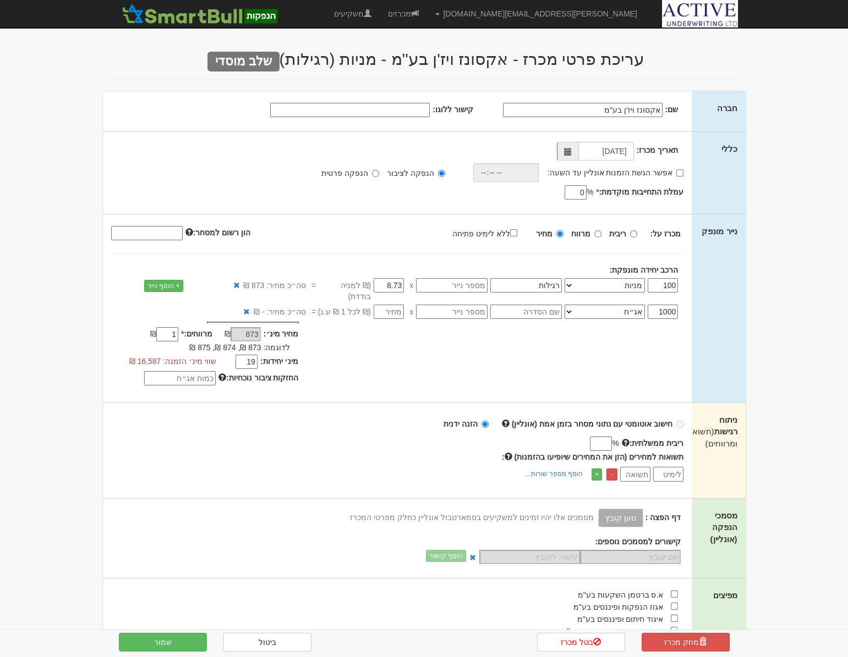
click at [585, 308] on select "אג״ח אג״ח להמרה מניות כתבי אופציה ניירות ערך מסחריים אופציות רכש כתבי התחייבות …" at bounding box center [604, 312] width 80 height 14
select select "כתבי אופציה"
click at [567, 305] on select "אג״ח אג״ח להמרה מניות כתבי אופציה ניירות ערך מסחריים אופציות רכש כתבי התחייבות …" at bounding box center [604, 312] width 80 height 14
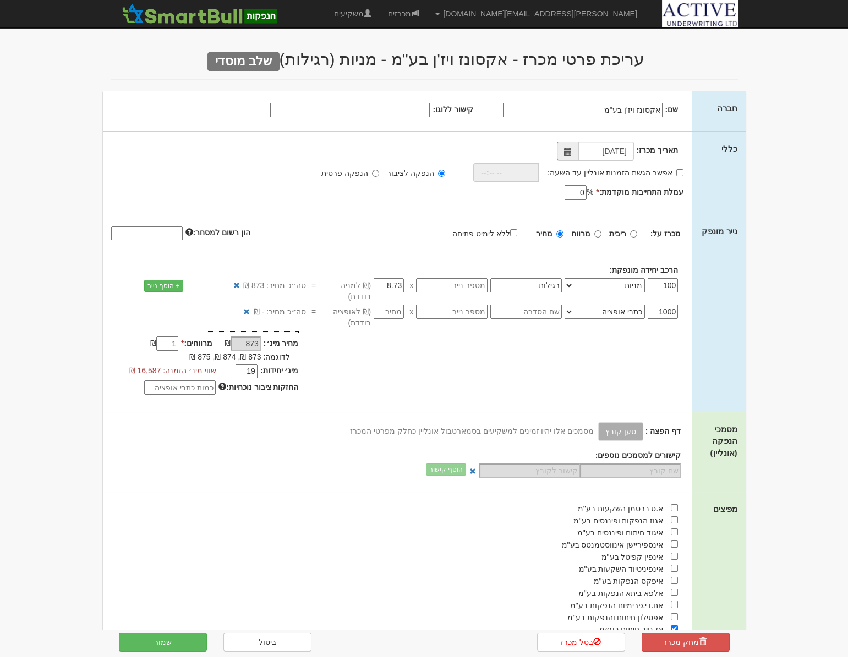
click at [535, 305] on input "text" at bounding box center [526, 312] width 72 height 14
click at [586, 331] on div "מחיר מינ׳: 873 ₪" at bounding box center [397, 364] width 589 height 67
drag, startPoint x: 654, startPoint y: 301, endPoint x: 694, endPoint y: 302, distance: 40.7
click at [694, 302] on div "נייר מונפק מכרז על: ריבית מרווח מחיר 100 0" at bounding box center [424, 313] width 643 height 197
type input "100"
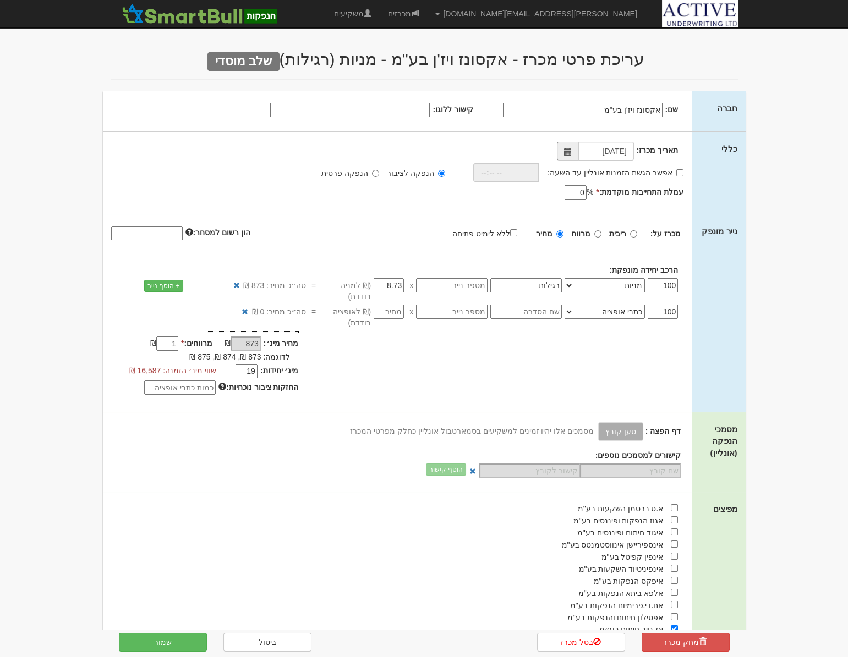
click at [396, 305] on input "number" at bounding box center [389, 312] width 30 height 14
type input "0"
click at [383, 358] on div "מחיר מינ׳: 873 ₪" at bounding box center [397, 364] width 589 height 67
click at [176, 644] on button "שמור" at bounding box center [163, 642] width 88 height 19
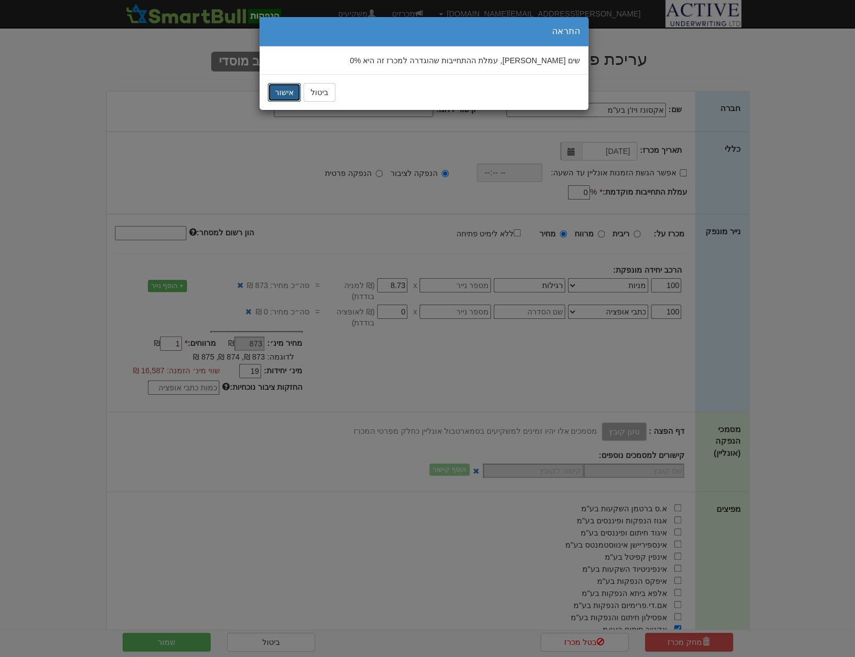
click at [290, 93] on button "אישור" at bounding box center [284, 92] width 33 height 19
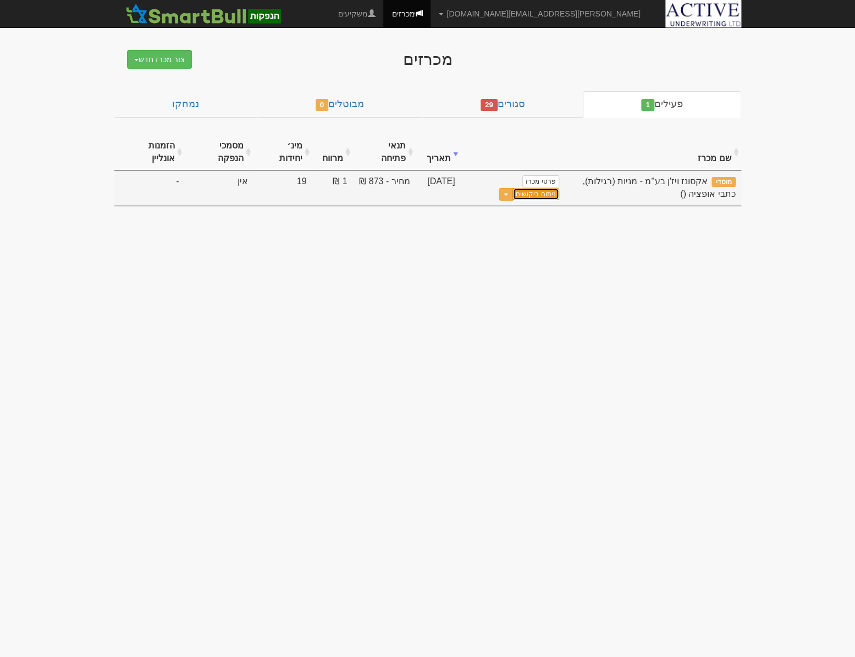
click at [540, 196] on link "ניתוח ביקושים" at bounding box center [536, 194] width 46 height 12
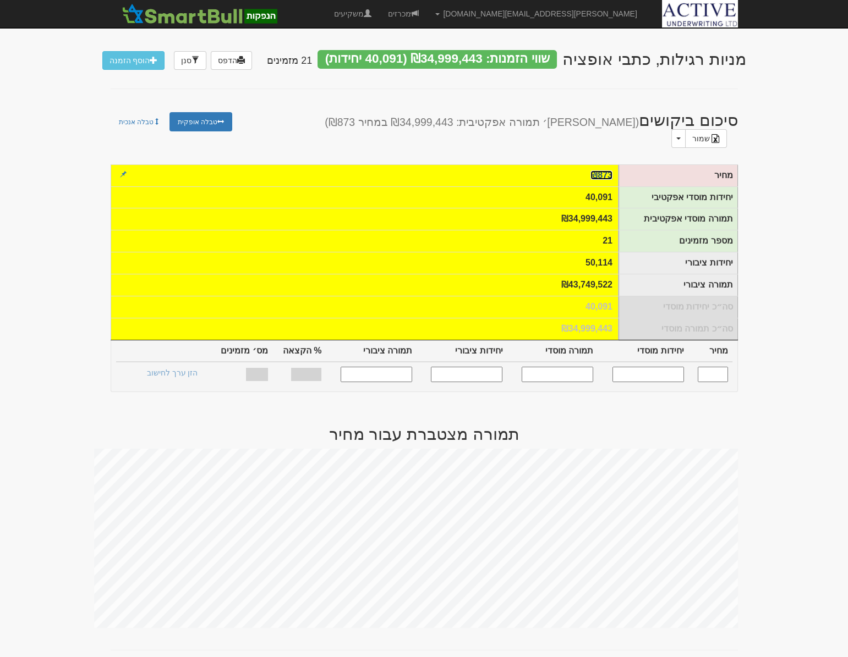
click at [601, 171] on link "₪873" at bounding box center [601, 175] width 22 height 9
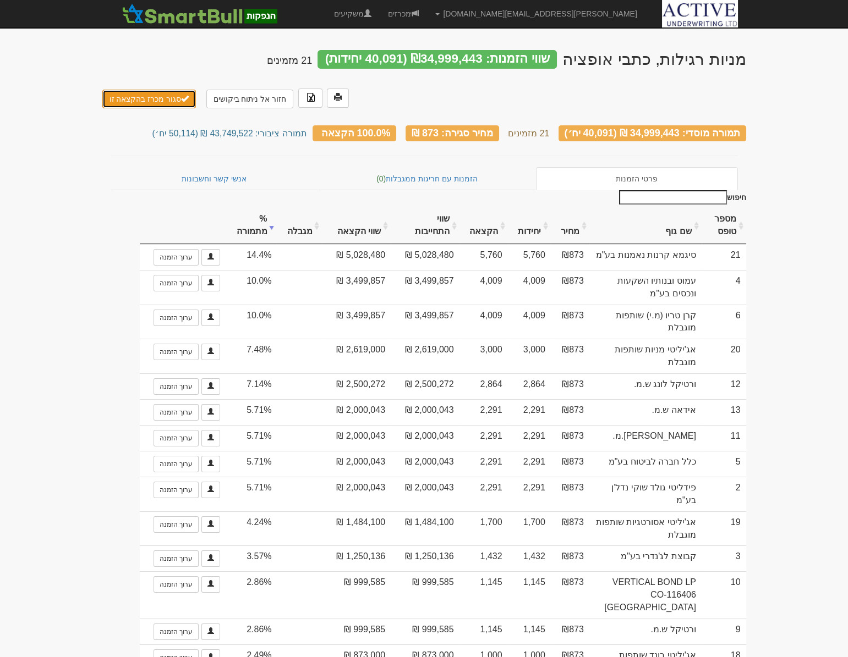
click at [127, 99] on button "סגור מכרז בהקצאה זו" at bounding box center [149, 99] width 94 height 19
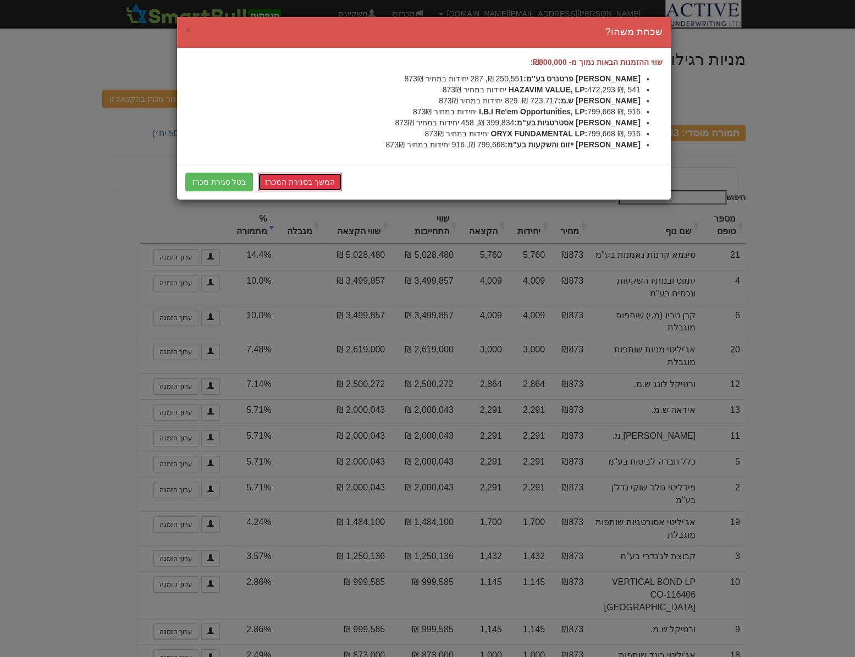
click at [298, 179] on link "המשך בסגירת המכרז" at bounding box center [300, 182] width 84 height 19
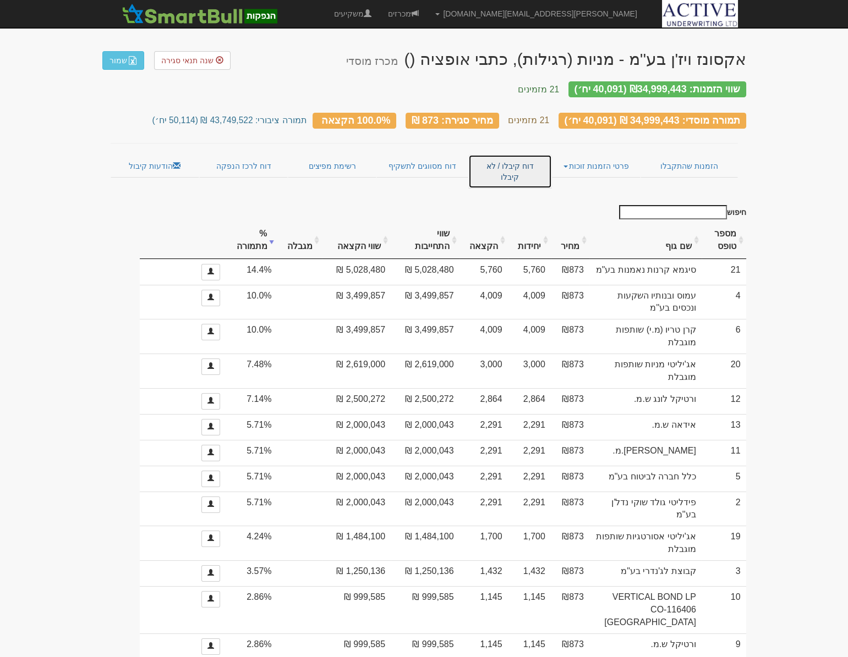
click at [517, 161] on link "דוח קיבלו / לא קיבלו" at bounding box center [509, 172] width 83 height 34
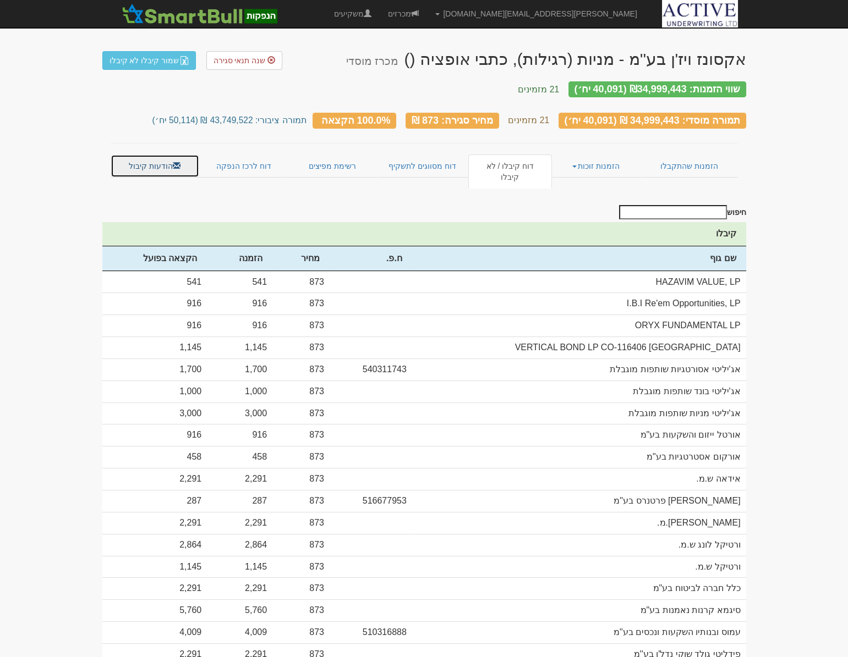
click at [149, 160] on link "הודעות קיבול" at bounding box center [155, 166] width 89 height 23
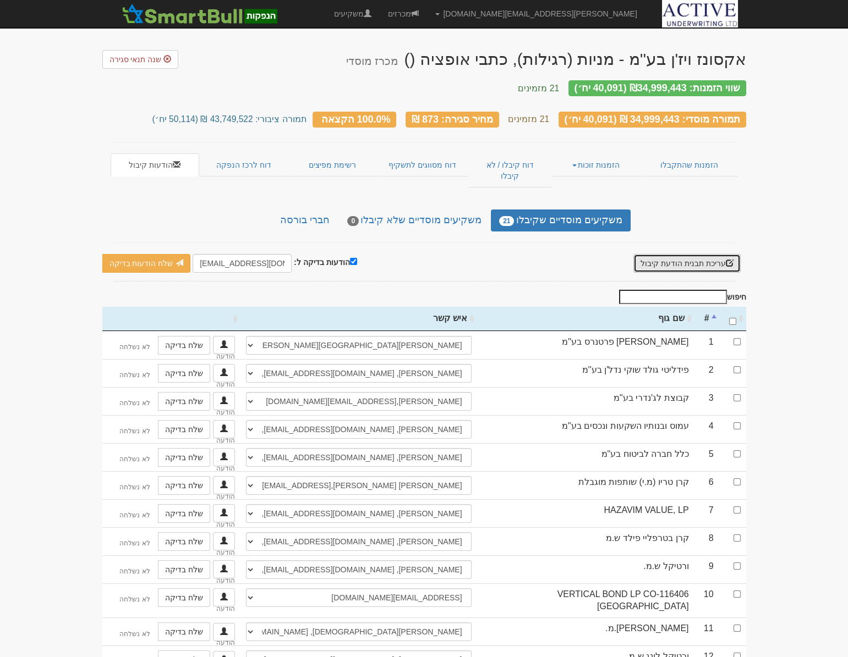
click at [694, 254] on button "עריכת תבנית הודעת קיבול" at bounding box center [686, 263] width 107 height 19
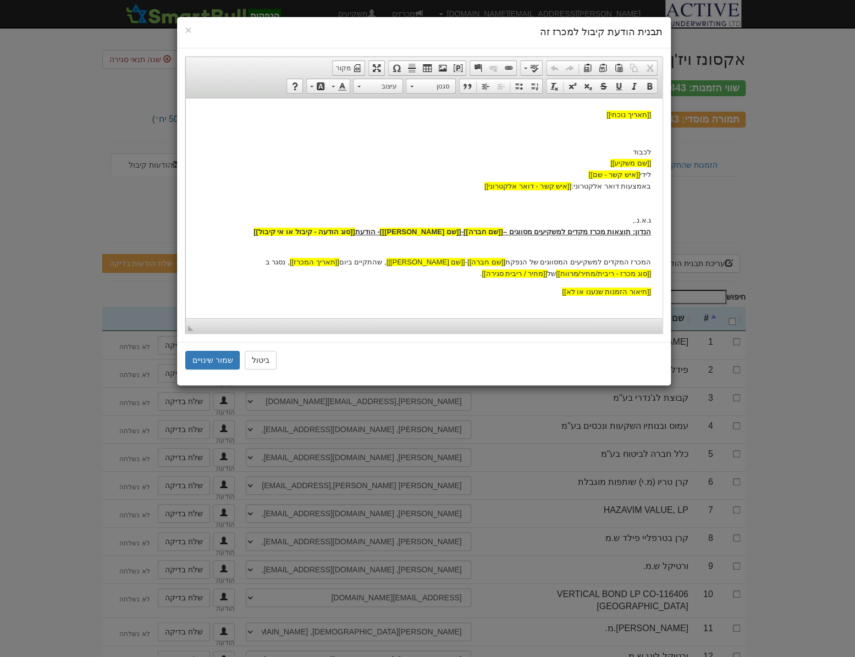
click at [195, 31] on h4 "תבנית הודעת קיבול למכרז זה" at bounding box center [424, 32] width 478 height 14
click at [188, 27] on span "×" at bounding box center [188, 30] width 7 height 13
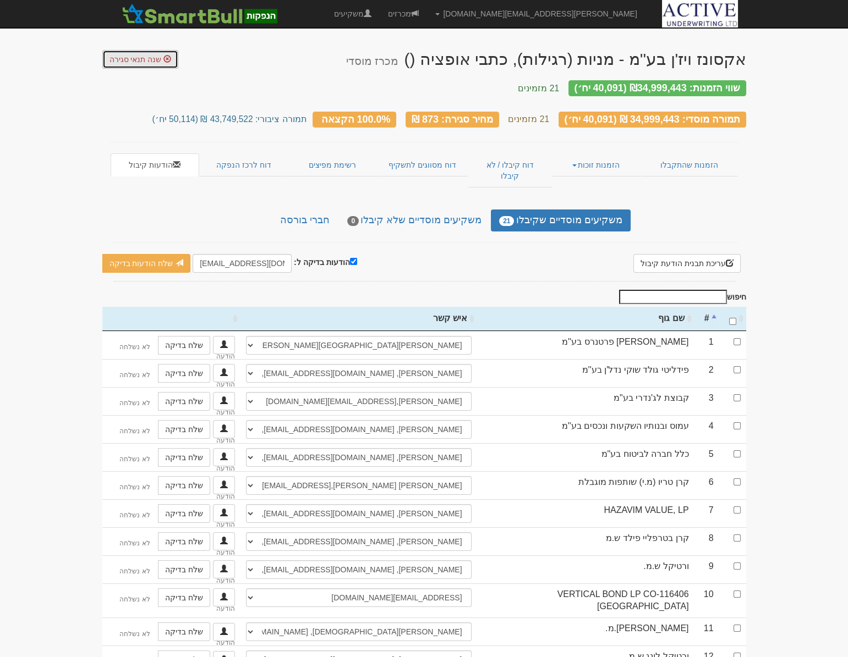
click at [134, 62] on span "שנה תנאי סגירה" at bounding box center [135, 59] width 52 height 9
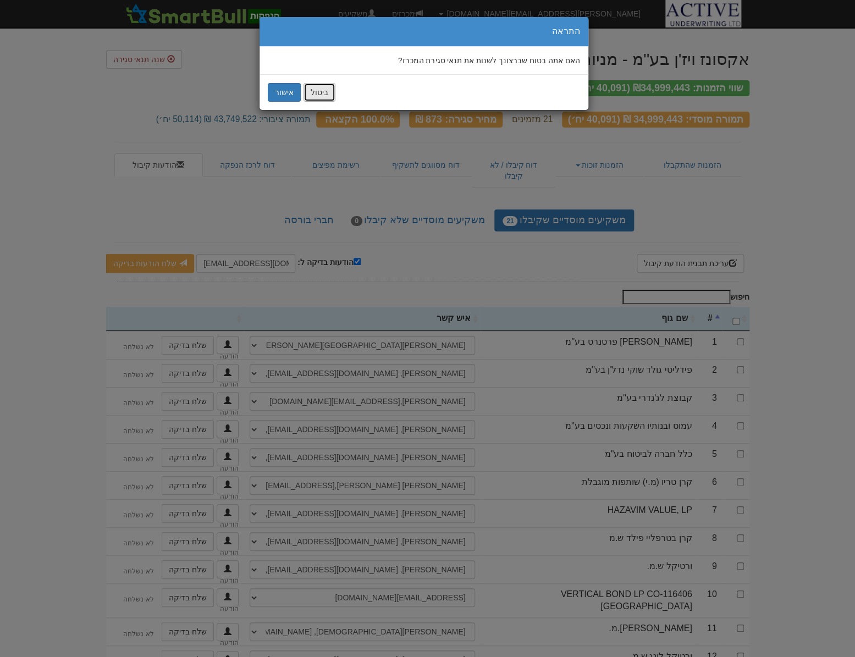
click at [317, 91] on button "ביטול" at bounding box center [320, 92] width 32 height 19
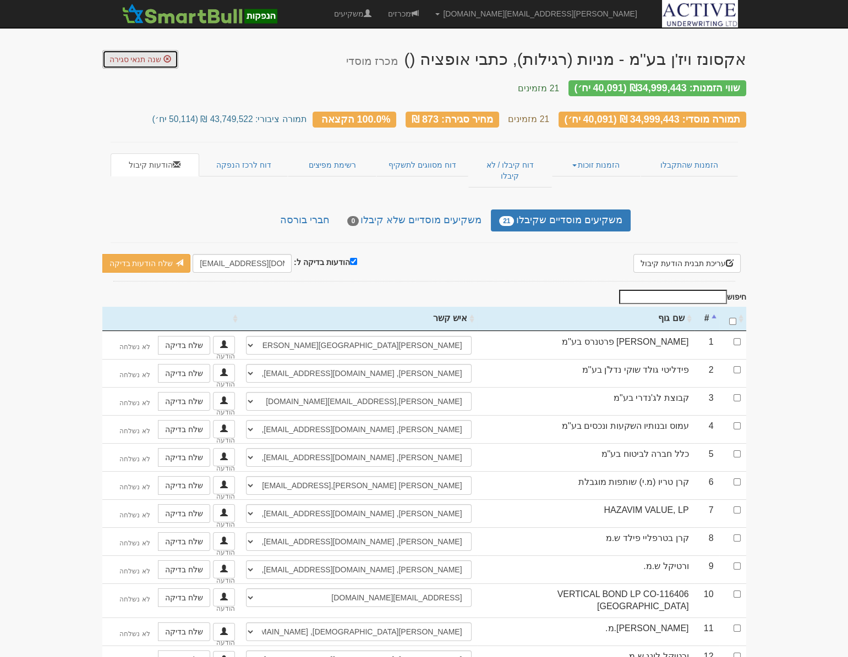
click at [109, 58] on span "שנה תנאי סגירה" at bounding box center [135, 59] width 52 height 9
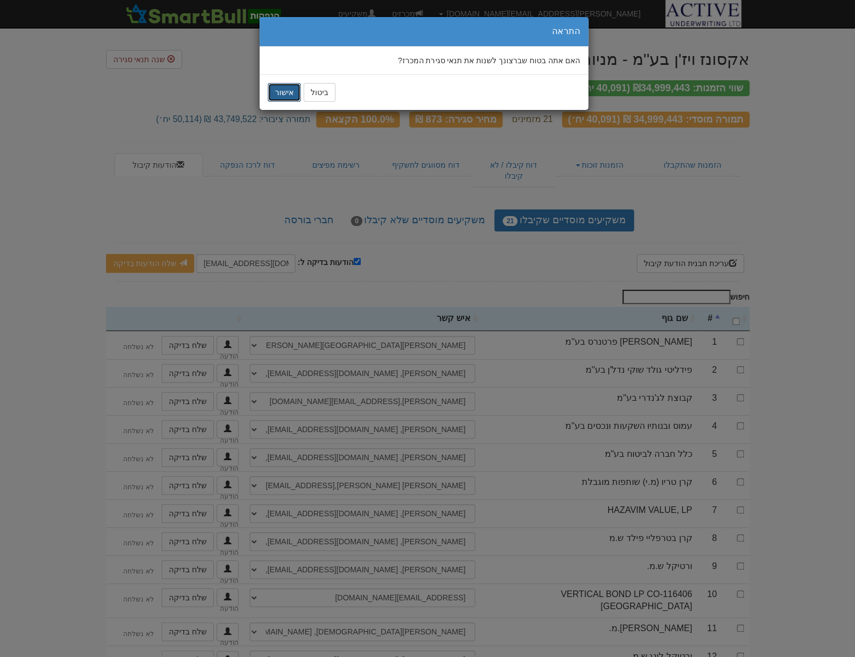
click at [286, 85] on button "אישור" at bounding box center [284, 92] width 33 height 19
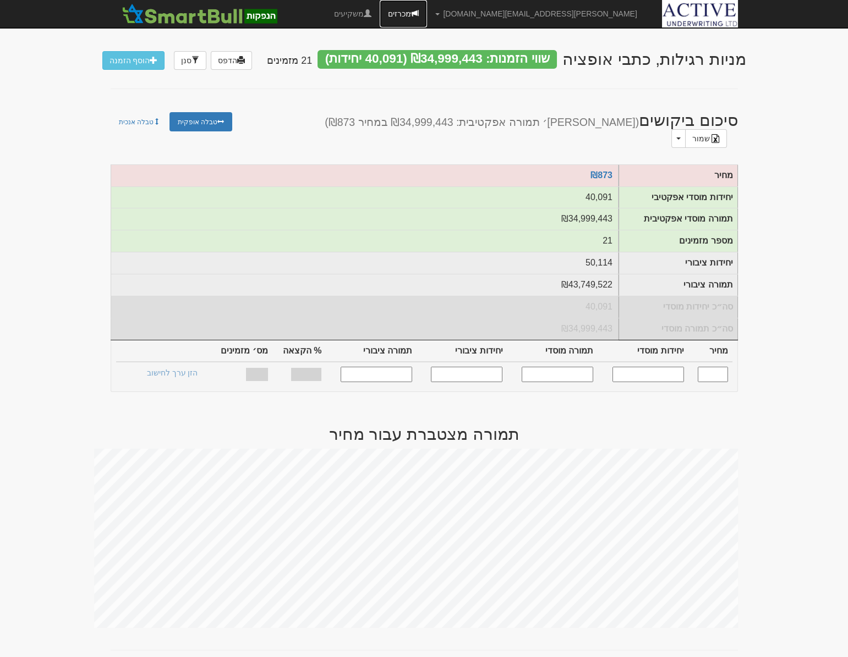
click at [427, 15] on link "מכרזים" at bounding box center [403, 14] width 47 height 28
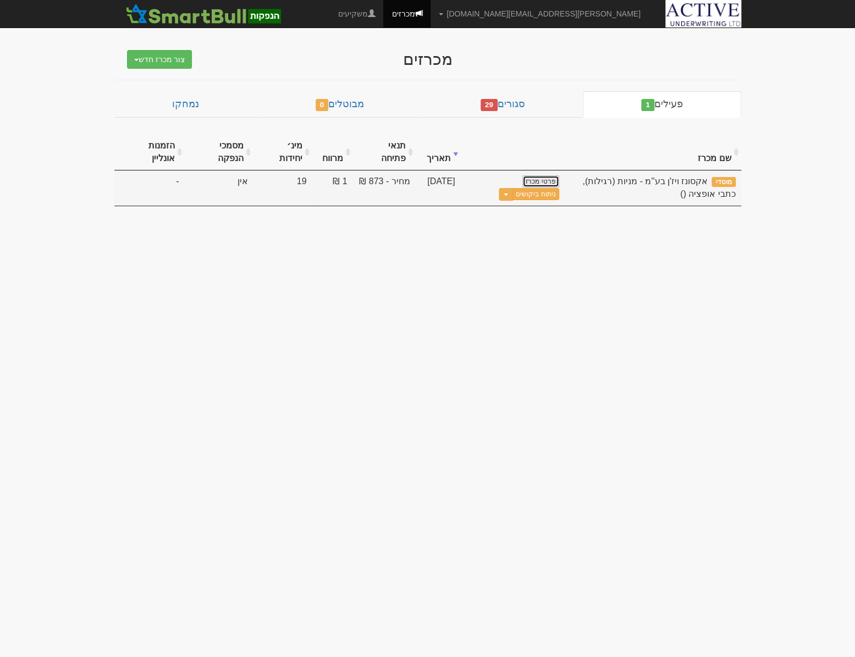
click at [549, 182] on link "פרטי מכרז" at bounding box center [541, 181] width 36 height 12
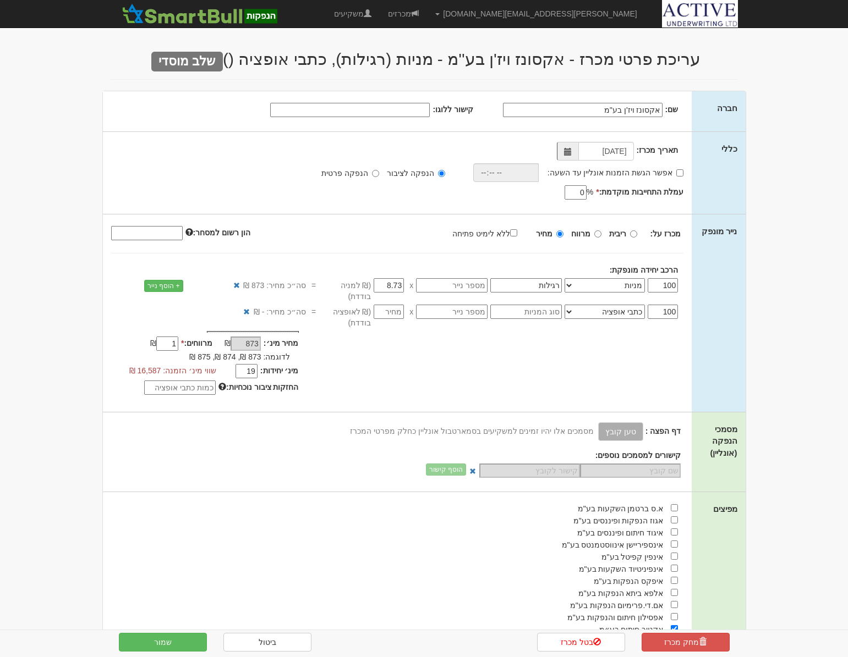
select select "מניות"
select select "כתבי אופציה"
click at [526, 305] on input "text" at bounding box center [526, 312] width 72 height 14
type input "סדרה 1"
click at [518, 331] on div "מחיר מינ׳: 873 ₪" at bounding box center [397, 364] width 589 height 67
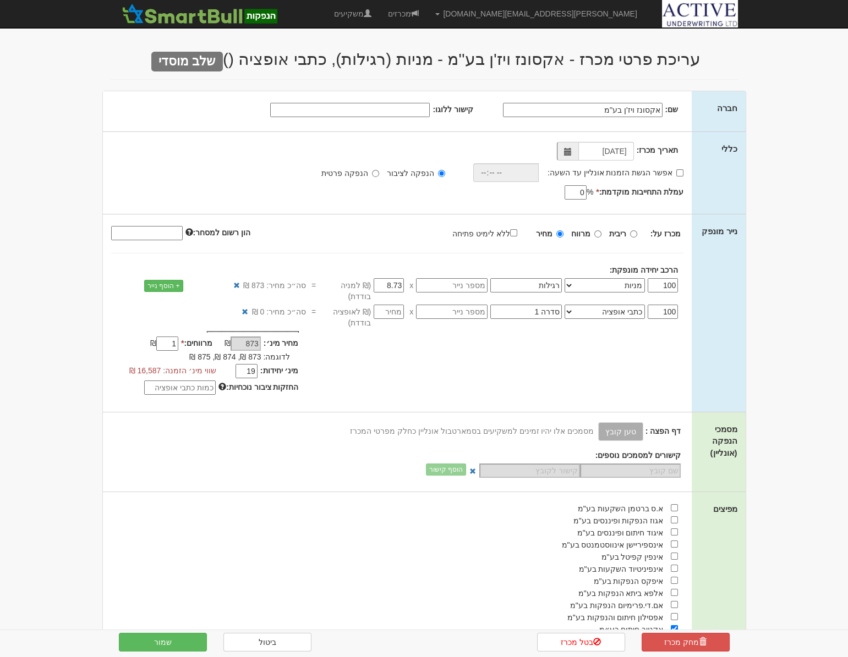
click at [400, 305] on input "number" at bounding box center [389, 312] width 30 height 14
type input "0"
click at [402, 358] on div "מחיר מינ׳: 873 ₪" at bounding box center [397, 364] width 589 height 67
click at [171, 645] on button "שמור" at bounding box center [163, 642] width 88 height 19
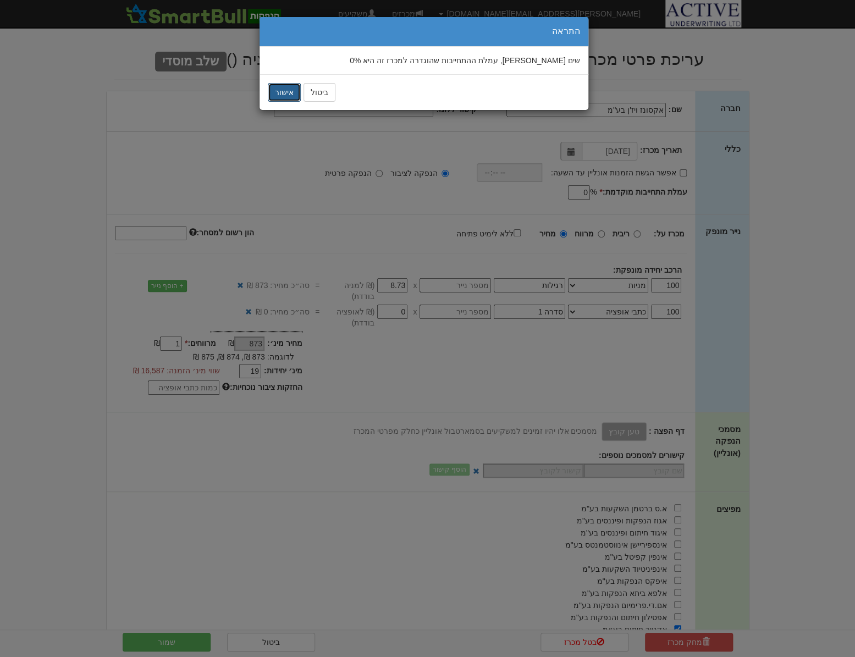
click at [283, 94] on button "אישור" at bounding box center [284, 92] width 33 height 19
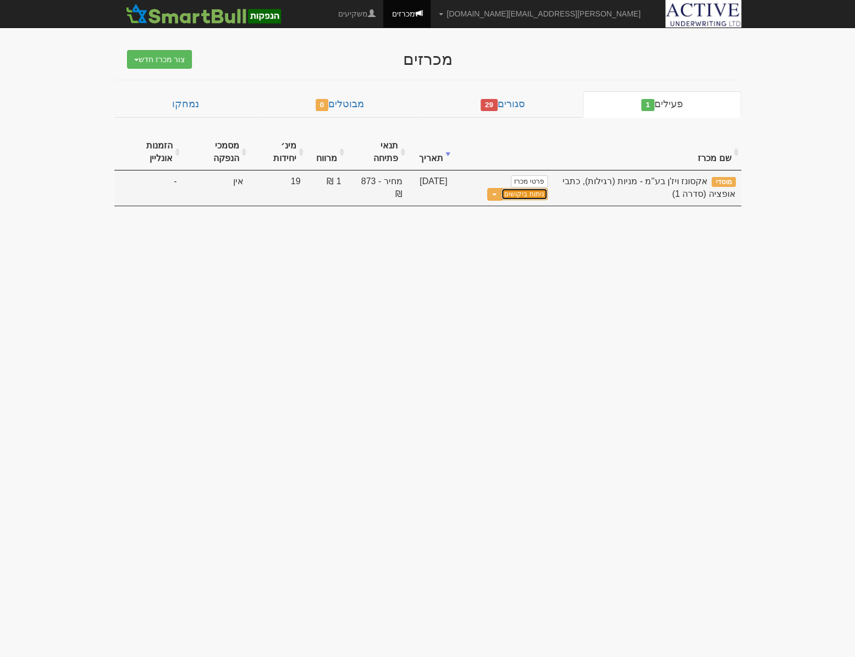
click at [536, 193] on link "ניתוח ביקושים" at bounding box center [524, 194] width 46 height 12
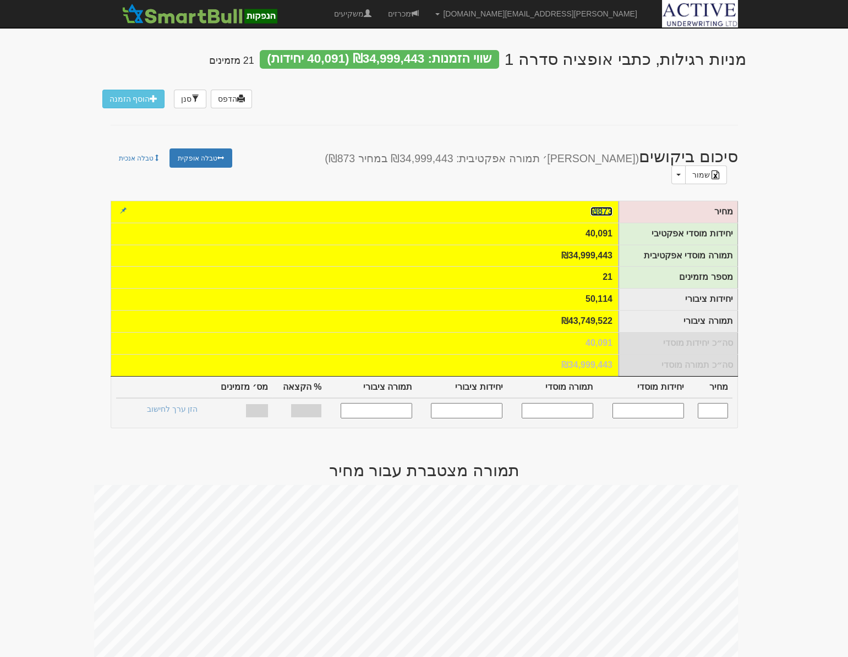
click at [601, 207] on link "₪873" at bounding box center [601, 211] width 22 height 9
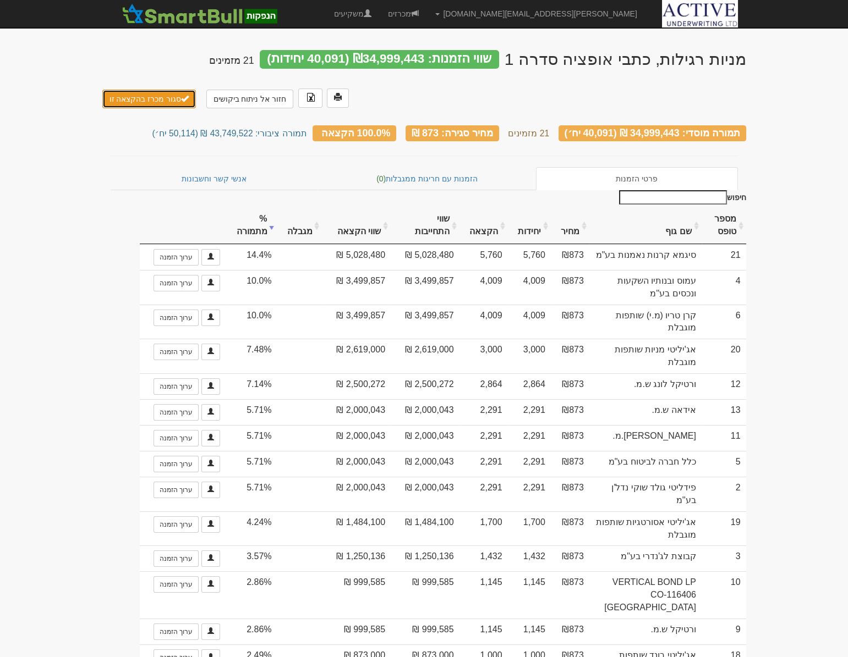
click at [149, 96] on button "סגור מכרז בהקצאה זו" at bounding box center [149, 99] width 94 height 19
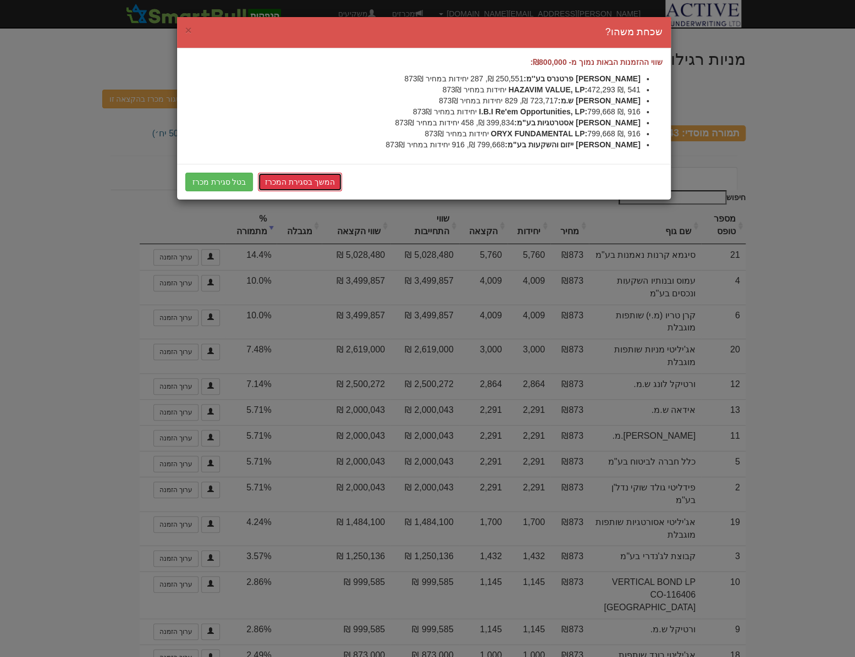
click at [288, 179] on link "המשך בסגירת המכרז" at bounding box center [300, 182] width 84 height 19
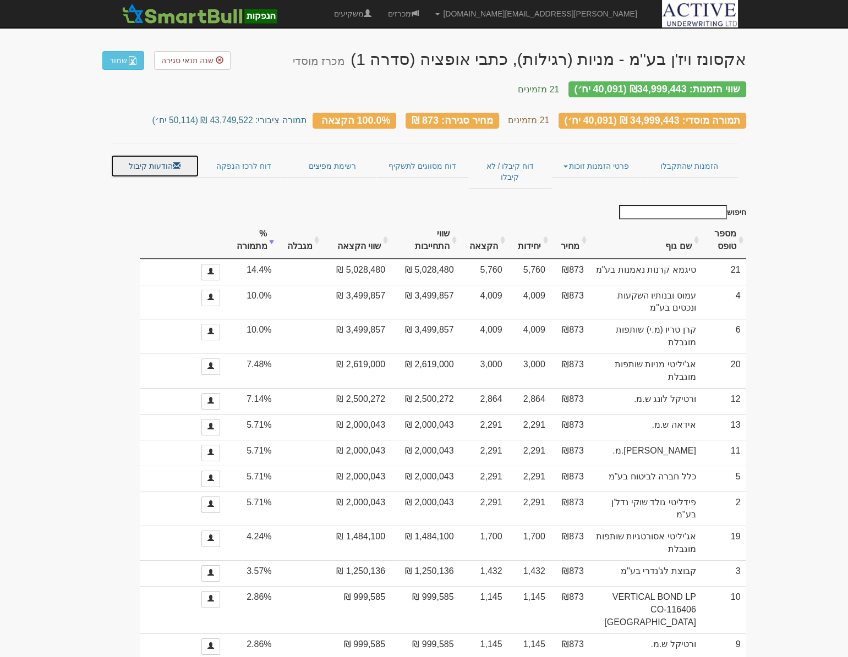
click at [151, 158] on link "הודעות קיבול" at bounding box center [155, 166] width 89 height 23
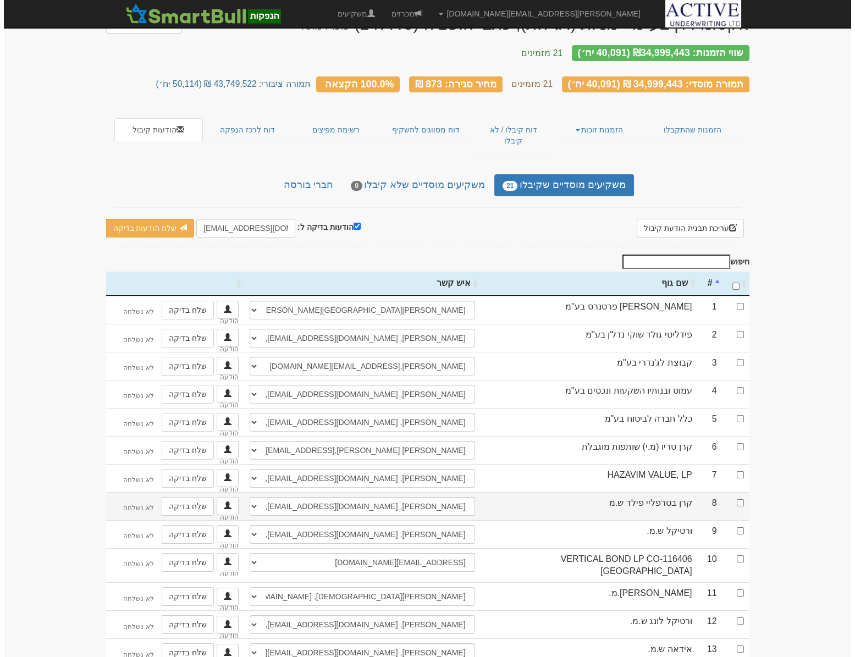
scroll to position [50, 0]
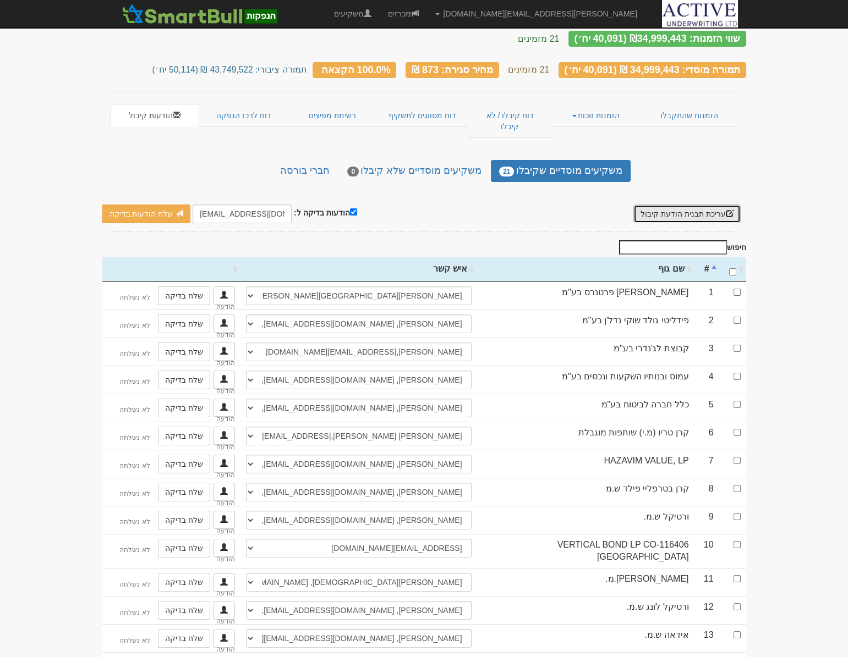
click at [666, 205] on button "עריכת תבנית הודעת קיבול" at bounding box center [686, 214] width 107 height 19
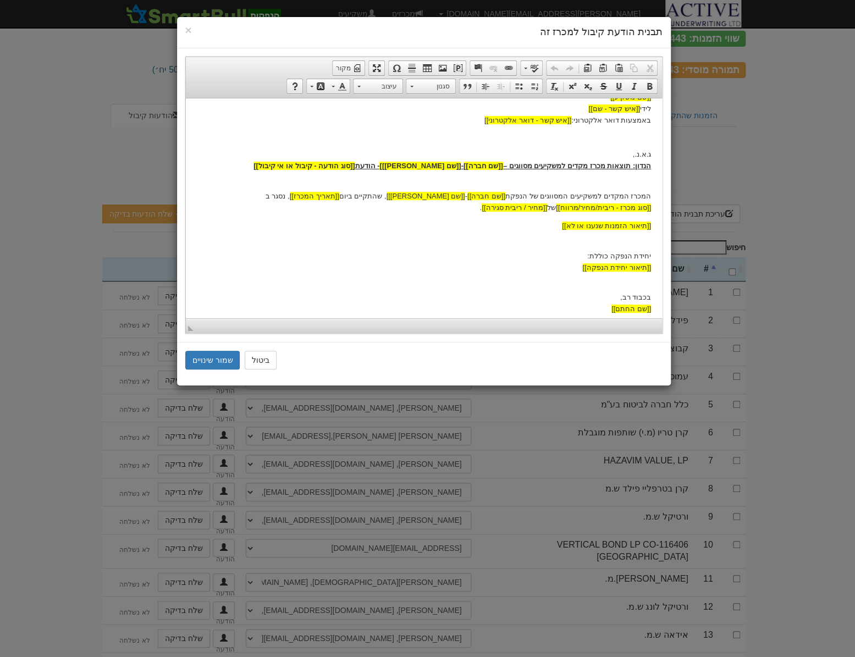
scroll to position [73, 0]
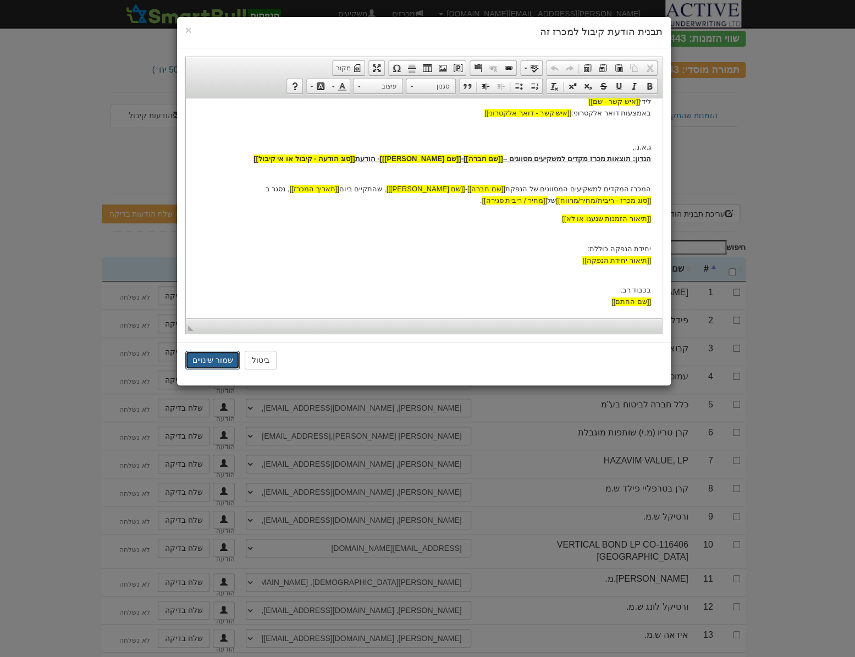
click at [213, 357] on button "שמור שינויים" at bounding box center [212, 360] width 55 height 19
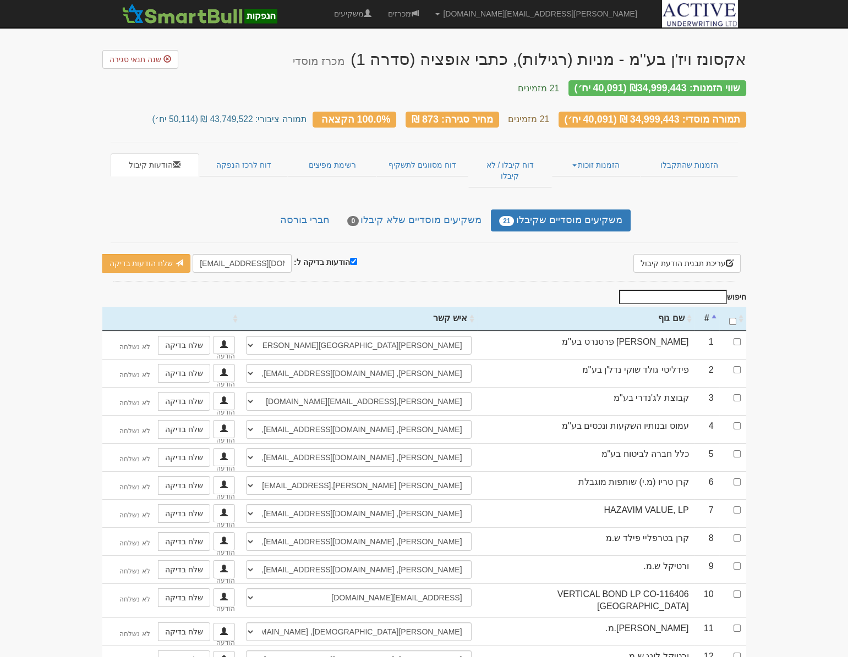
click at [262, 210] on ul "משקיעים מוסדיים שקיבלו 21 משקיעים מוסדיים שלא קיבלו 0 חברי בורסה" at bounding box center [424, 221] width 413 height 22
click at [797, 211] on body "neil@activeu.co.il הגדרות חשבונות הנפקה תבניות הודעות קיבול X" at bounding box center [424, 463] width 848 height 927
click at [427, 17] on link "מכרזים" at bounding box center [403, 14] width 47 height 28
